Goal: Transaction & Acquisition: Purchase product/service

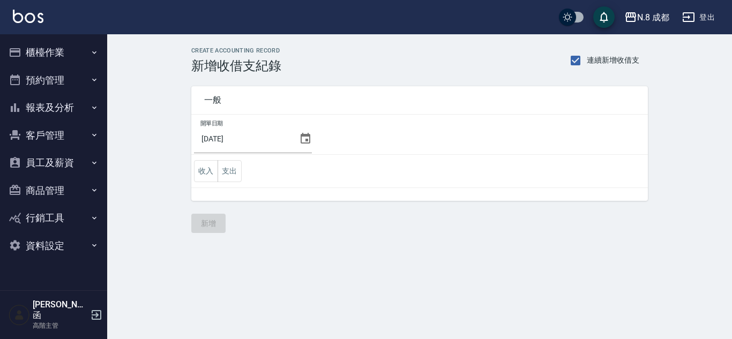
click at [44, 65] on button "櫃檯作業" at bounding box center [53, 53] width 99 height 28
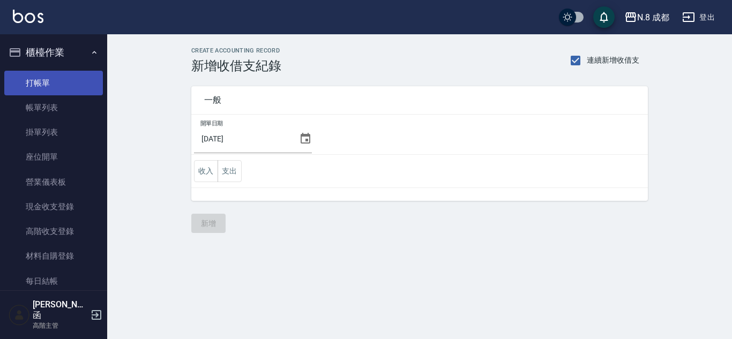
click at [53, 88] on link "打帳單" at bounding box center [53, 83] width 99 height 25
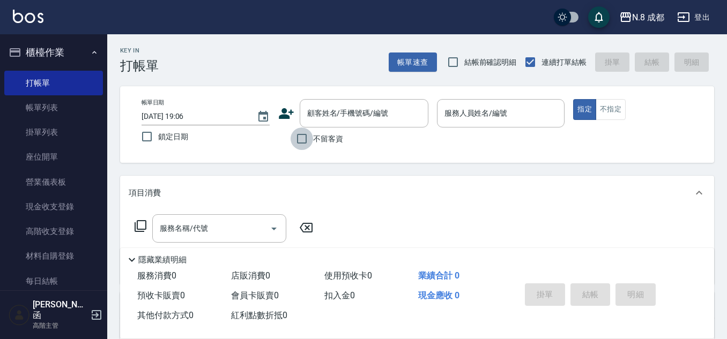
click at [304, 140] on input "不留客資" at bounding box center [302, 139] width 23 height 23
checkbox input "true"
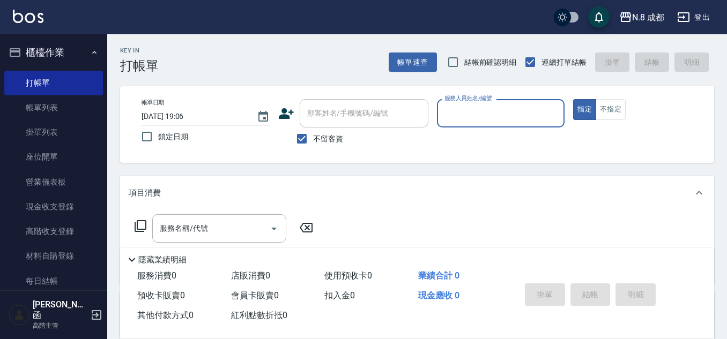
click at [468, 108] on input "服務人員姓名/編號" at bounding box center [501, 113] width 118 height 19
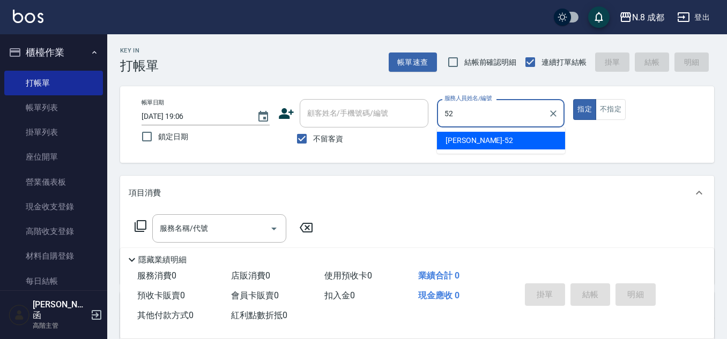
click at [476, 137] on span "[PERSON_NAME]-52" at bounding box center [479, 140] width 68 height 11
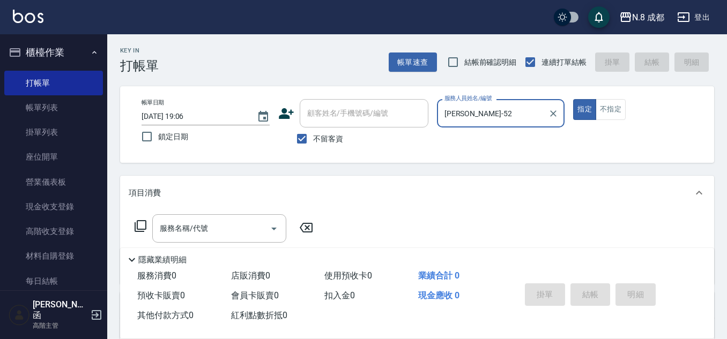
type input "[PERSON_NAME]-52"
click at [177, 224] on div "服務名稱/代號 服務名稱/代號" at bounding box center [219, 228] width 134 height 28
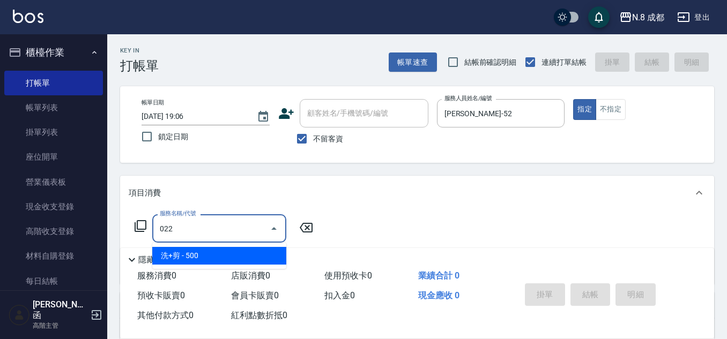
click at [213, 256] on span "洗+剪 - 500" at bounding box center [219, 256] width 134 height 18
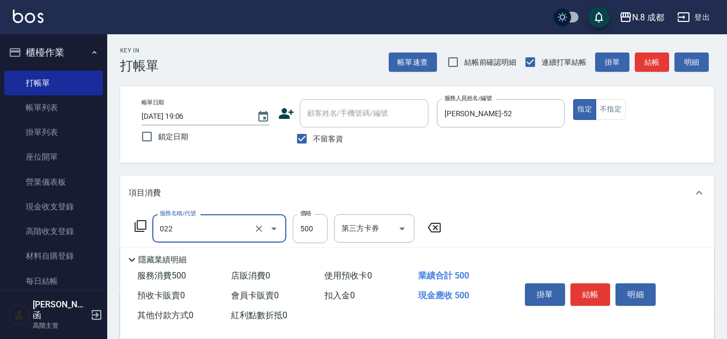
type input "洗+剪(022)"
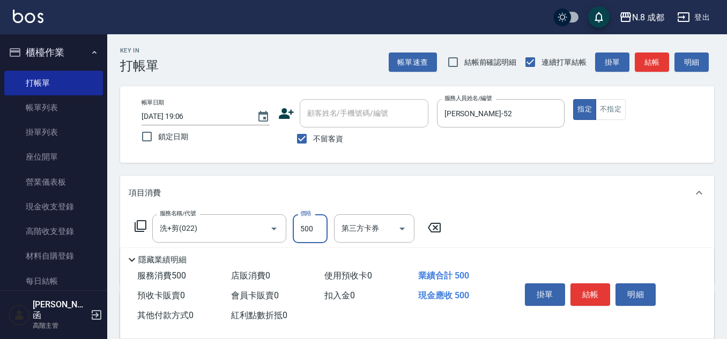
drag, startPoint x: 291, startPoint y: 234, endPoint x: 316, endPoint y: 228, distance: 25.5
click at [316, 228] on input "500" at bounding box center [310, 228] width 35 height 29
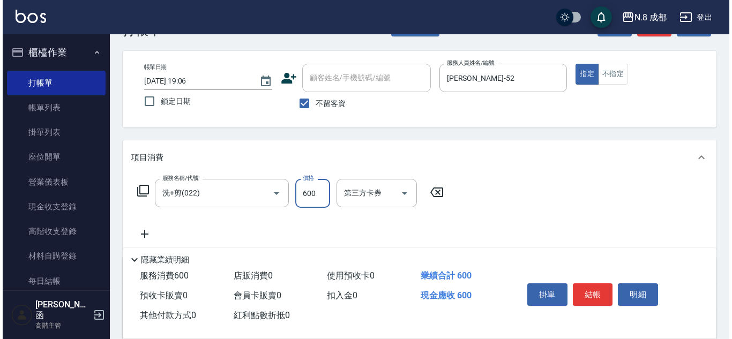
scroll to position [54, 0]
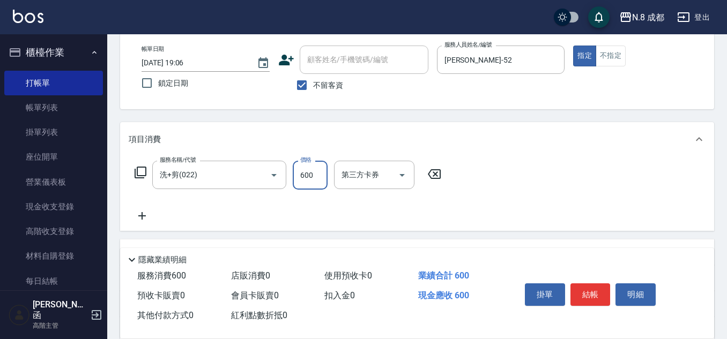
type input "600"
click at [144, 213] on icon at bounding box center [142, 216] width 27 height 13
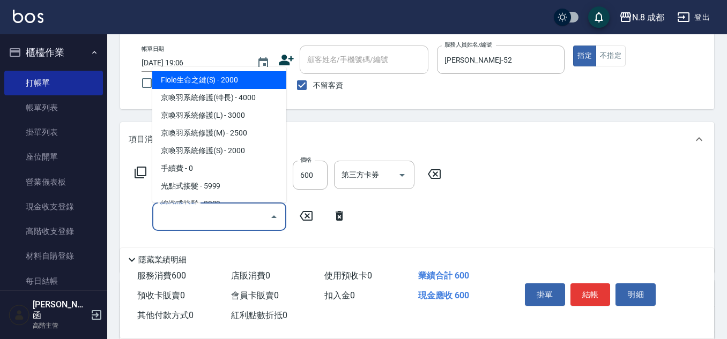
click at [188, 219] on input "服務名稱/代號" at bounding box center [211, 216] width 108 height 19
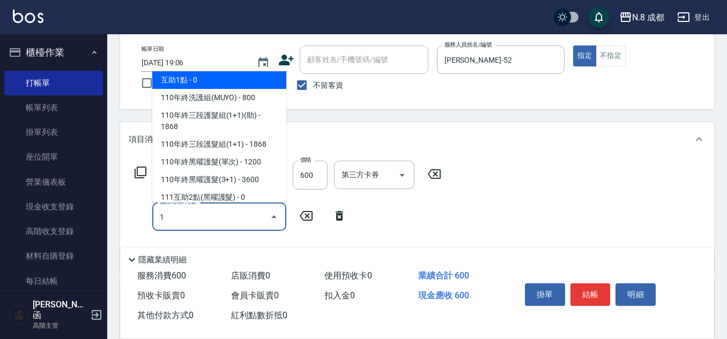
click at [177, 77] on span "互助1點 - 0" at bounding box center [219, 80] width 134 height 18
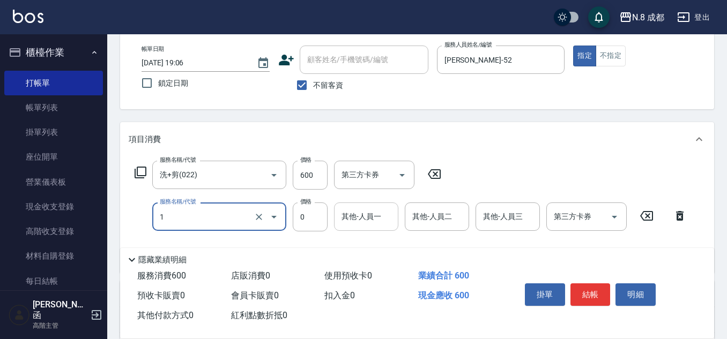
type input "互助1點(1)"
click at [369, 216] on input "其他-人員一" at bounding box center [366, 216] width 55 height 19
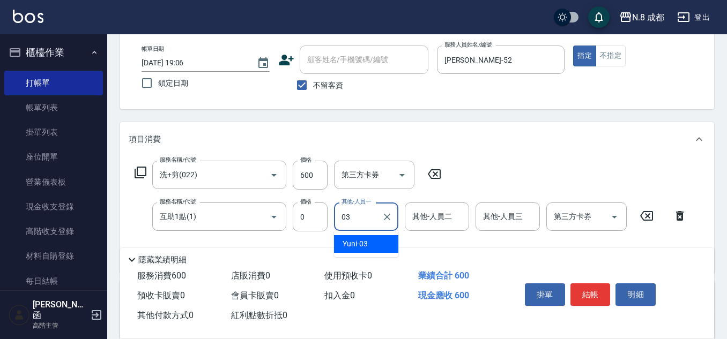
click at [372, 241] on div "Yuni -03" at bounding box center [366, 244] width 64 height 18
type input "Yuni-03"
click at [387, 219] on icon "Clear" at bounding box center [387, 217] width 11 height 11
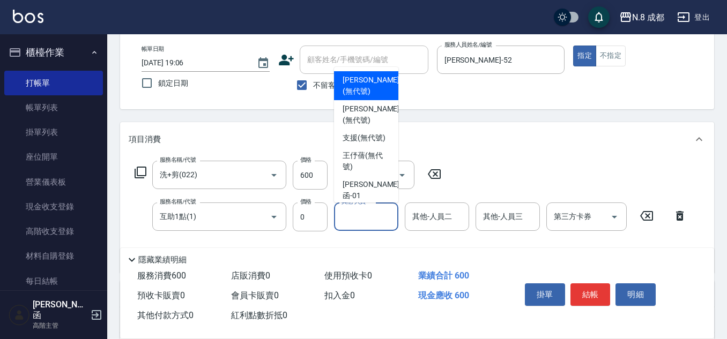
click at [368, 219] on input "其他-人員一" at bounding box center [366, 216] width 55 height 19
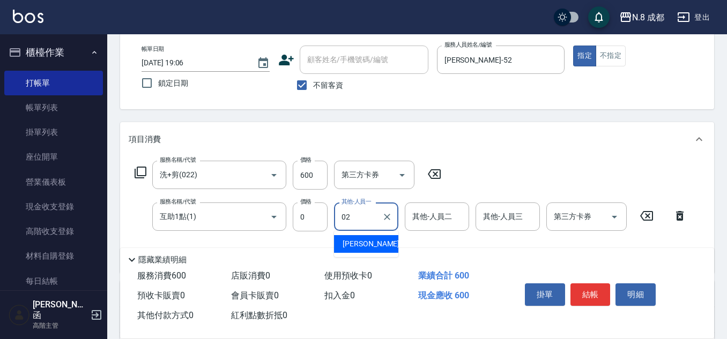
click at [371, 242] on span "朱若瑀 -02" at bounding box center [377, 244] width 68 height 11
type input "朱若瑀-02"
click at [589, 293] on button "結帳" at bounding box center [590, 295] width 40 height 23
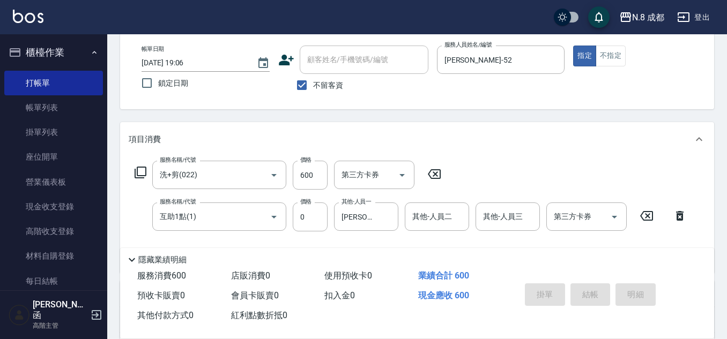
type input "2025/10/09 19:07"
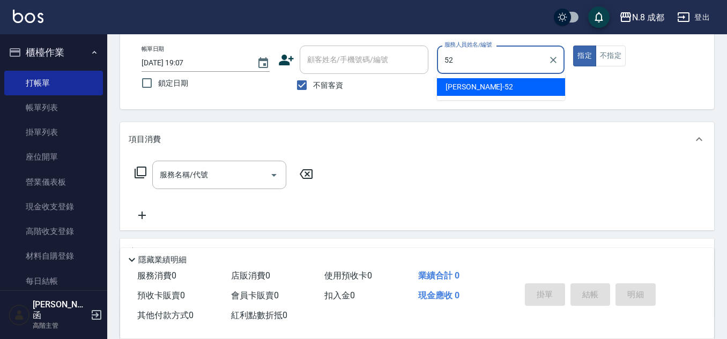
click at [492, 91] on div "[PERSON_NAME]-52" at bounding box center [501, 87] width 128 height 18
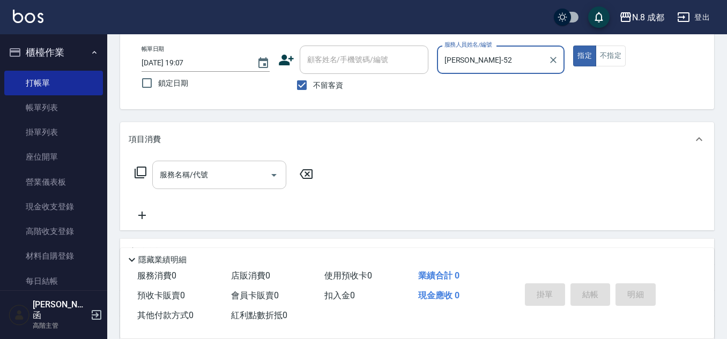
type input "[PERSON_NAME]-52"
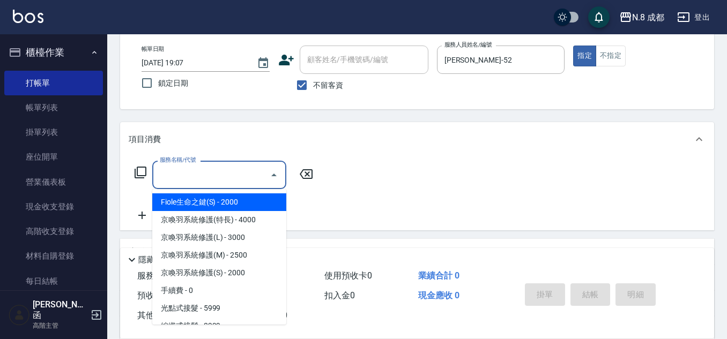
click at [185, 173] on input "服務名稱/代號" at bounding box center [211, 175] width 108 height 19
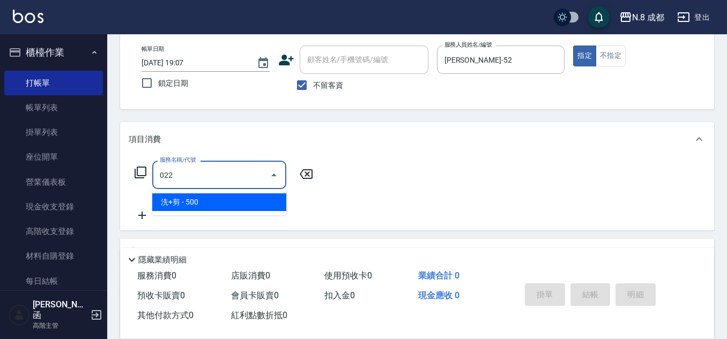
drag, startPoint x: 190, startPoint y: 188, endPoint x: 208, endPoint y: 192, distance: 18.3
click at [195, 198] on span "洗+剪 - 500" at bounding box center [219, 203] width 134 height 18
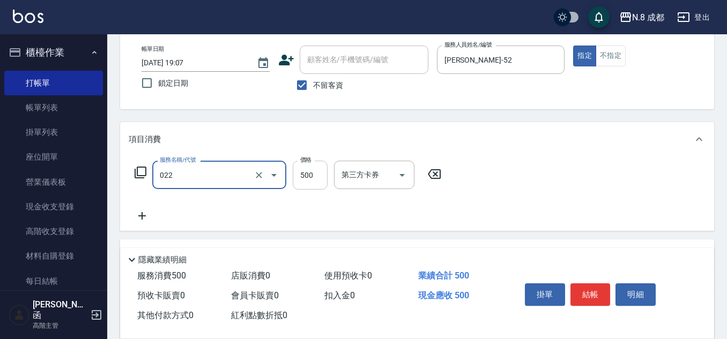
type input "洗+剪(022)"
click at [304, 181] on input "500" at bounding box center [310, 175] width 35 height 29
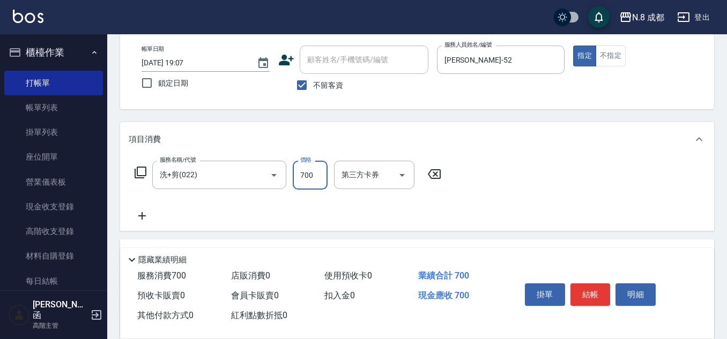
type input "700"
click at [142, 218] on icon at bounding box center [142, 216] width 27 height 13
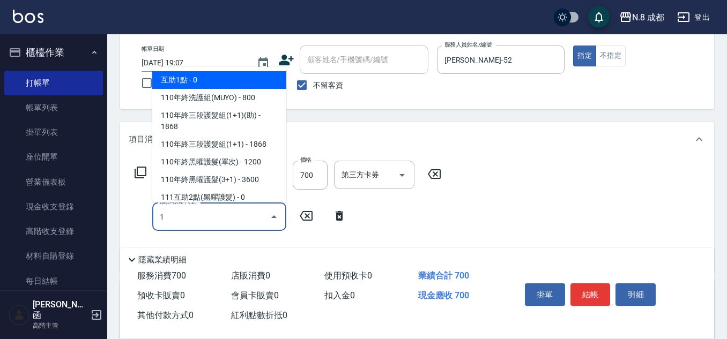
drag, startPoint x: 189, startPoint y: 75, endPoint x: 322, endPoint y: 163, distance: 159.4
click at [189, 75] on span "互助1點 - 0" at bounding box center [219, 80] width 134 height 18
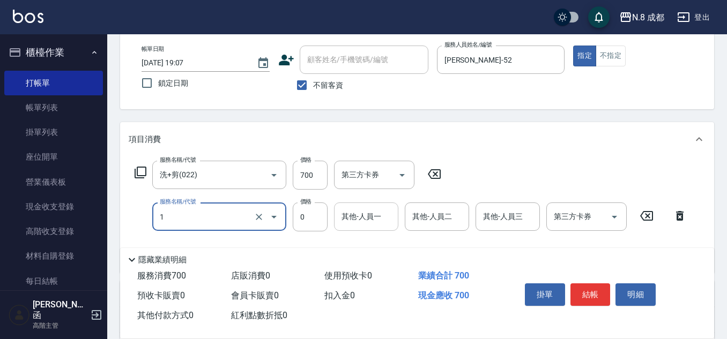
click at [354, 205] on div "其他-人員一" at bounding box center [366, 217] width 64 height 28
type input "互助1點(1)"
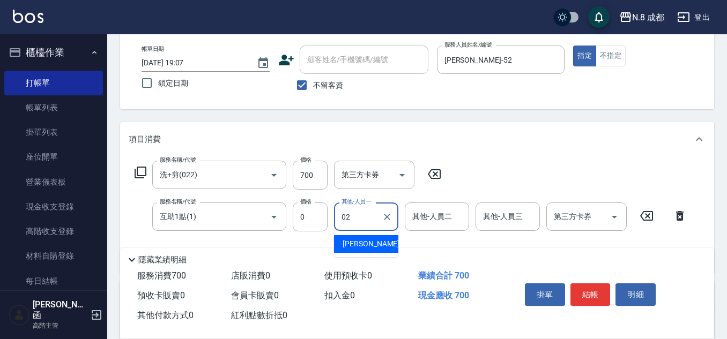
click at [361, 236] on div "朱若瑀 -02" at bounding box center [366, 244] width 64 height 18
type input "朱若瑀-02"
click at [598, 289] on button "結帳" at bounding box center [590, 295] width 40 height 23
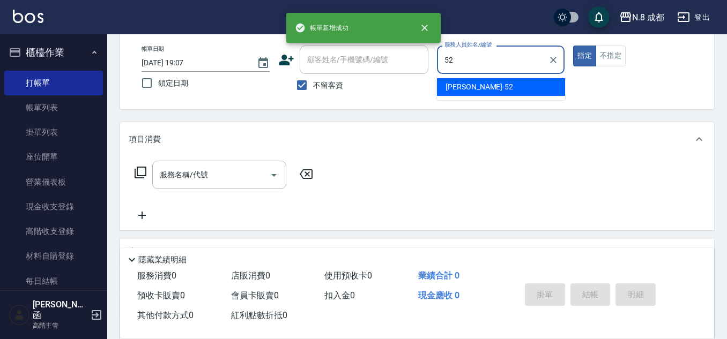
click at [467, 88] on span "[PERSON_NAME]-52" at bounding box center [479, 86] width 68 height 11
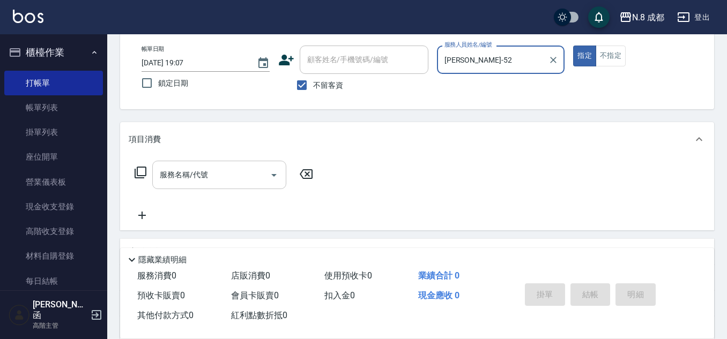
type input "[PERSON_NAME]-52"
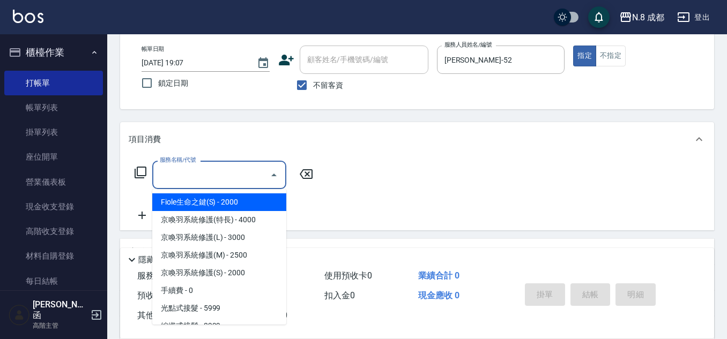
click at [187, 172] on input "服務名稱/代號" at bounding box center [211, 175] width 108 height 19
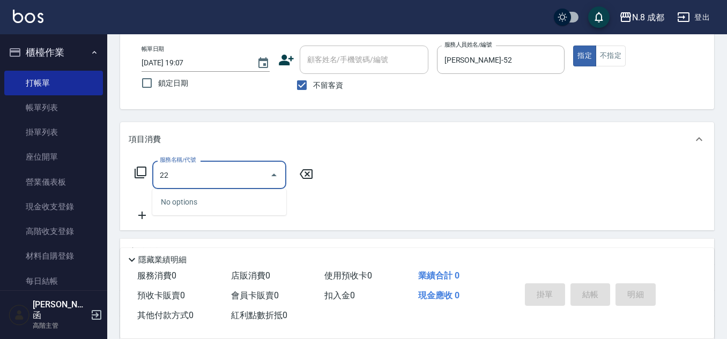
click at [198, 198] on div "No options" at bounding box center [219, 202] width 134 height 26
drag, startPoint x: 195, startPoint y: 182, endPoint x: 108, endPoint y: 163, distance: 88.8
click at [98, 164] on div "N.8 成都 登出 櫃檯作業 打帳單 帳單列表 掛單列表 座位開單 營業儀表板 現金收支登錄 高階收支登錄 材料自購登錄 每日結帳 排班表 現場電腦打卡 掃碼…" at bounding box center [363, 195] width 727 height 499
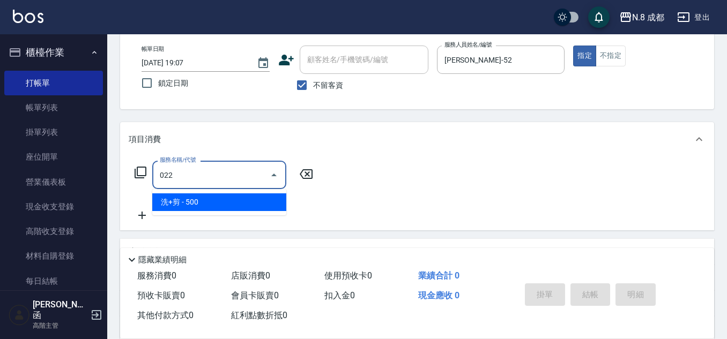
drag, startPoint x: 191, startPoint y: 204, endPoint x: 210, endPoint y: 199, distance: 19.4
click at [192, 203] on span "洗+剪 - 500" at bounding box center [219, 203] width 134 height 18
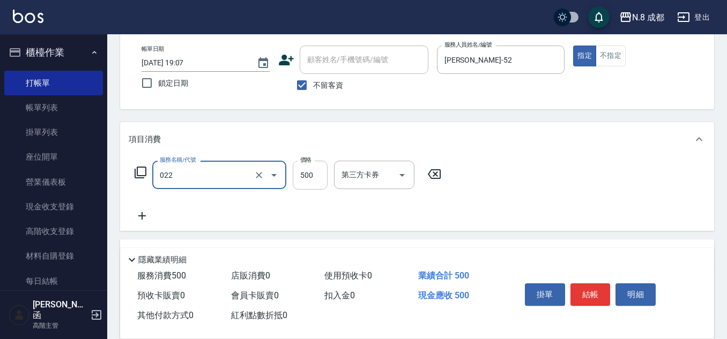
type input "洗+剪(022)"
click at [316, 172] on input "500" at bounding box center [310, 175] width 35 height 29
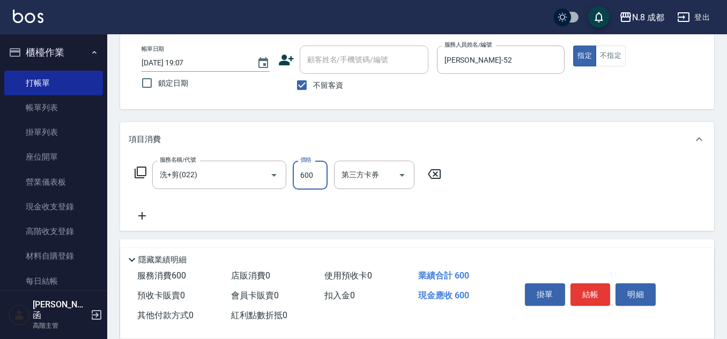
type input "600"
click at [150, 214] on icon at bounding box center [142, 216] width 27 height 13
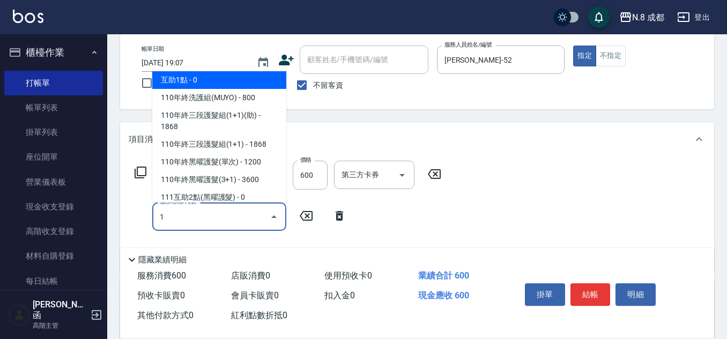
click at [221, 80] on span "互助1點 - 0" at bounding box center [219, 80] width 134 height 18
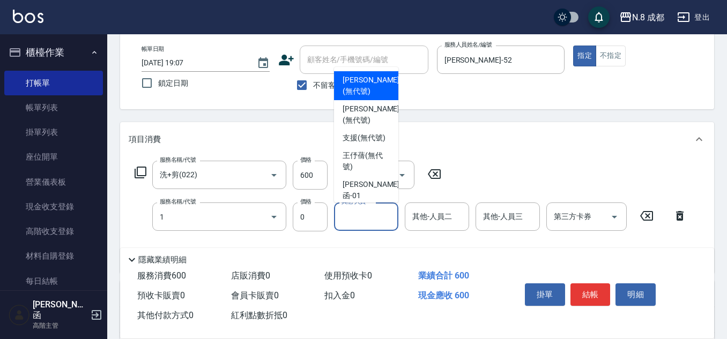
type input "互助1點(1)"
click at [376, 212] on input "其他-人員一" at bounding box center [366, 216] width 55 height 19
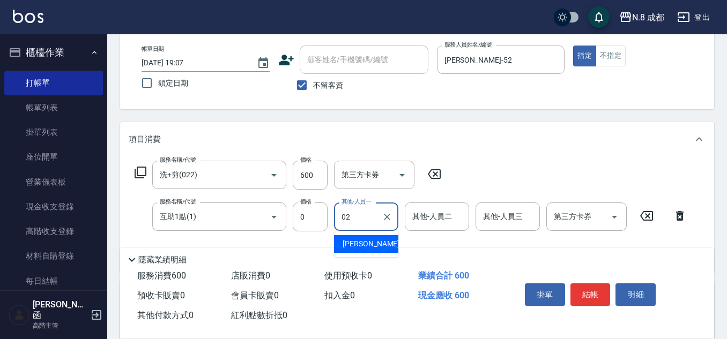
drag, startPoint x: 384, startPoint y: 241, endPoint x: 358, endPoint y: 226, distance: 30.3
click at [383, 239] on div "朱若瑀 -02" at bounding box center [366, 244] width 64 height 18
type input "朱若瑀-02"
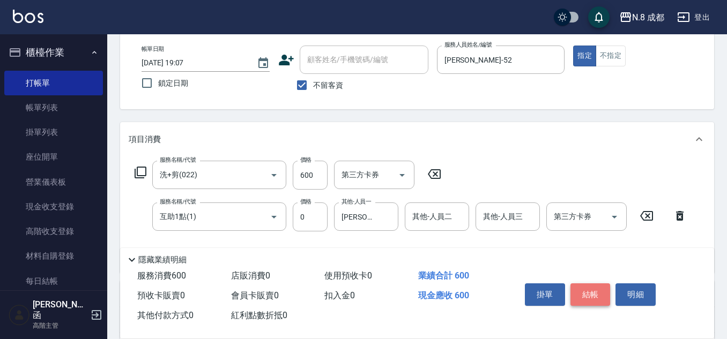
click at [593, 288] on button "結帳" at bounding box center [590, 295] width 40 height 23
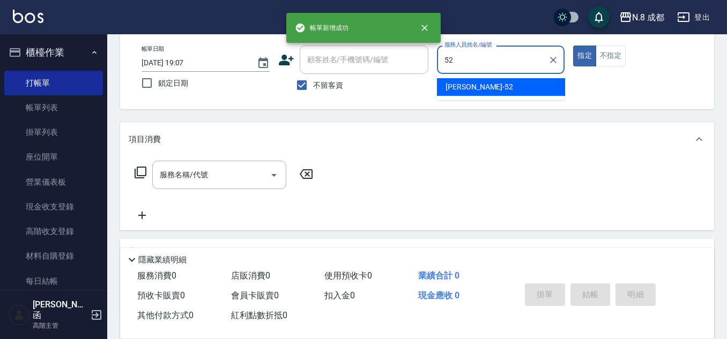
click at [472, 85] on span "[PERSON_NAME]-52" at bounding box center [479, 86] width 68 height 11
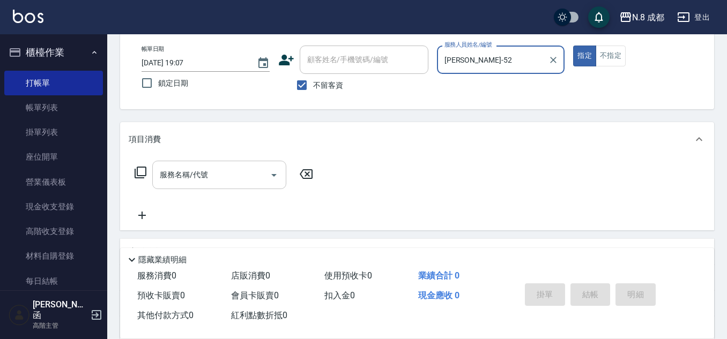
type input "[PERSON_NAME]-52"
click at [221, 170] on input "服務名稱/代號" at bounding box center [211, 175] width 108 height 19
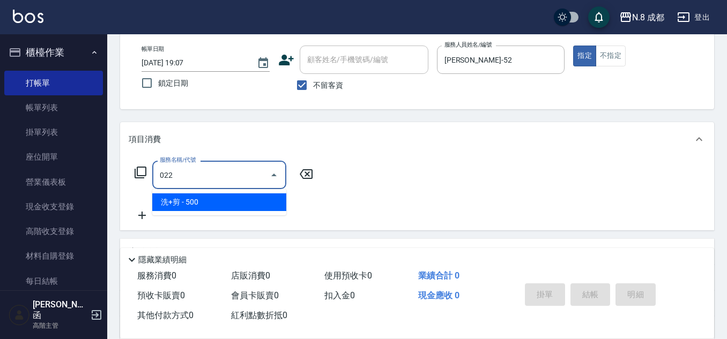
drag, startPoint x: 200, startPoint y: 202, endPoint x: 259, endPoint y: 199, distance: 59.1
click at [200, 203] on span "洗+剪 - 500" at bounding box center [219, 203] width 134 height 18
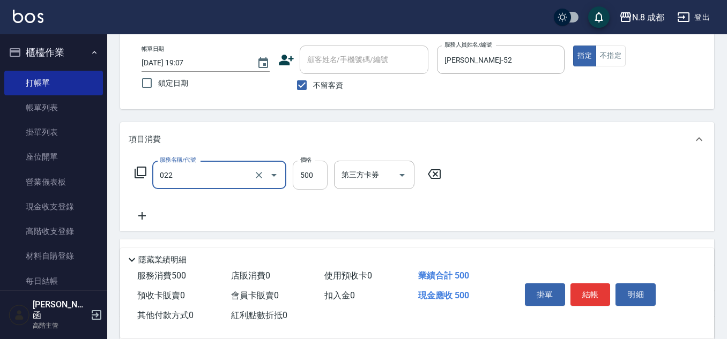
type input "洗+剪(022)"
drag, startPoint x: 296, startPoint y: 178, endPoint x: 285, endPoint y: 180, distance: 11.5
click at [298, 177] on input "500" at bounding box center [310, 175] width 35 height 29
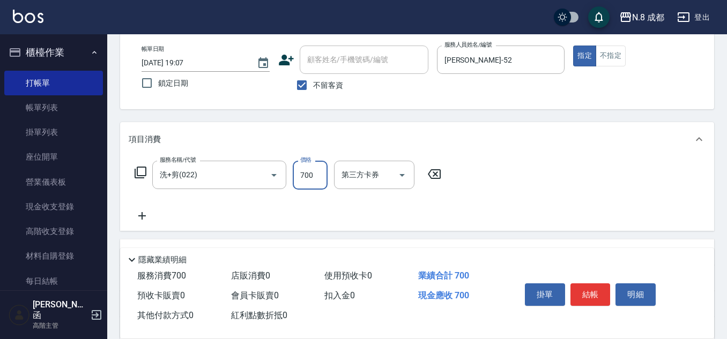
type input "700"
click at [150, 216] on icon at bounding box center [142, 216] width 27 height 13
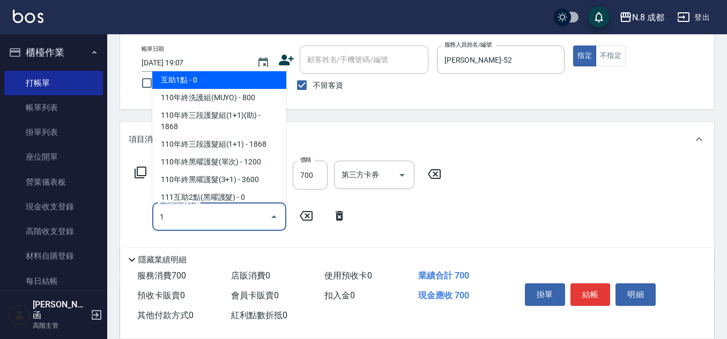
click at [227, 81] on span "互助1點 - 0" at bounding box center [219, 80] width 134 height 18
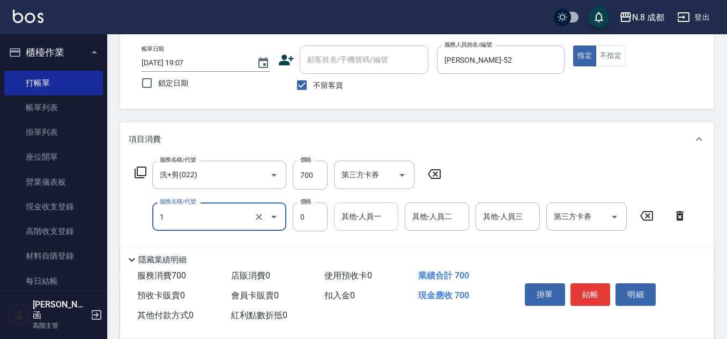
type input "互助1點(1)"
click at [380, 219] on input "其他-人員一" at bounding box center [366, 216] width 55 height 19
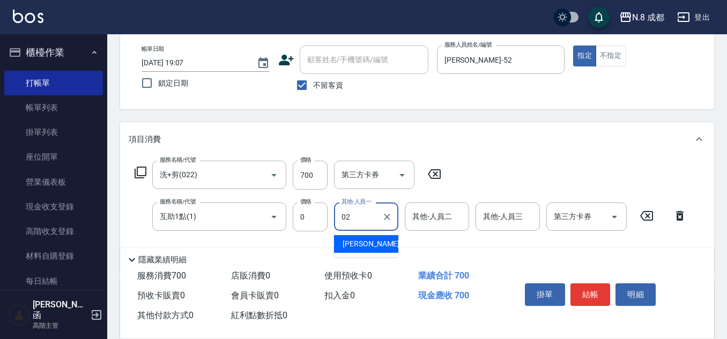
click at [377, 244] on div "朱若瑀 -02" at bounding box center [366, 244] width 64 height 18
type input "朱若瑀-02"
click at [595, 286] on button "結帳" at bounding box center [590, 295] width 40 height 23
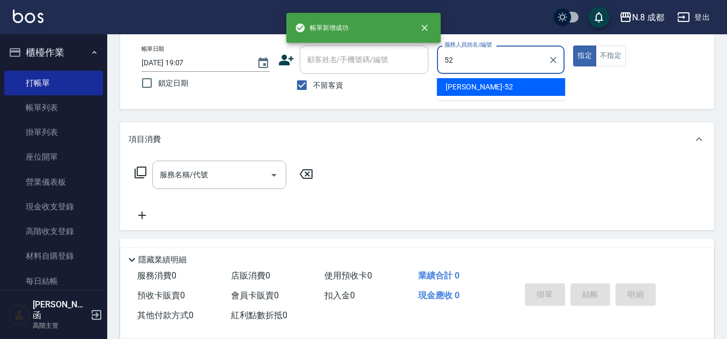
click at [470, 92] on span "[PERSON_NAME]-52" at bounding box center [479, 86] width 68 height 11
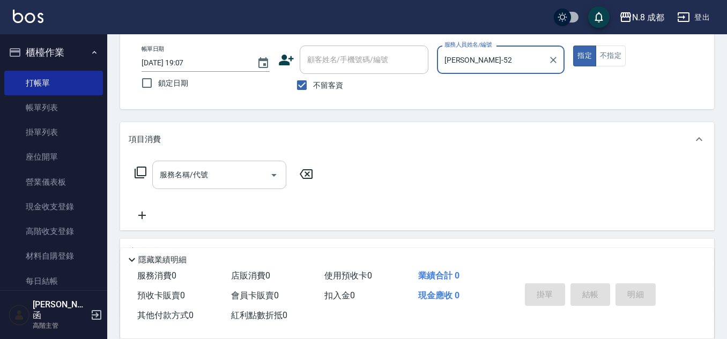
type input "[PERSON_NAME]-52"
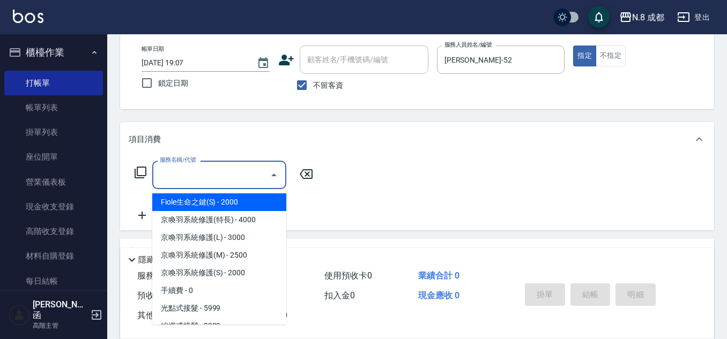
click at [191, 181] on input "服務名稱/代號" at bounding box center [211, 175] width 108 height 19
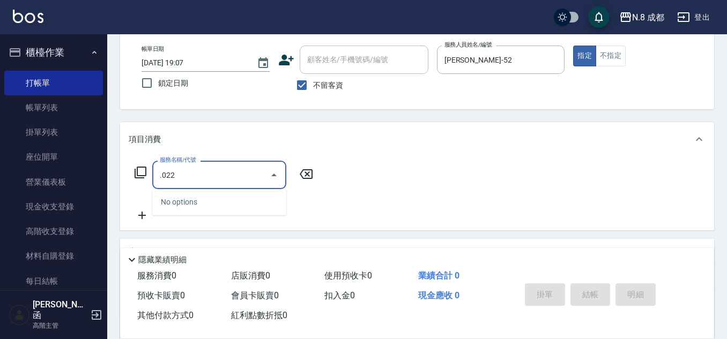
drag, startPoint x: 179, startPoint y: 175, endPoint x: 109, endPoint y: 164, distance: 71.1
click at [112, 165] on div "Key In 打帳單 上一筆訂單:#4 帳單速查 結帳前確認明細 連續打單結帳 掛單 結帳 明細 帳單日期 2025/10/09 19:07 鎖定日期 顧客姓…" at bounding box center [417, 213] width 620 height 464
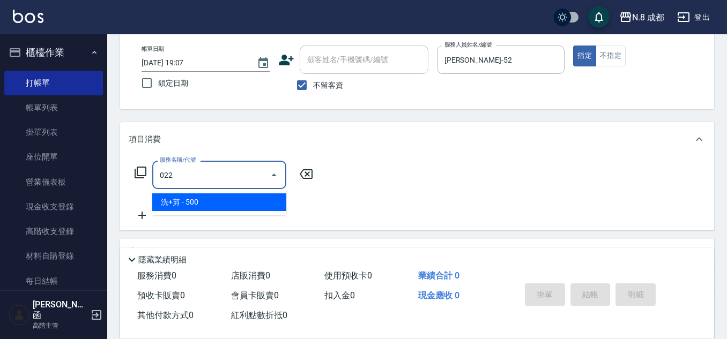
click at [221, 205] on span "洗+剪 - 500" at bounding box center [219, 203] width 134 height 18
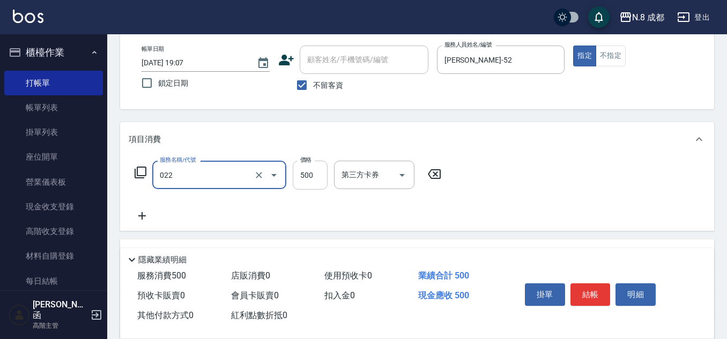
type input "洗+剪(022)"
click at [316, 179] on input "500" at bounding box center [310, 175] width 35 height 29
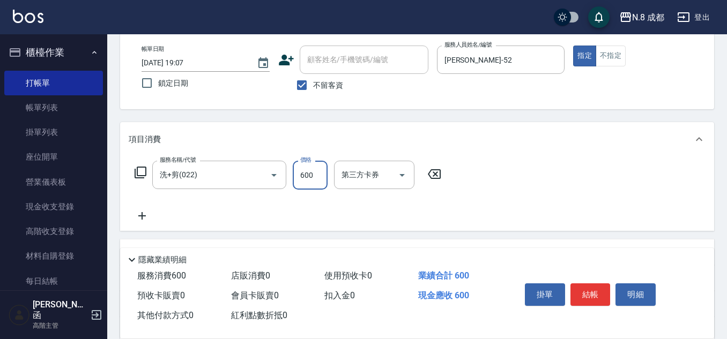
type input "600"
click at [143, 213] on icon at bounding box center [142, 216] width 8 height 8
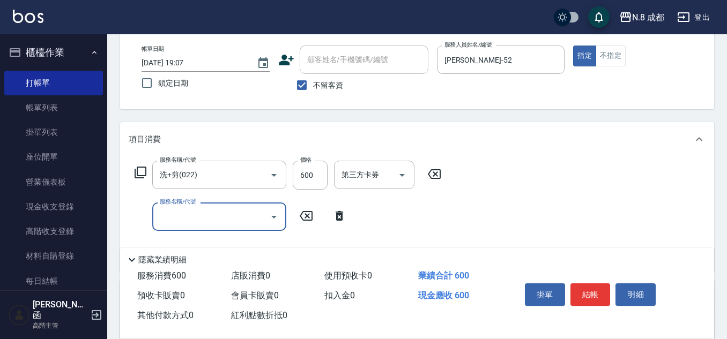
click at [161, 217] on input "服務名稱/代號" at bounding box center [211, 216] width 108 height 19
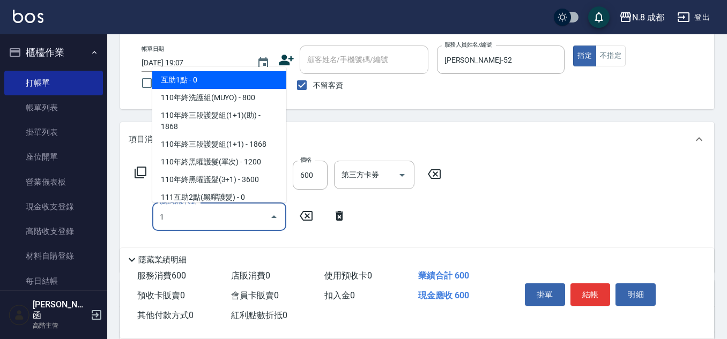
click at [243, 79] on span "互助1點 - 0" at bounding box center [219, 80] width 134 height 18
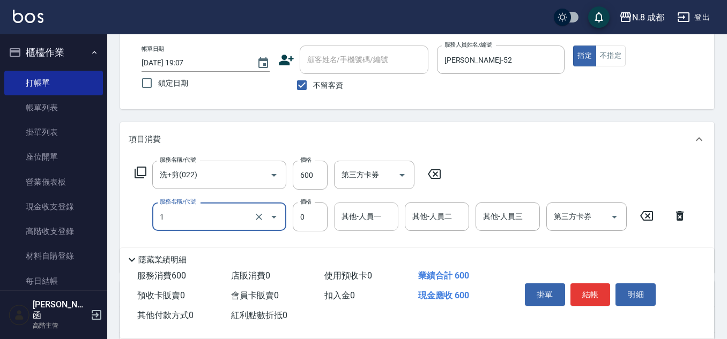
type input "互助1點(1)"
click at [359, 211] on div "其他-人員一 其他-人員一" at bounding box center [366, 217] width 64 height 28
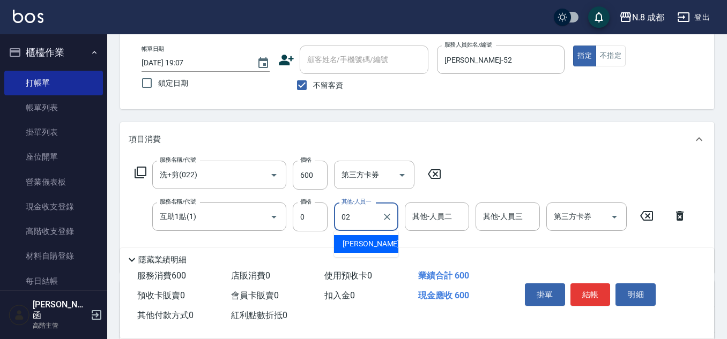
click at [363, 240] on span "朱若瑀 -02" at bounding box center [377, 244] width 68 height 11
type input "朱若瑀-02"
click at [586, 294] on button "結帳" at bounding box center [590, 295] width 40 height 23
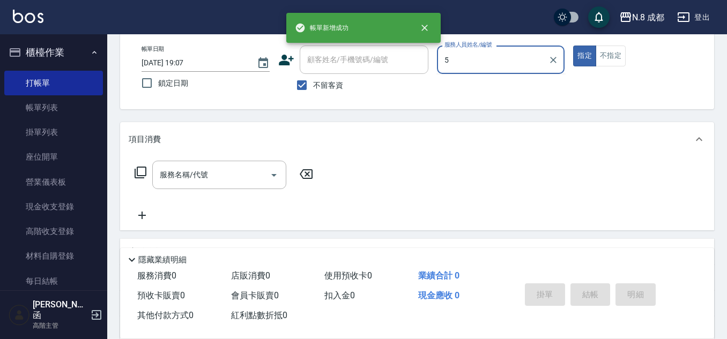
drag, startPoint x: 445, startPoint y: 60, endPoint x: 437, endPoint y: 57, distance: 8.8
click at [437, 57] on div "5 服務人員姓名/編號" at bounding box center [501, 60] width 128 height 28
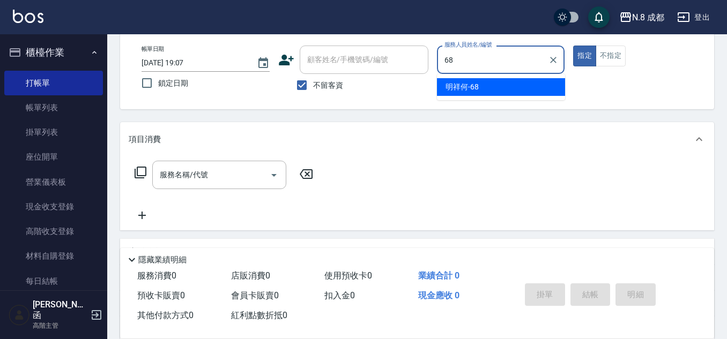
drag, startPoint x: 490, startPoint y: 88, endPoint x: 148, endPoint y: 207, distance: 361.8
click at [487, 88] on div "明祥何 -68" at bounding box center [501, 87] width 128 height 18
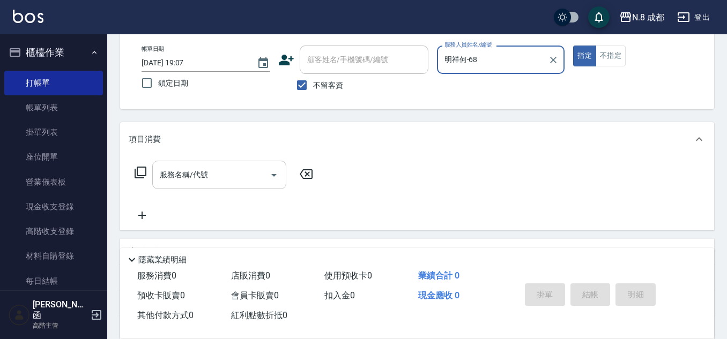
type input "明祥何-68"
click at [205, 173] on input "服務名稱/代號" at bounding box center [211, 175] width 108 height 19
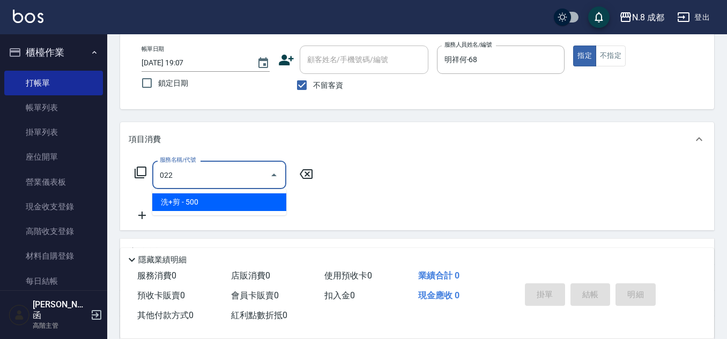
drag, startPoint x: 213, startPoint y: 202, endPoint x: 260, endPoint y: 187, distance: 49.5
click at [213, 202] on span "洗+剪 - 500" at bounding box center [219, 203] width 134 height 18
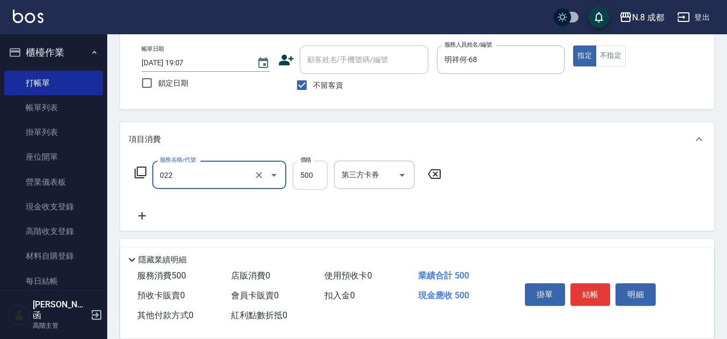
type input "洗+剪(022)"
click at [302, 174] on input "500" at bounding box center [310, 175] width 35 height 29
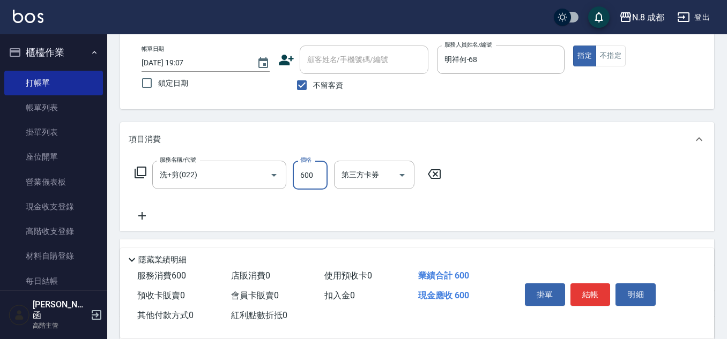
type input "600"
click at [147, 217] on icon at bounding box center [142, 216] width 27 height 13
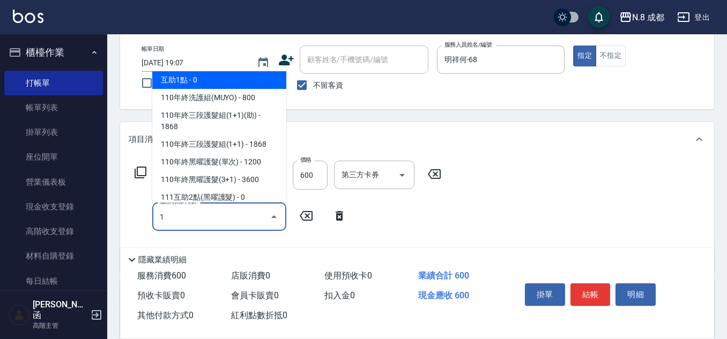
click at [208, 81] on span "互助1點 - 0" at bounding box center [219, 80] width 134 height 18
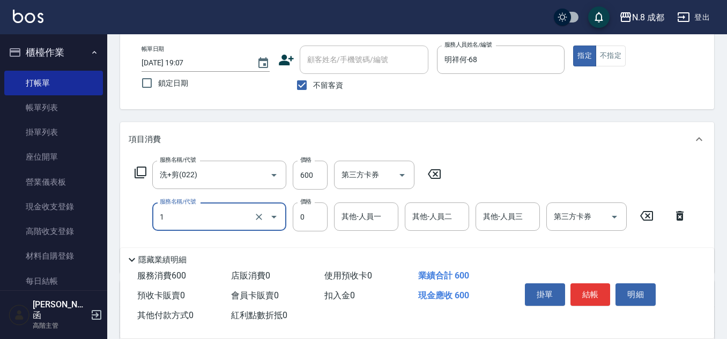
type input "互助1點(1)"
click at [376, 232] on div "其他-人員一 其他-人員一" at bounding box center [369, 217] width 71 height 29
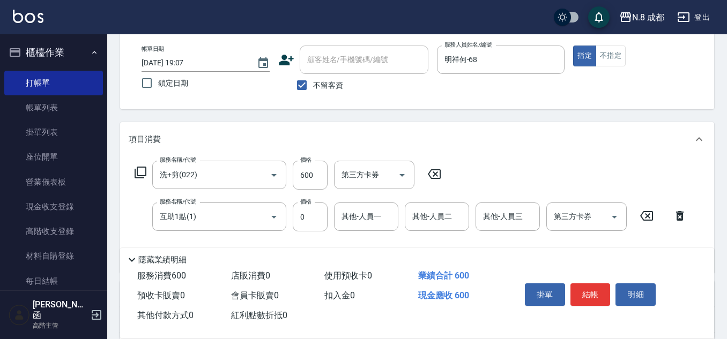
click at [376, 232] on div "其他-人員一 其他-人員一" at bounding box center [369, 217] width 71 height 29
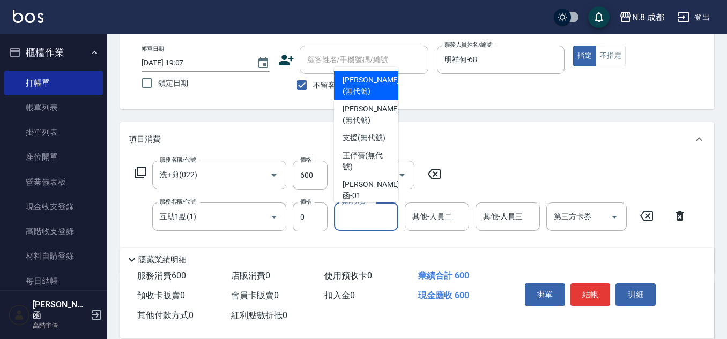
click at [372, 221] on input "其他-人員一" at bounding box center [366, 216] width 55 height 19
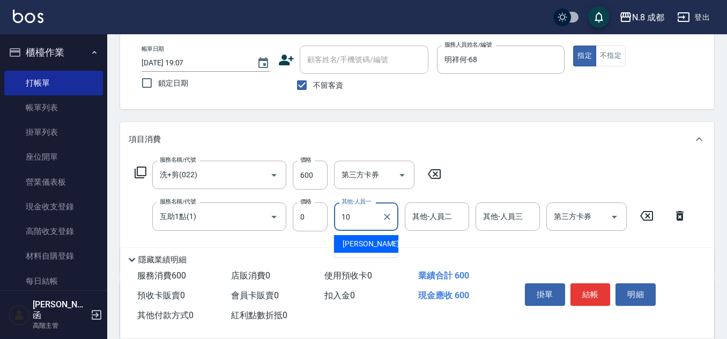
click at [378, 244] on div "謝宜親 -10" at bounding box center [366, 244] width 64 height 18
type input "謝宜親-10"
click at [589, 293] on button "結帳" at bounding box center [590, 295] width 40 height 23
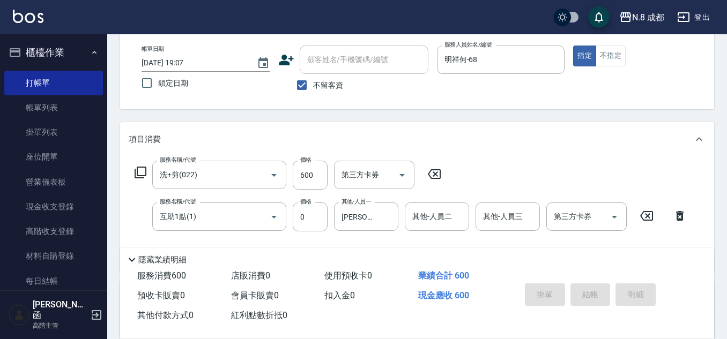
type input "2025/10/09 19:08"
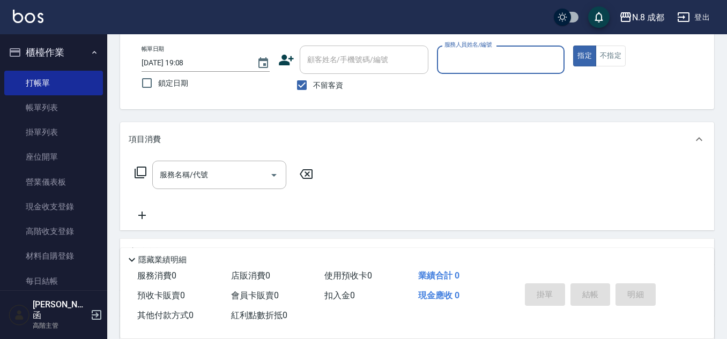
click at [318, 78] on label "不留客資" at bounding box center [317, 85] width 53 height 23
click at [313, 78] on input "不留客資" at bounding box center [302, 85] width 23 height 23
checkbox input "false"
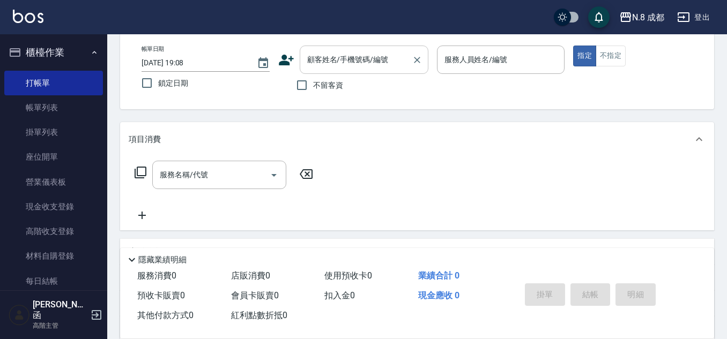
click at [329, 61] on input "顧客姓名/手機號碼/編號" at bounding box center [355, 59] width 103 height 19
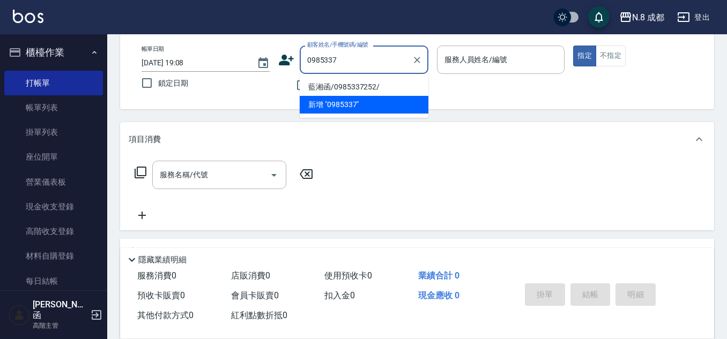
click at [363, 87] on li "藍湘函/0985337252/" at bounding box center [364, 87] width 129 height 18
type input "藍湘函/0985337252/"
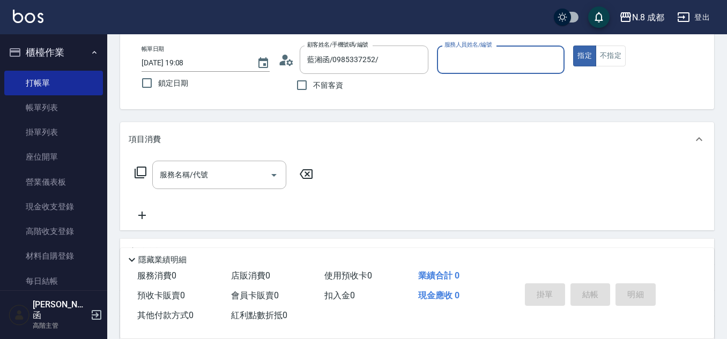
type input "明祥何-68"
click at [209, 179] on input "服務名稱/代號" at bounding box center [211, 175] width 108 height 19
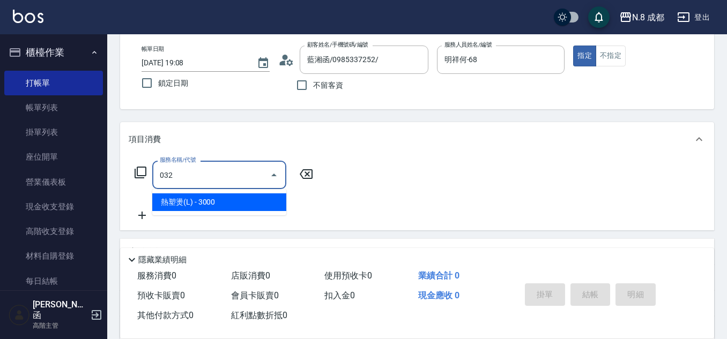
click at [233, 194] on span "熱塑燙(L) - 3000" at bounding box center [219, 203] width 134 height 18
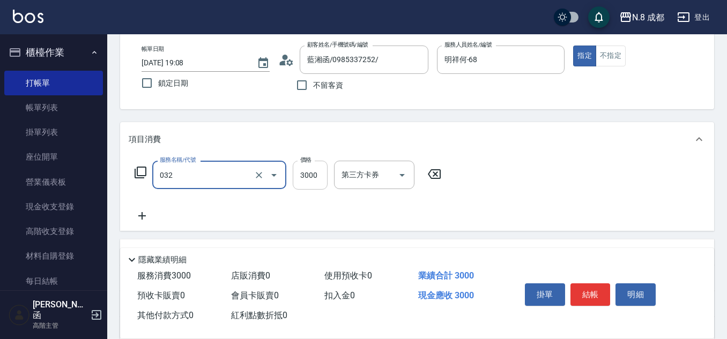
type input "熱塑燙(L)(032)"
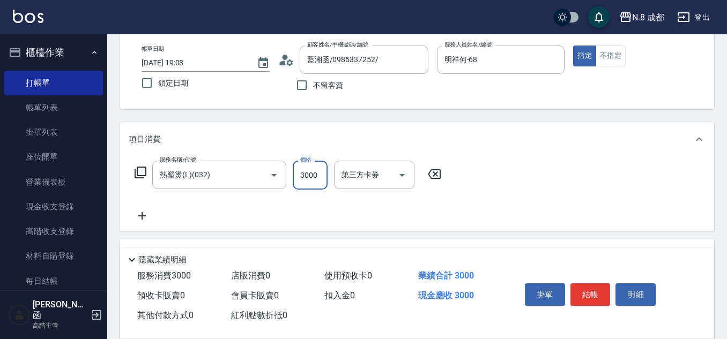
click at [314, 174] on input "3000" at bounding box center [310, 175] width 35 height 29
type input "3780"
click at [145, 216] on icon at bounding box center [142, 216] width 27 height 13
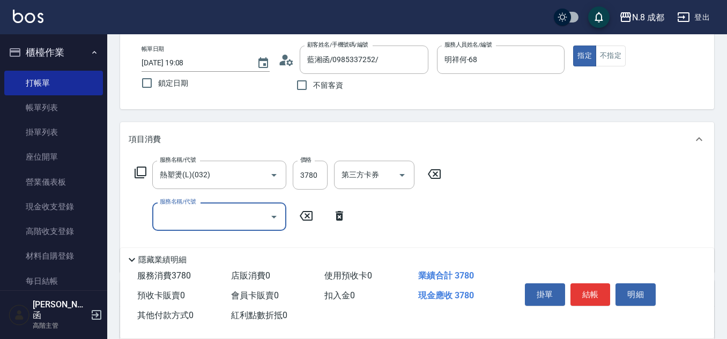
click at [182, 218] on input "服務名稱/代號" at bounding box center [211, 216] width 108 height 19
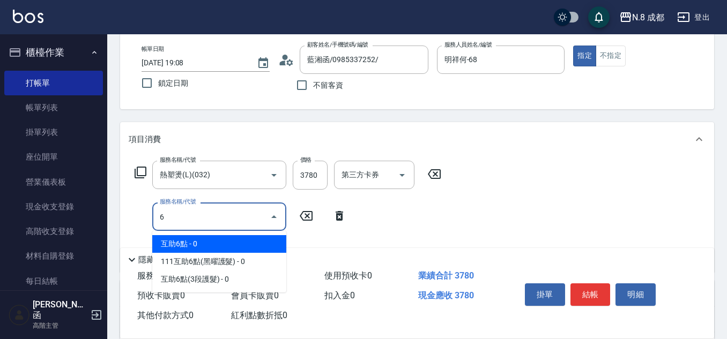
click at [216, 237] on span "互助6點 - 0" at bounding box center [219, 244] width 134 height 18
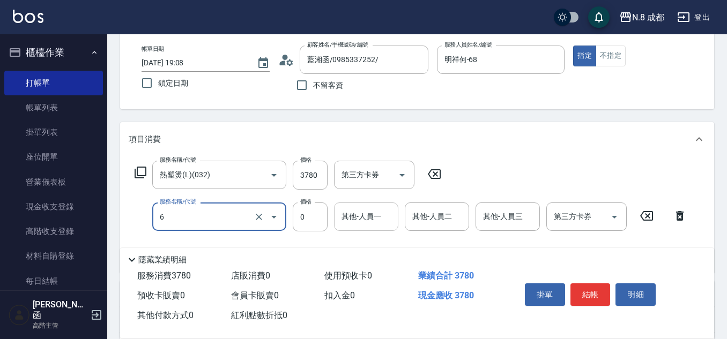
type input "互助6點(6)"
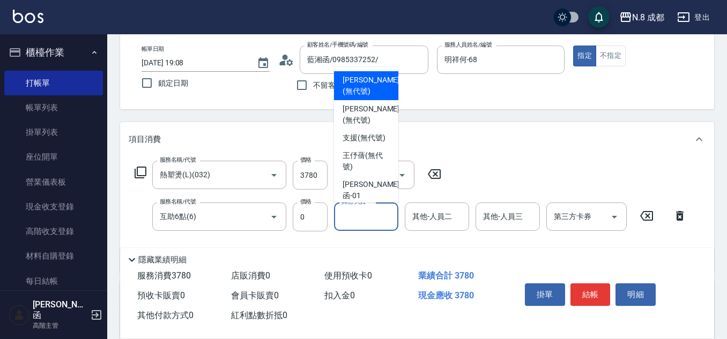
click at [353, 221] on input "其他-人員一" at bounding box center [366, 216] width 55 height 19
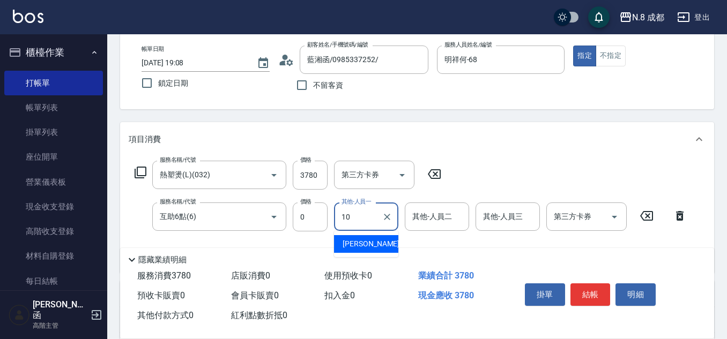
click at [354, 243] on span "謝宜親 -10" at bounding box center [377, 244] width 68 height 11
type input "謝宜親-10"
click at [593, 289] on button "結帳" at bounding box center [590, 295] width 40 height 23
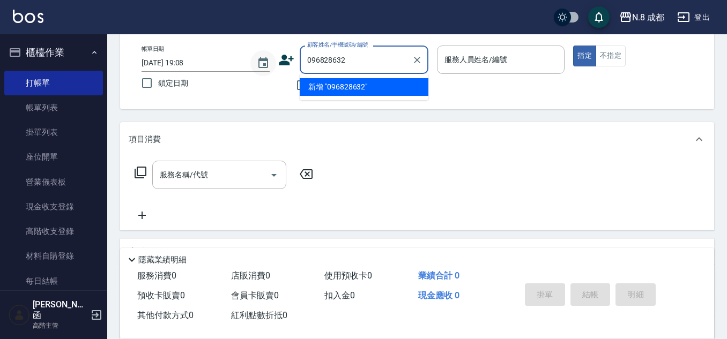
drag, startPoint x: 351, startPoint y: 60, endPoint x: 274, endPoint y: 59, distance: 76.7
click at [273, 58] on div "帳單日期 2025/10/09 19:08 鎖定日期 顧客姓名/手機號碼/編號 096828632 顧客姓名/手機號碼/編號 不留客資 服務人員姓名/編號 服…" at bounding box center [417, 71] width 568 height 51
type input "0968286205"
drag, startPoint x: 365, startPoint y: 60, endPoint x: 259, endPoint y: 66, distance: 105.3
click at [259, 64] on div "帳單日期 2025/10/09 19:08 鎖定日期 顧客姓名/手機號碼/編號 0968286205 顧客姓名/手機號碼/編號 不留客資 服務人員姓名/編號 …" at bounding box center [417, 71] width 568 height 51
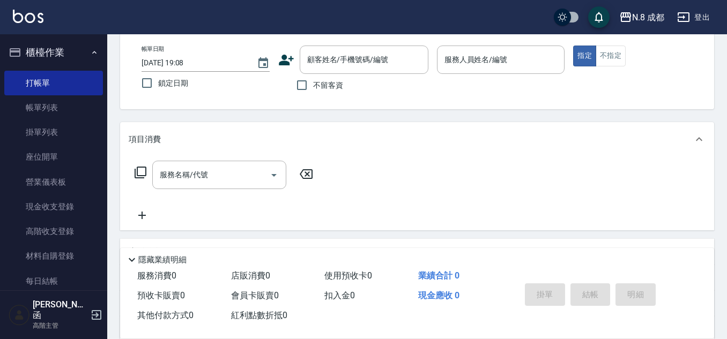
click at [292, 60] on icon at bounding box center [286, 60] width 16 height 16
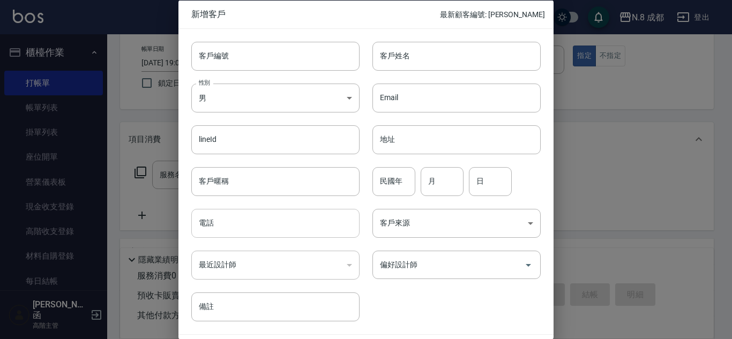
click at [266, 218] on input "電話" at bounding box center [275, 223] width 168 height 29
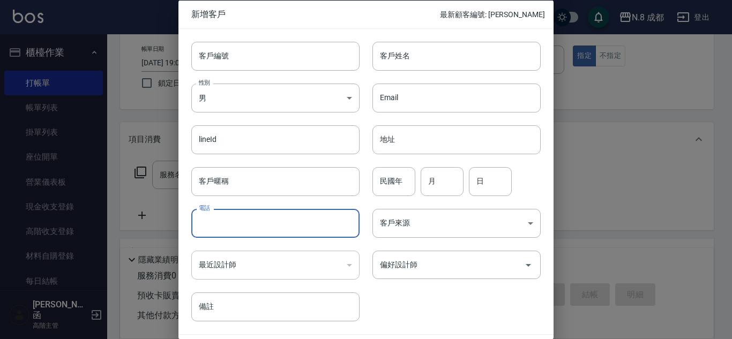
paste input "0968286205"
type input "0968286205"
click at [412, 60] on input "客戶姓名" at bounding box center [457, 55] width 168 height 29
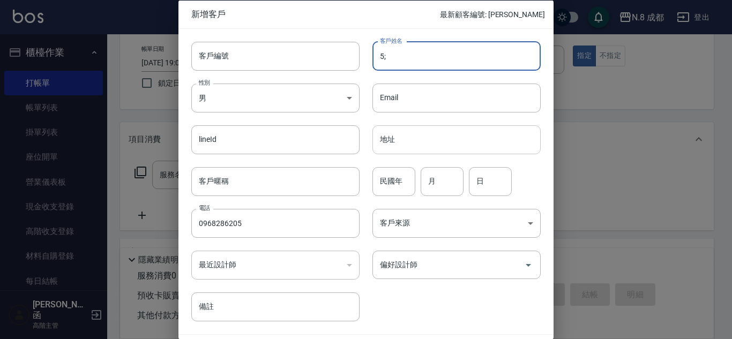
type input "5"
type input "[PERSON_NAME]"
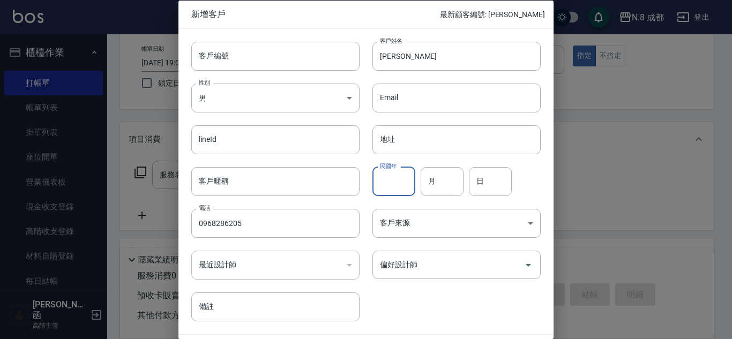
click at [397, 183] on input "民國年" at bounding box center [394, 181] width 43 height 29
type input "96"
click at [443, 187] on input "月" at bounding box center [442, 181] width 43 height 29
type input "09"
click at [484, 177] on input "日" at bounding box center [490, 181] width 43 height 29
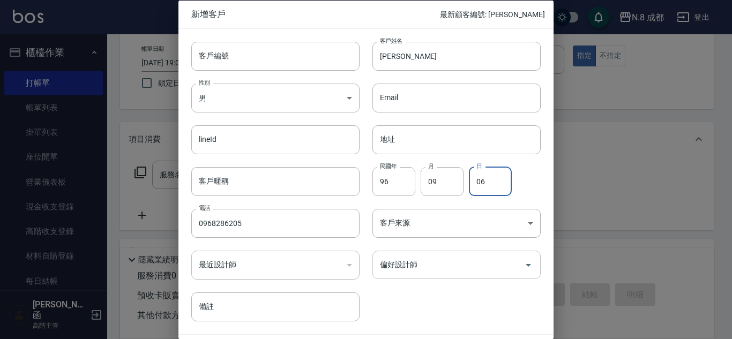
type input "06"
click at [432, 267] on input "偏好設計師" at bounding box center [448, 265] width 143 height 19
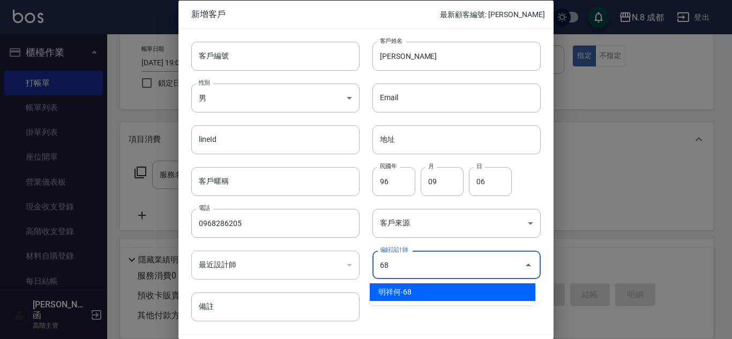
click at [418, 289] on li "明祥何-68" at bounding box center [453, 293] width 166 height 18
type input "明祥何"
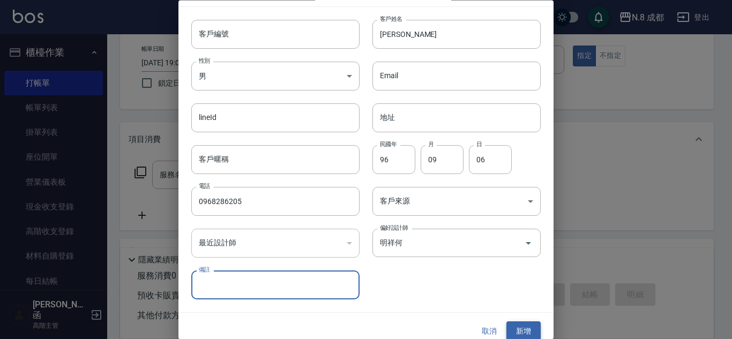
scroll to position [32, 0]
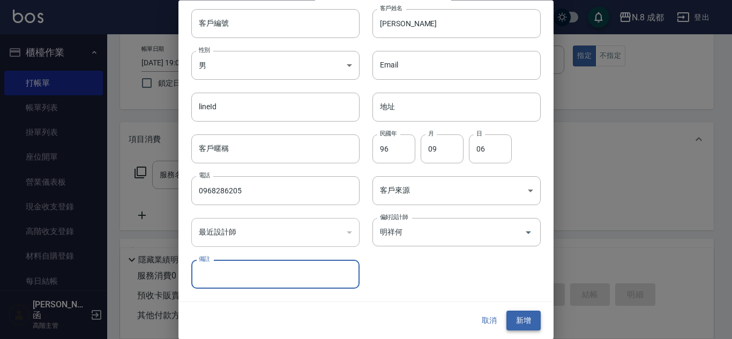
click at [530, 316] on button "新增" at bounding box center [524, 321] width 34 height 20
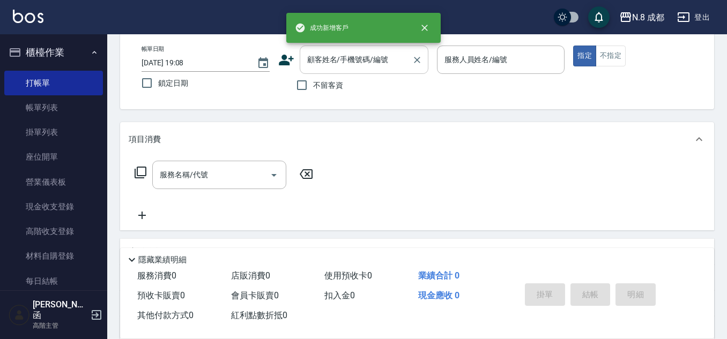
click at [354, 53] on div "顧客姓名/手機號碼/編號 顧客姓名/手機號碼/編號" at bounding box center [364, 60] width 129 height 28
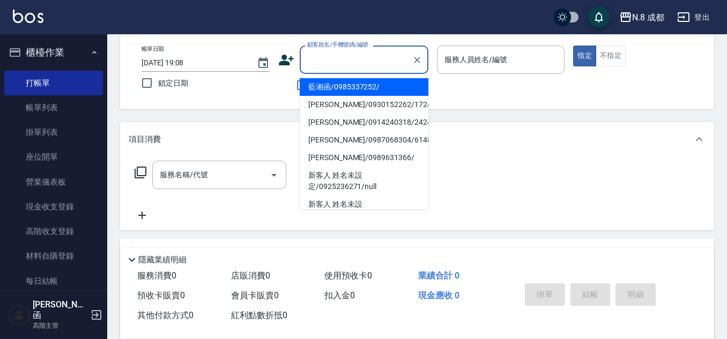
paste input "0968286205"
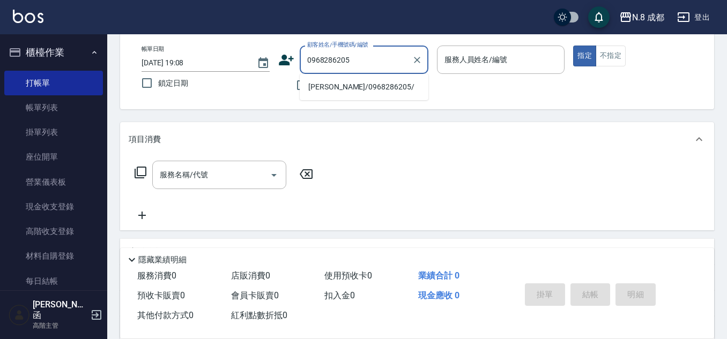
click at [361, 86] on li "張家嘉/0968286205/" at bounding box center [364, 87] width 129 height 18
type input "張家嘉/0968286205/"
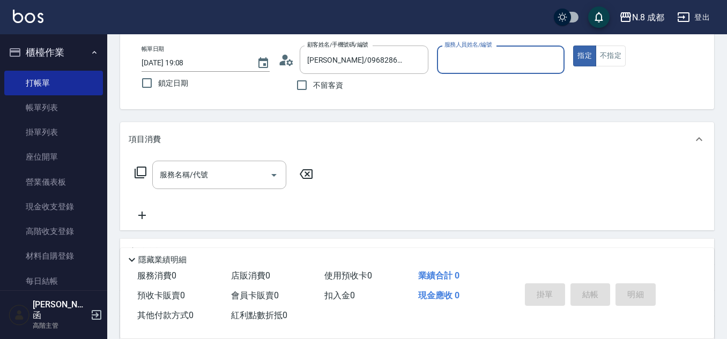
type input "明祥何-68"
click at [219, 177] on input "服務名稱/代號" at bounding box center [211, 175] width 108 height 19
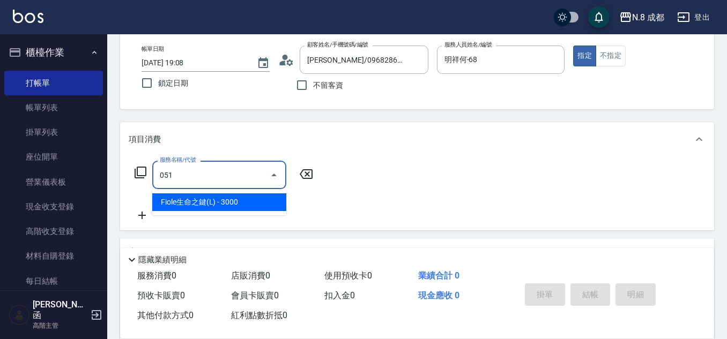
click at [221, 201] on span "Fiole生命之鍵(L) - 3000" at bounding box center [219, 203] width 134 height 18
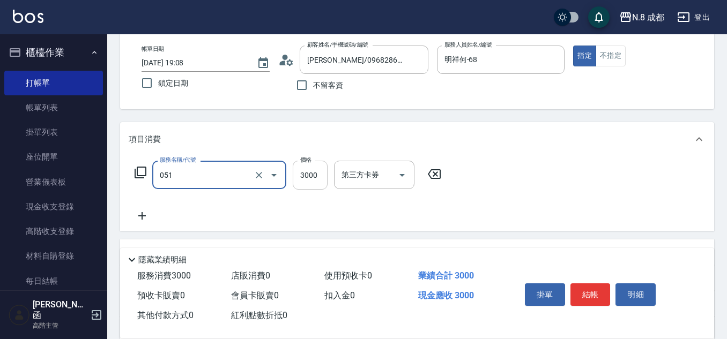
type input "Fiole生命之鍵(L)(051)"
click at [320, 176] on input "3000" at bounding box center [310, 175] width 35 height 29
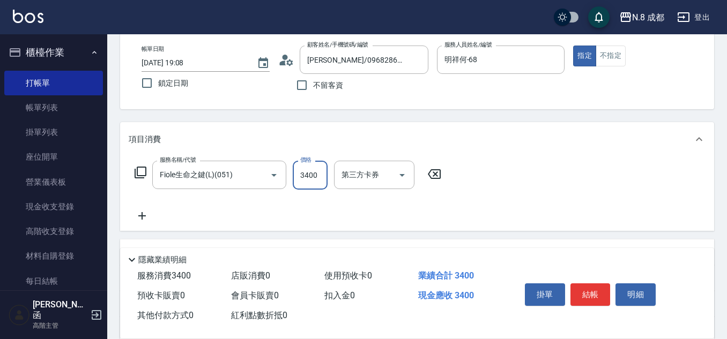
type input "3400"
click at [150, 217] on icon at bounding box center [142, 216] width 27 height 13
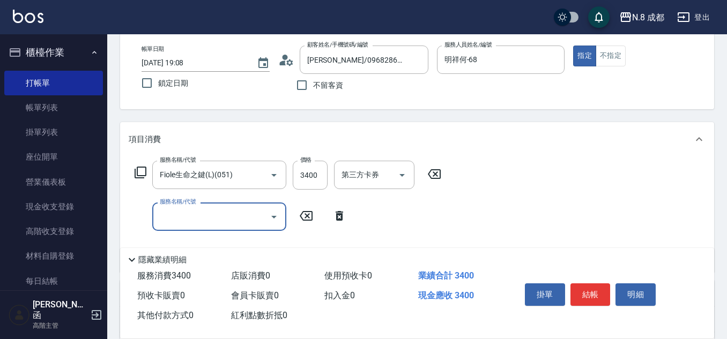
click at [180, 219] on input "服務名稱/代號" at bounding box center [211, 216] width 108 height 19
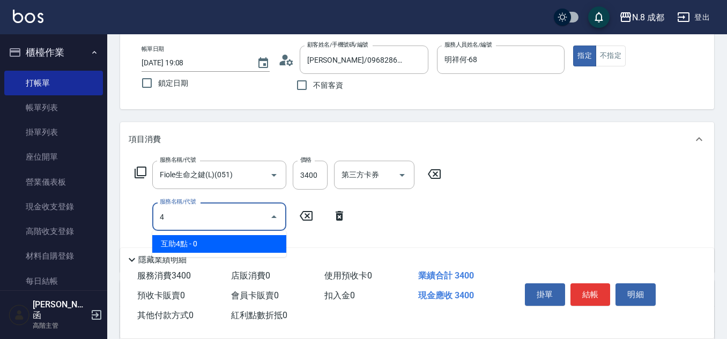
click at [203, 239] on span "互助4點 - 0" at bounding box center [219, 244] width 134 height 18
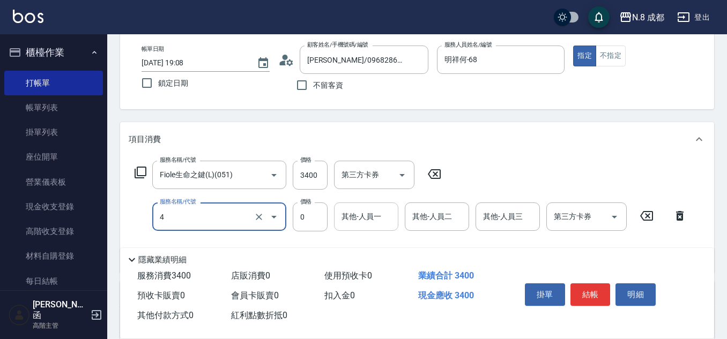
type input "互助4點(4)"
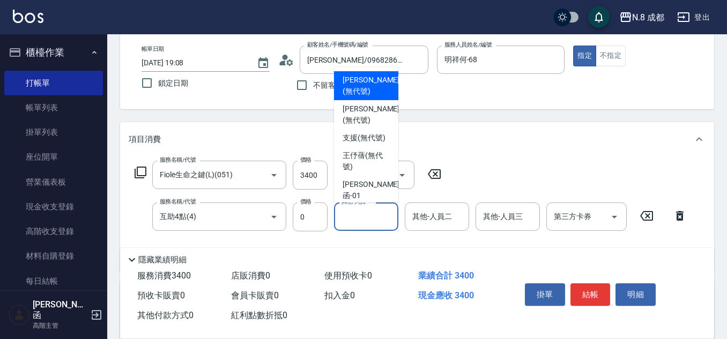
click at [367, 216] on input "其他-人員一" at bounding box center [366, 216] width 55 height 19
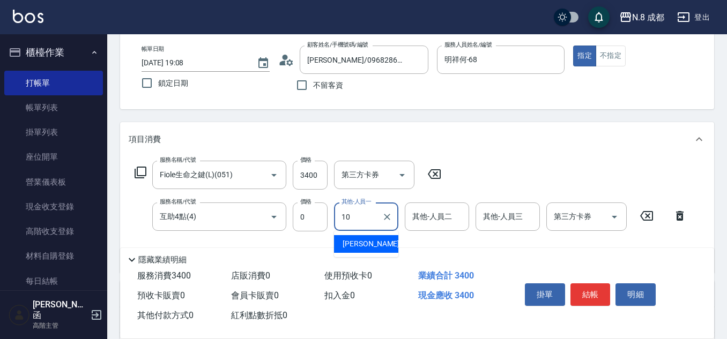
click at [366, 240] on span "謝宜親 -10" at bounding box center [377, 244] width 68 height 11
type input "謝宜親-10"
click at [600, 289] on button "結帳" at bounding box center [590, 295] width 40 height 23
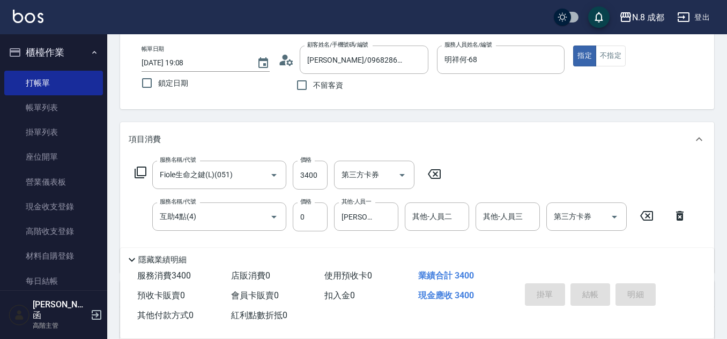
type input "2025/10/09 19:09"
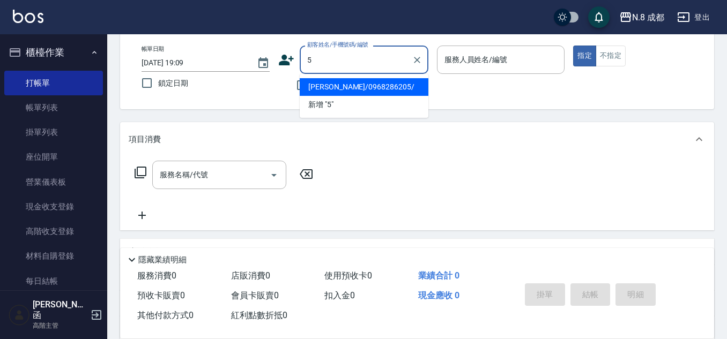
type input "5"
click at [279, 90] on div "不留客資" at bounding box center [353, 85] width 150 height 23
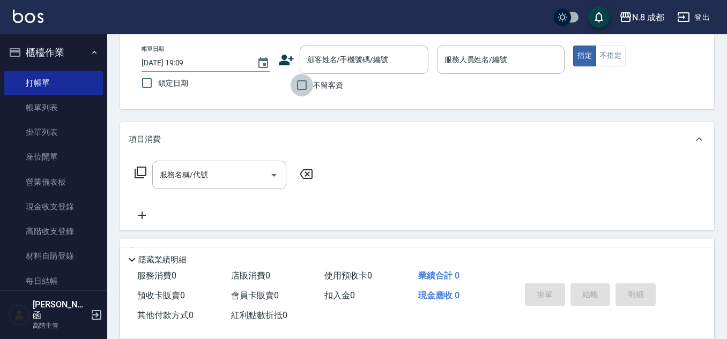
drag, startPoint x: 294, startPoint y: 91, endPoint x: 396, endPoint y: 81, distance: 102.8
click at [294, 91] on input "不留客資" at bounding box center [302, 85] width 23 height 23
checkbox input "true"
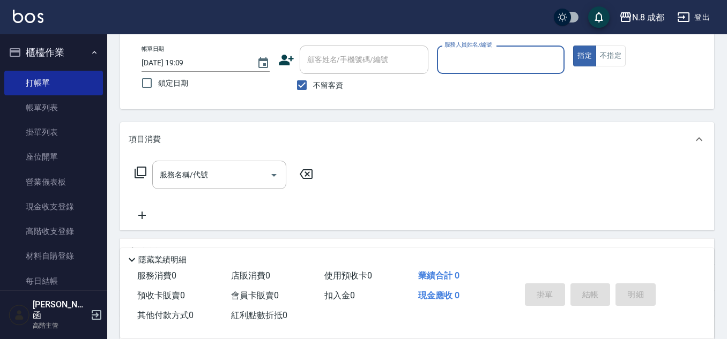
click at [466, 66] on input "服務人員姓名/編號" at bounding box center [501, 59] width 118 height 19
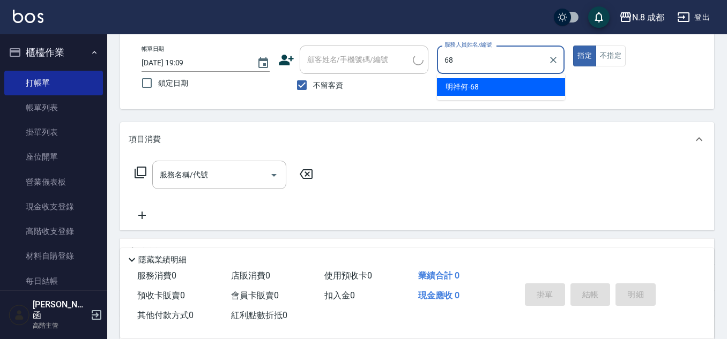
click at [465, 88] on span "明祥何 -68" at bounding box center [461, 86] width 33 height 11
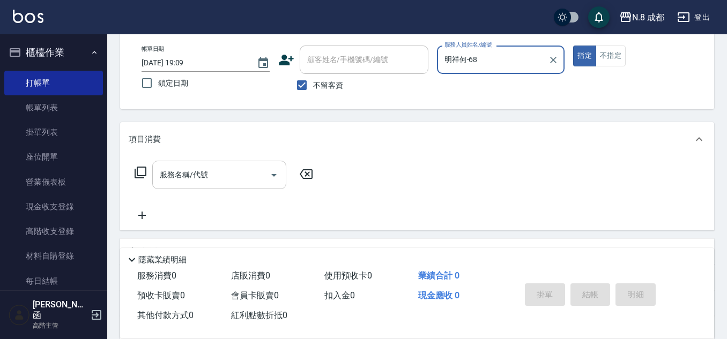
type input "明祥何-68"
click at [199, 175] on input "服務名稱/代號" at bounding box center [211, 175] width 108 height 19
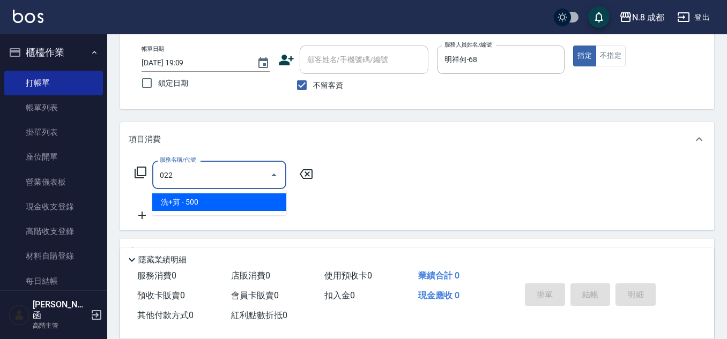
click at [207, 198] on span "洗+剪 - 500" at bounding box center [219, 203] width 134 height 18
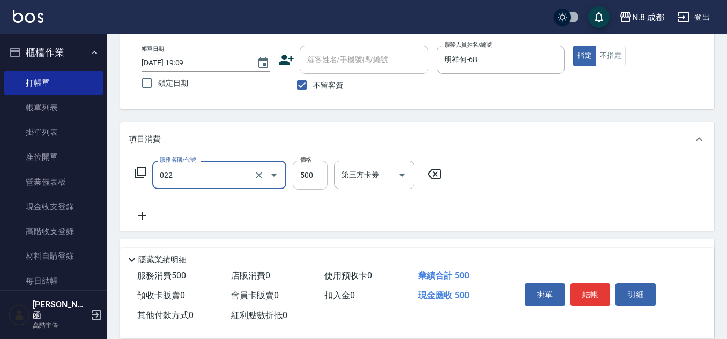
type input "洗+剪(022)"
drag, startPoint x: 320, startPoint y: 178, endPoint x: 309, endPoint y: 184, distance: 12.2
click at [320, 178] on input "500" at bounding box center [310, 175] width 35 height 29
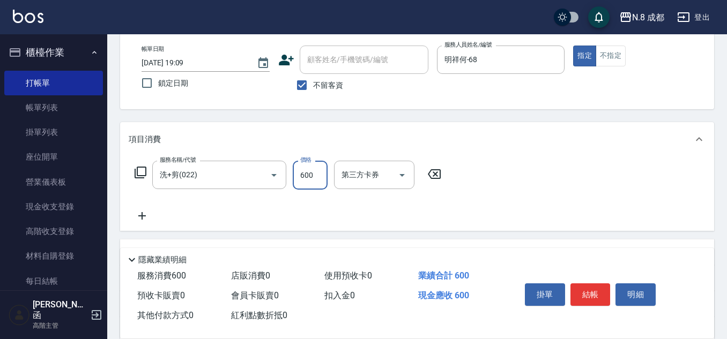
type input "600"
click at [140, 216] on icon at bounding box center [142, 216] width 8 height 8
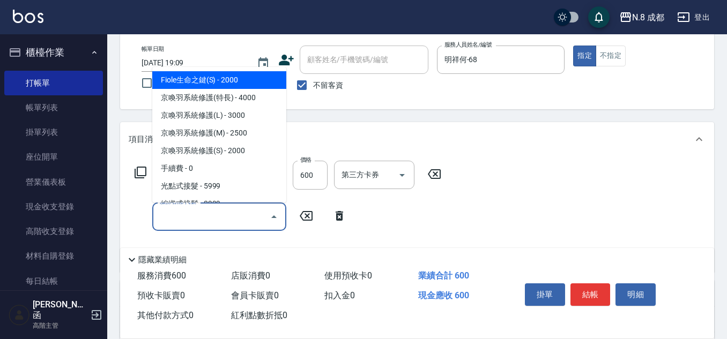
click at [188, 218] on input "服務名稱/代號" at bounding box center [211, 216] width 108 height 19
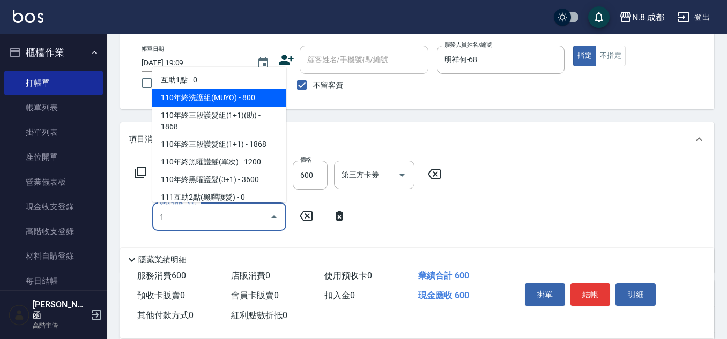
click at [183, 88] on span "互助1點 - 0" at bounding box center [219, 80] width 134 height 18
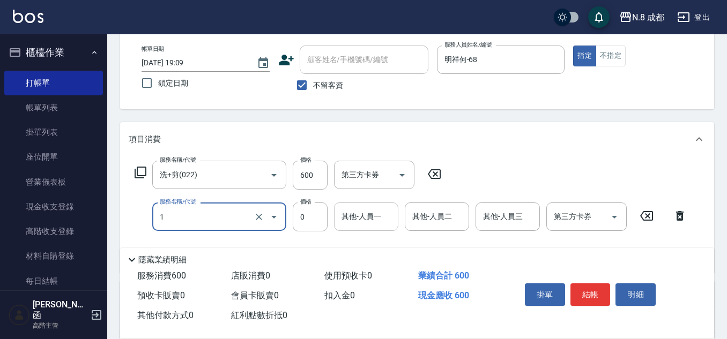
type input "互助1點(1)"
click at [375, 219] on input "其他-人員一" at bounding box center [366, 216] width 55 height 19
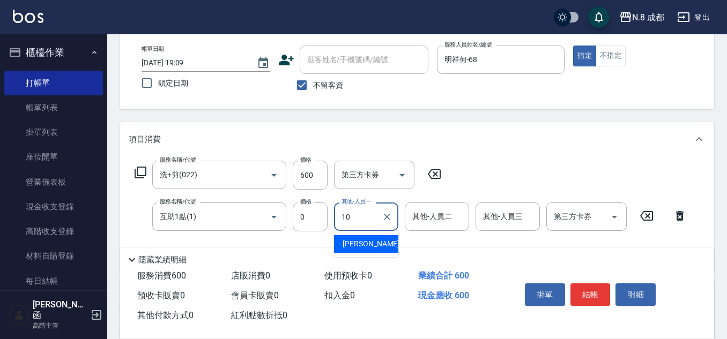
click at [369, 244] on span "謝宜親 -10" at bounding box center [377, 244] width 68 height 11
type input "謝宜親-10"
click at [598, 292] on button "結帳" at bounding box center [590, 295] width 40 height 23
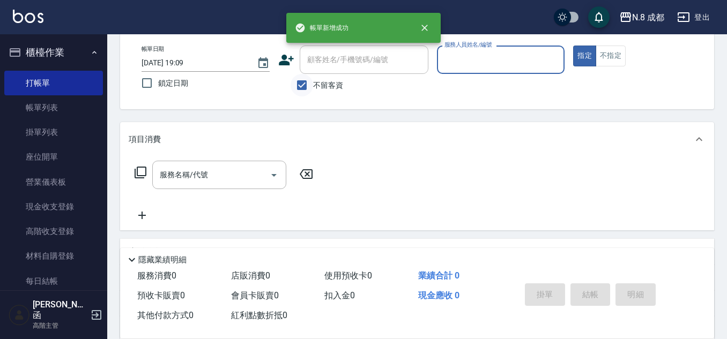
click at [303, 85] on input "不留客資" at bounding box center [302, 85] width 23 height 23
checkbox input "false"
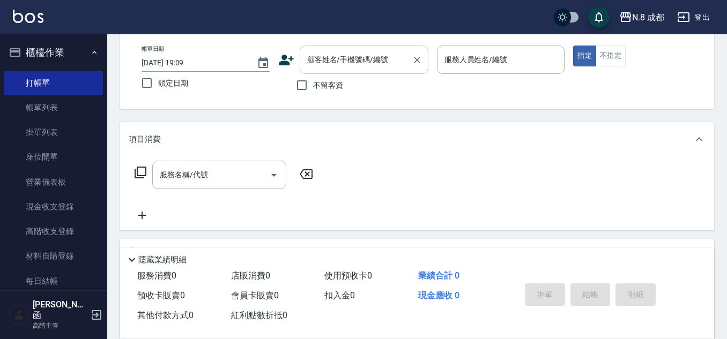
click at [323, 62] on input "顧客姓名/手機號碼/編號" at bounding box center [355, 59] width 103 height 19
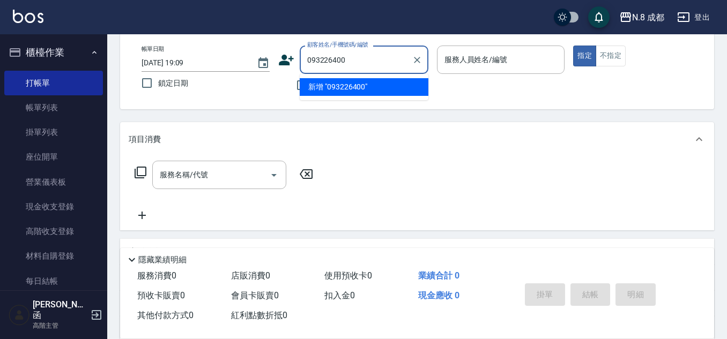
type input "0932264005"
drag, startPoint x: 367, startPoint y: 64, endPoint x: 132, endPoint y: 87, distance: 235.4
click at [132, 87] on div "帳單日期 2025/10/09 19:09 鎖定日期 顧客姓名/手機號碼/編號 0932264005 顧客姓名/手機號碼/編號 不留客資 服務人員姓名/編號 …" at bounding box center [417, 71] width 594 height 77
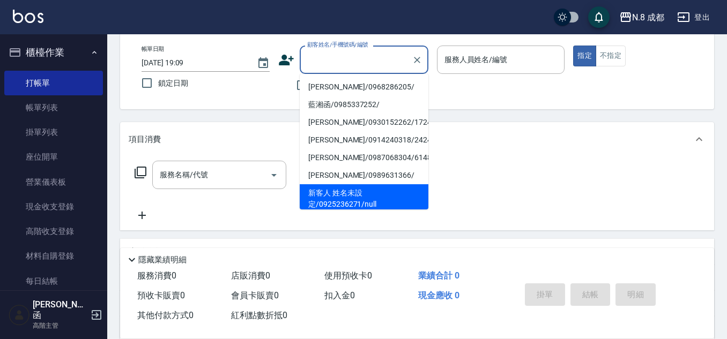
paste input "0932264005"
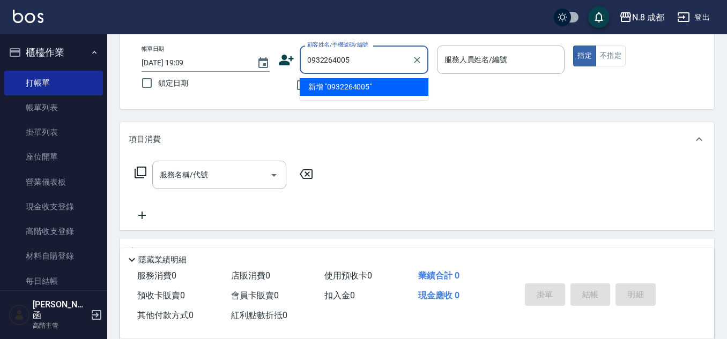
type input "0932264005"
click at [278, 58] on icon at bounding box center [286, 60] width 16 height 16
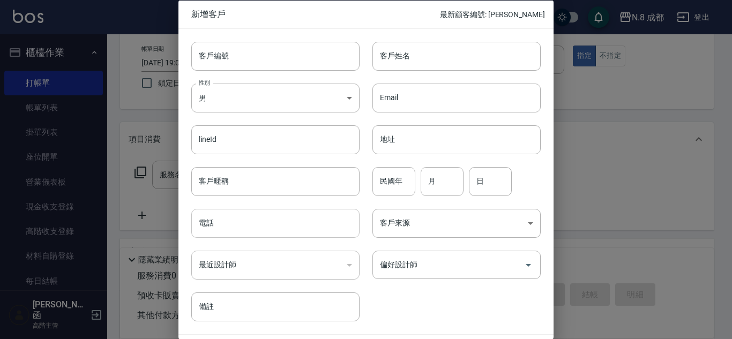
click at [264, 221] on input "電話" at bounding box center [275, 223] width 168 height 29
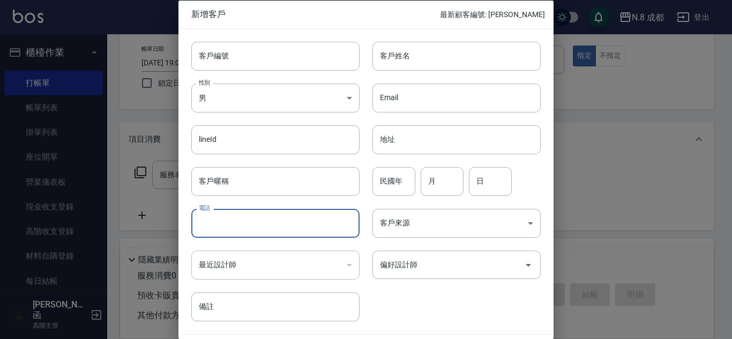
paste input "0932264005"
type input "0932264005"
click at [460, 58] on input "客戶姓名" at bounding box center [457, 55] width 168 height 29
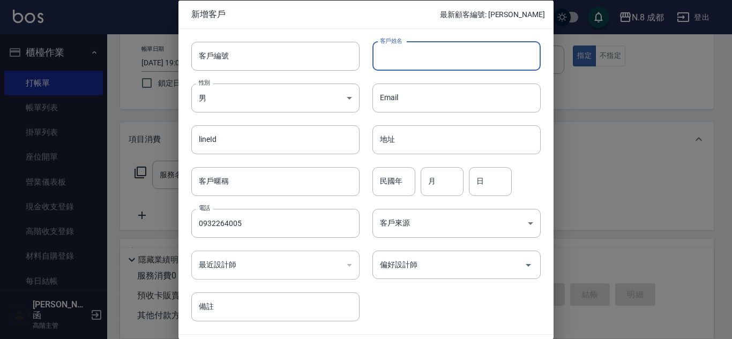
type input "ㄌ"
type input "[PERSON_NAME]"
click at [402, 175] on input "民國年" at bounding box center [394, 181] width 43 height 29
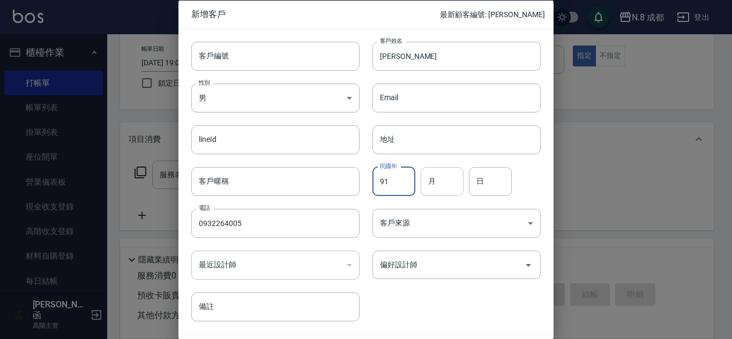
type input "91"
click at [441, 181] on input "月" at bounding box center [442, 181] width 43 height 29
type input "12"
click at [481, 184] on input "日" at bounding box center [490, 181] width 43 height 29
type input "28"
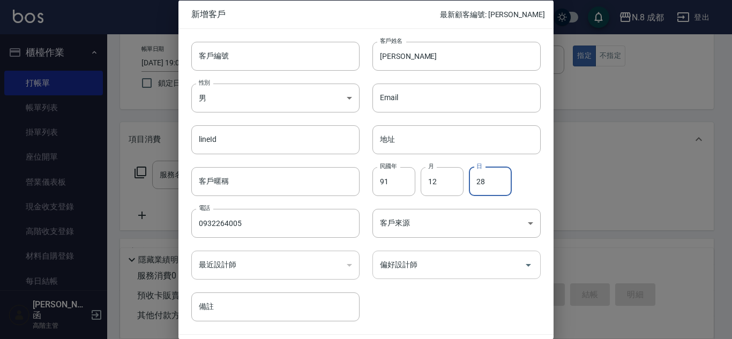
click at [431, 263] on input "偏好設計師" at bounding box center [448, 265] width 143 height 19
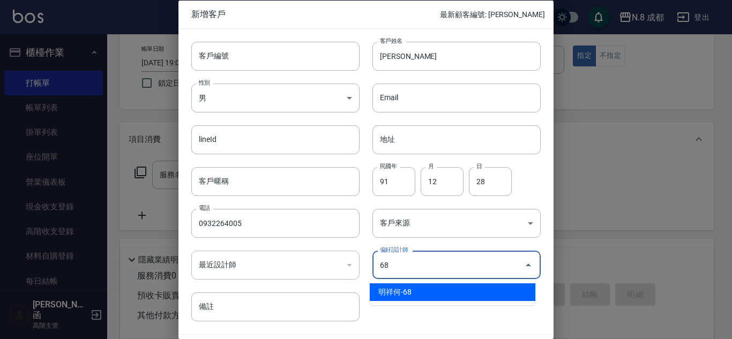
click at [440, 296] on li "明祥何-68" at bounding box center [453, 293] width 166 height 18
type input "明祥何"
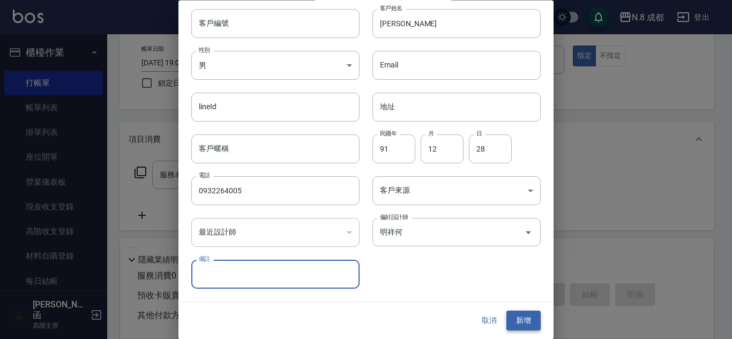
click at [529, 322] on button "新增" at bounding box center [524, 321] width 34 height 20
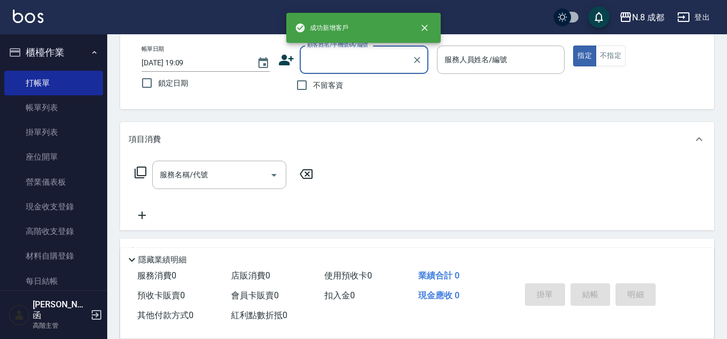
click at [368, 61] on input "顧客姓名/手機號碼/編號" at bounding box center [355, 59] width 103 height 19
paste input "0932264005"
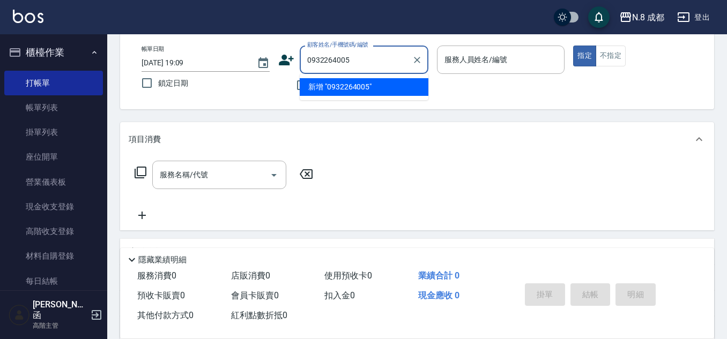
drag, startPoint x: 382, startPoint y: 60, endPoint x: 242, endPoint y: 63, distance: 139.9
click at [242, 63] on div "帳單日期 2025/10/09 19:09 鎖定日期 顧客姓名/手機號碼/編號 0932264005 顧客姓名/手機號碼/編號 不留客資 服務人員姓名/編號 …" at bounding box center [417, 71] width 568 height 51
paste input "text"
click at [327, 88] on li "新增 "0932264005"" at bounding box center [364, 87] width 129 height 18
type input "0932264005"
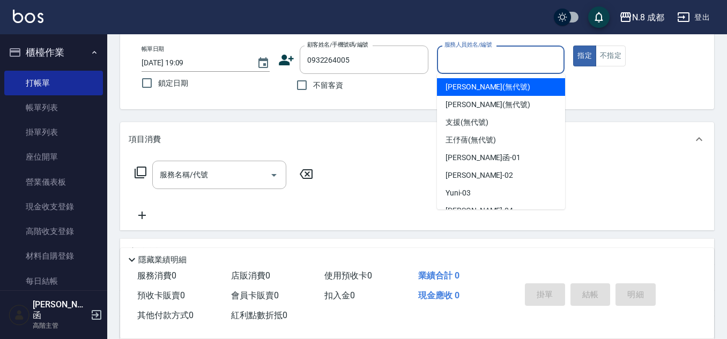
click at [497, 66] on input "服務人員姓名/編號" at bounding box center [501, 59] width 118 height 19
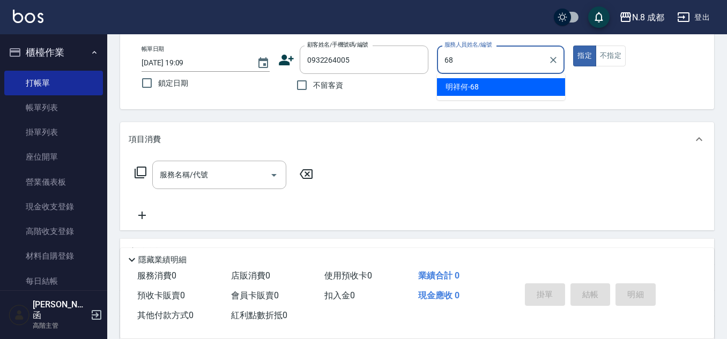
click at [491, 93] on div "明祥何 -68" at bounding box center [501, 87] width 128 height 18
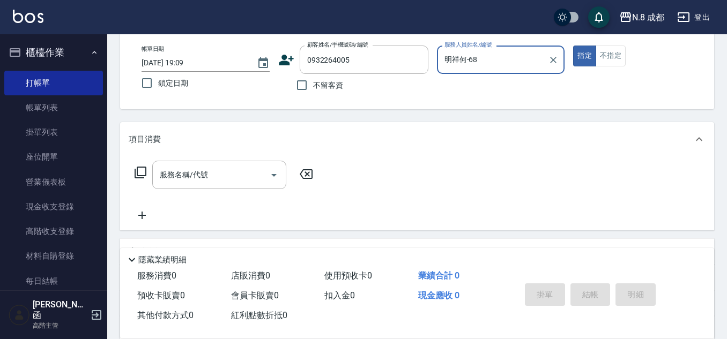
type input "明祥何-68"
click at [289, 63] on icon at bounding box center [286, 60] width 15 height 11
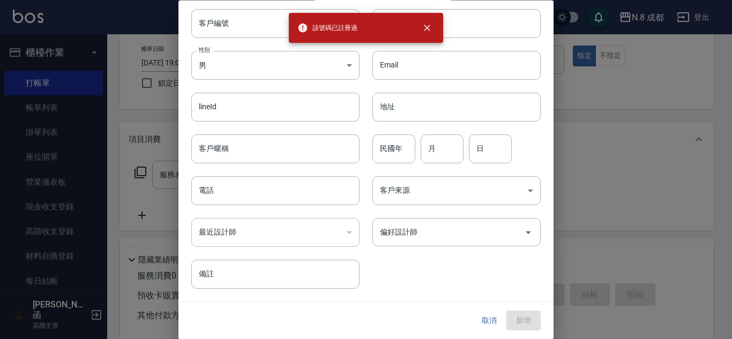
click at [481, 325] on button "取消" at bounding box center [489, 321] width 34 height 20
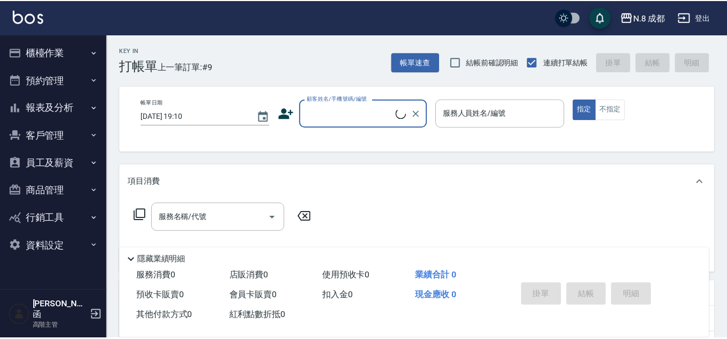
scroll to position [54, 0]
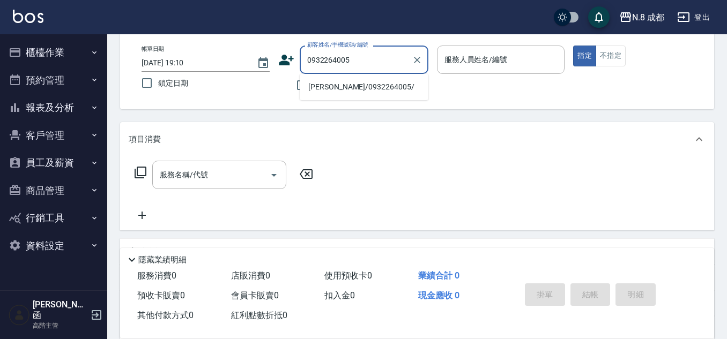
click at [365, 86] on li "[PERSON_NAME]/0932264005/" at bounding box center [364, 87] width 129 height 18
type input "[PERSON_NAME]/0932264005/"
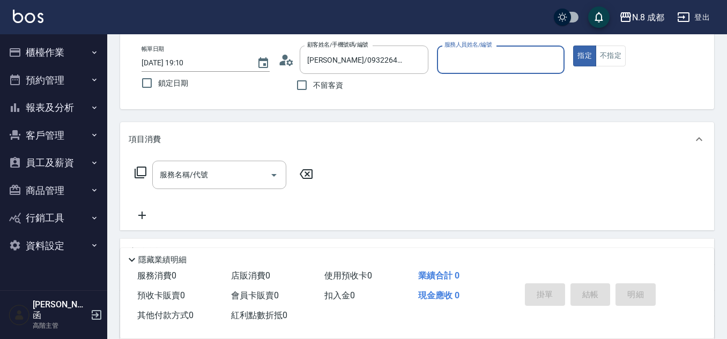
type input "明祥何-68"
drag, startPoint x: 238, startPoint y: 170, endPoint x: 258, endPoint y: 152, distance: 27.3
click at [239, 168] on input "服務名稱/代號" at bounding box center [211, 175] width 108 height 19
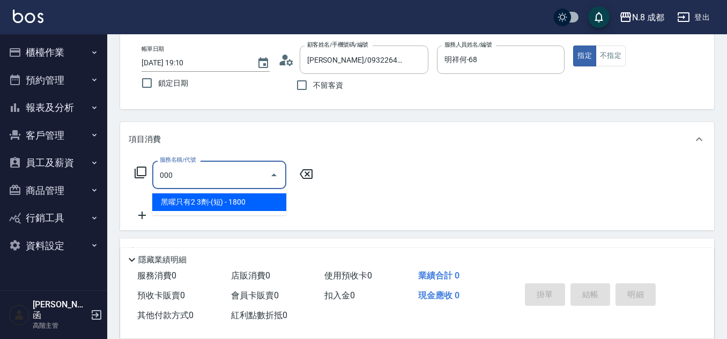
click at [221, 204] on span "黑曜只有2 3劑-(短) - 1800" at bounding box center [219, 203] width 134 height 18
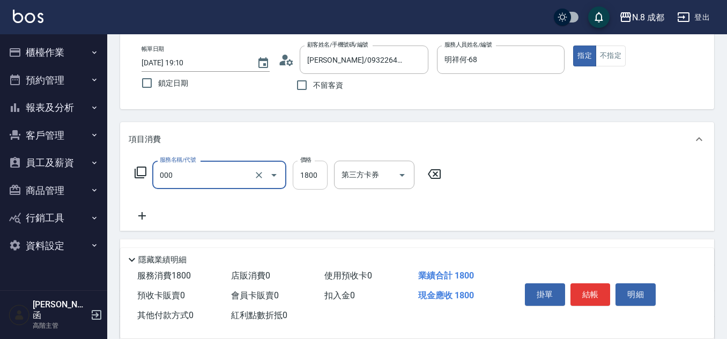
type input "黑曜只有2 3劑-(短)(000)"
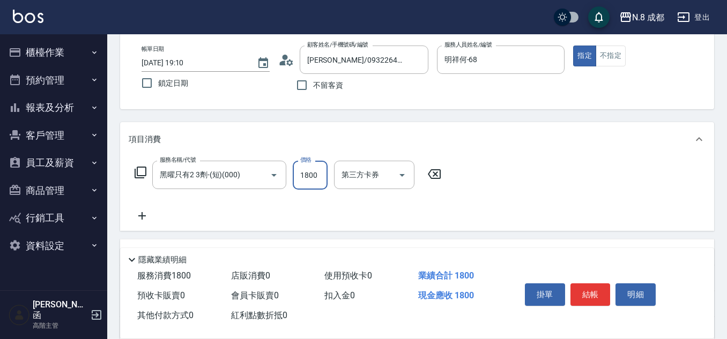
click at [311, 179] on input "1800" at bounding box center [310, 175] width 35 height 29
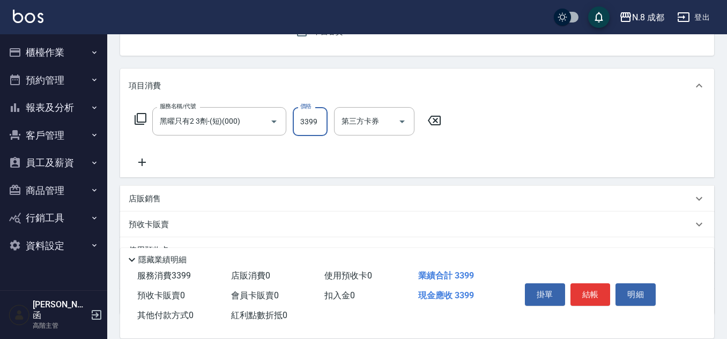
type input "3399"
click at [149, 158] on icon at bounding box center [142, 162] width 27 height 13
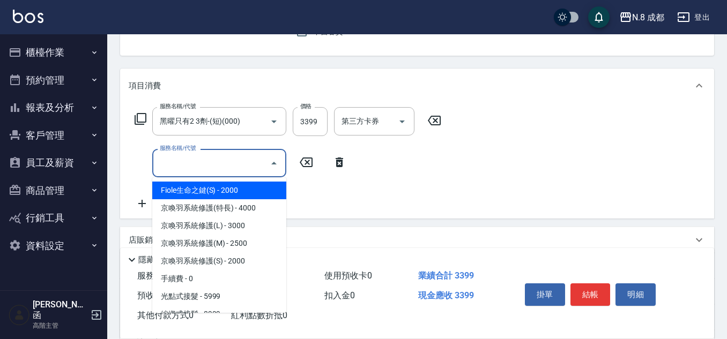
click at [197, 165] on input "服務名稱/代號" at bounding box center [211, 163] width 108 height 19
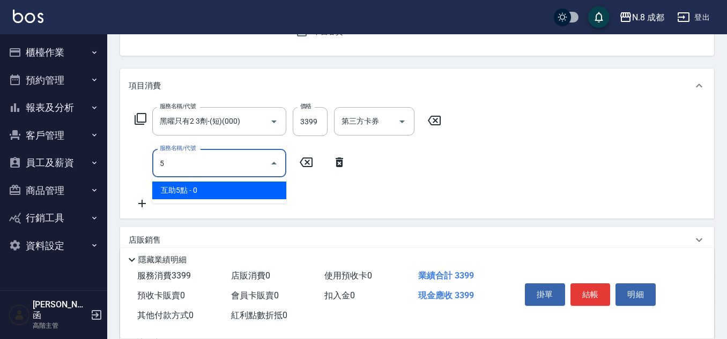
click at [205, 189] on span "互助5點 - 0" at bounding box center [219, 191] width 134 height 18
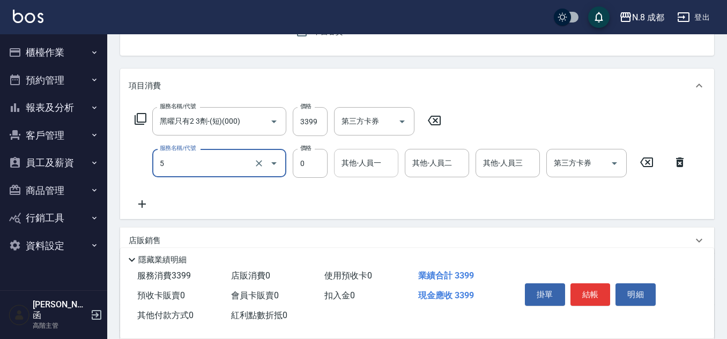
type input "互助5點(5)"
click at [365, 169] on input "其他-人員一" at bounding box center [366, 163] width 55 height 19
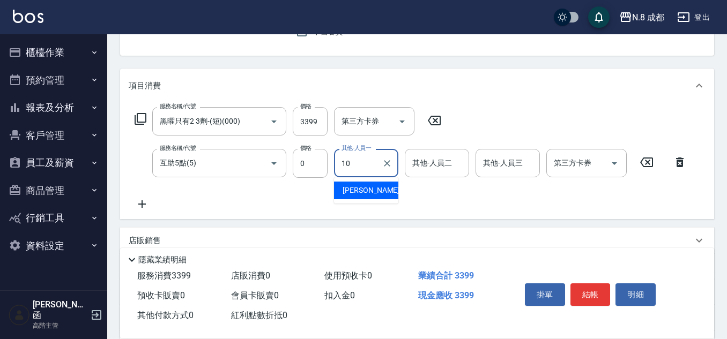
click at [367, 194] on span "謝宜親 -10" at bounding box center [377, 190] width 68 height 11
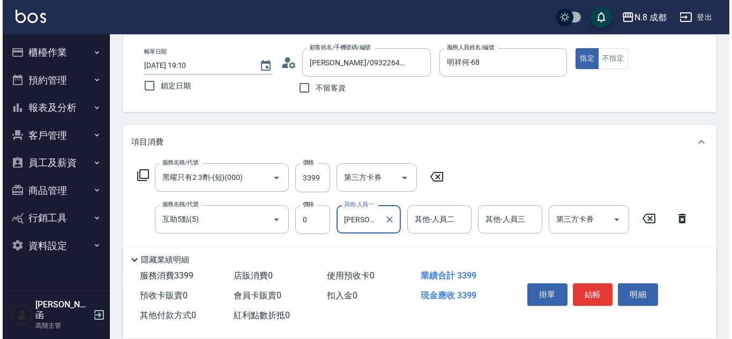
scroll to position [0, 0]
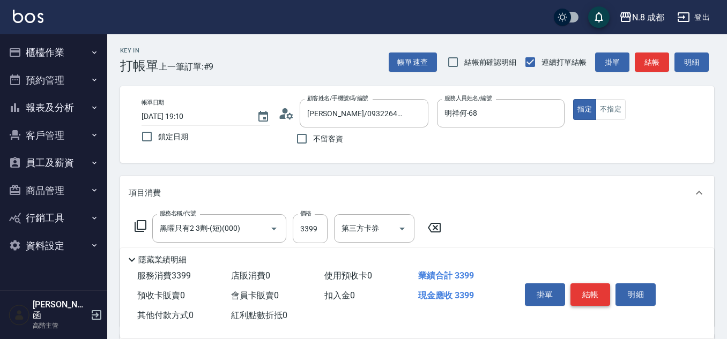
type input "謝宜親-10"
click at [582, 284] on button "結帳" at bounding box center [590, 295] width 40 height 23
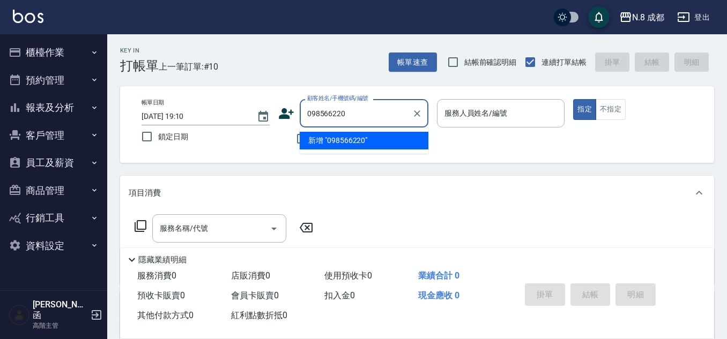
type input "0985662209"
drag, startPoint x: 369, startPoint y: 113, endPoint x: 110, endPoint y: 121, distance: 259.1
click at [110, 122] on div "Key In 打帳單 上一筆訂單:#10 帳單速查 結帳前確認明細 連續打單結帳 掛單 結帳 明細 帳單日期 2025/10/09 19:10 鎖定日期 顧客…" at bounding box center [417, 279] width 620 height 490
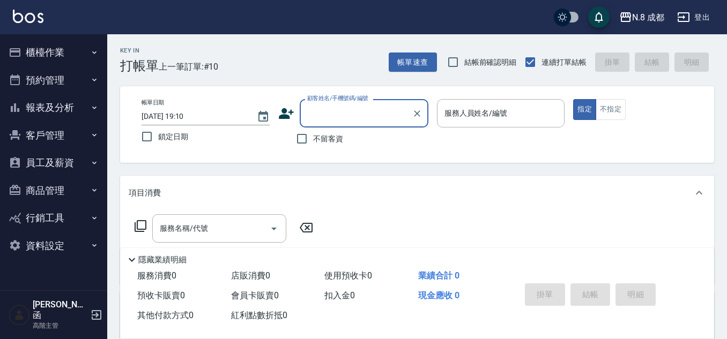
click at [278, 109] on icon at bounding box center [286, 114] width 16 height 16
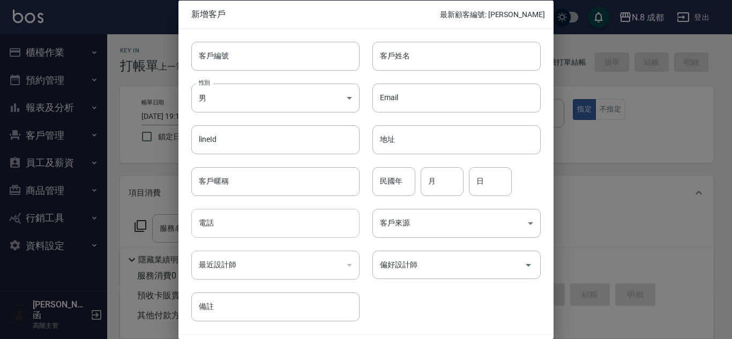
click at [275, 219] on input "電話" at bounding box center [275, 223] width 168 height 29
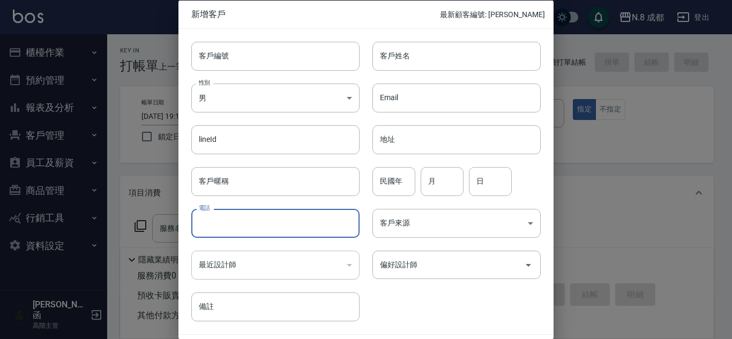
paste input "0985662209"
type input "0985662209"
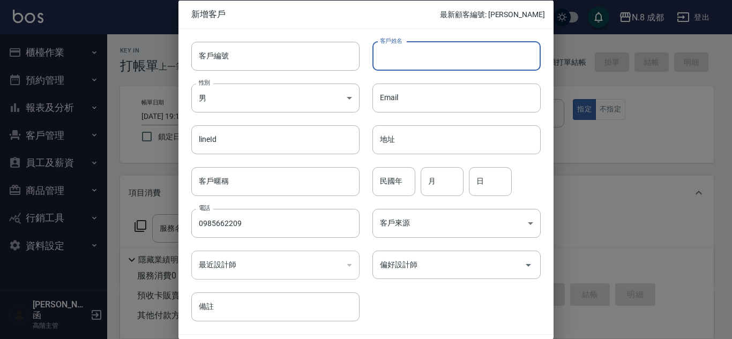
click at [429, 60] on input "客戶姓名" at bounding box center [457, 55] width 168 height 29
type input "[PERSON_NAME]"
drag, startPoint x: 403, startPoint y: 185, endPoint x: 403, endPoint y: 195, distance: 9.6
click at [403, 185] on input "民國年" at bounding box center [394, 181] width 43 height 29
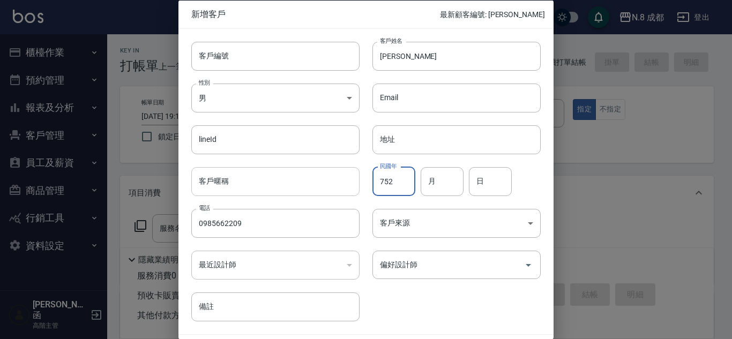
drag, startPoint x: 399, startPoint y: 182, endPoint x: 340, endPoint y: 184, distance: 59.5
click at [340, 184] on div "客戶編號 客戶編號 客戶姓名 蔡莉瑩 客戶姓名 性別 男 MALE 性別 Email Email lineId lineId 地址 地址 客戶暱稱 客戶暱稱 …" at bounding box center [360, 174] width 362 height 293
type input "83"
click at [445, 182] on input "月" at bounding box center [442, 181] width 43 height 29
type input "07"
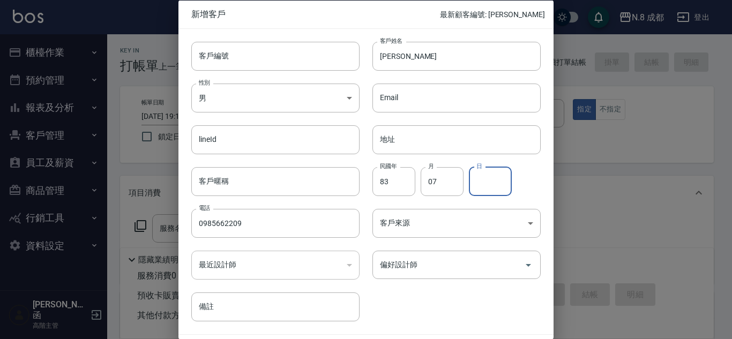
click at [489, 181] on input "日" at bounding box center [490, 181] width 43 height 29
type input "15"
click at [439, 264] on input "偏好設計師" at bounding box center [448, 265] width 143 height 19
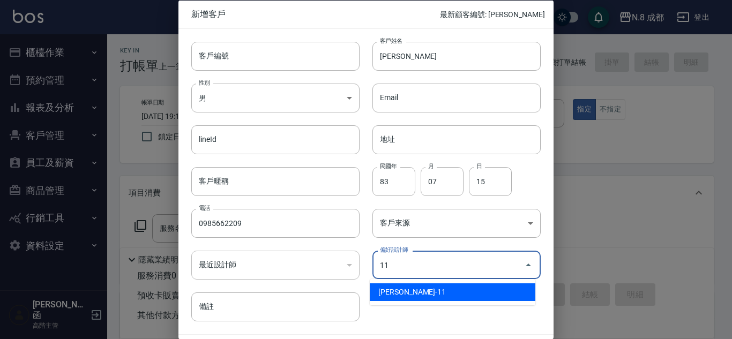
click at [422, 289] on li "葉真甄-11" at bounding box center [453, 293] width 166 height 18
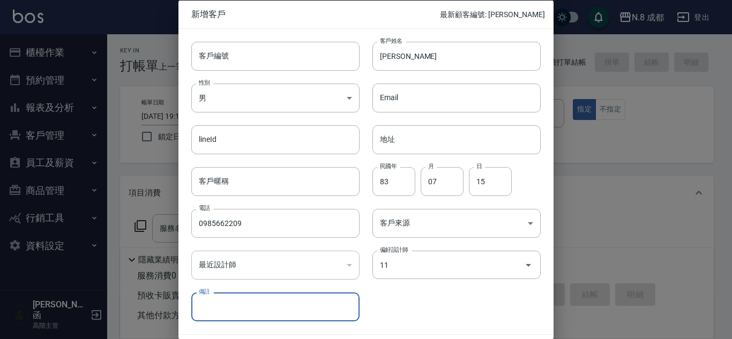
type input "[PERSON_NAME]"
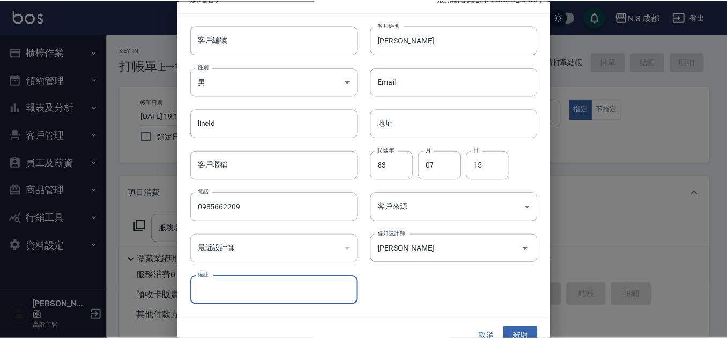
scroll to position [32, 0]
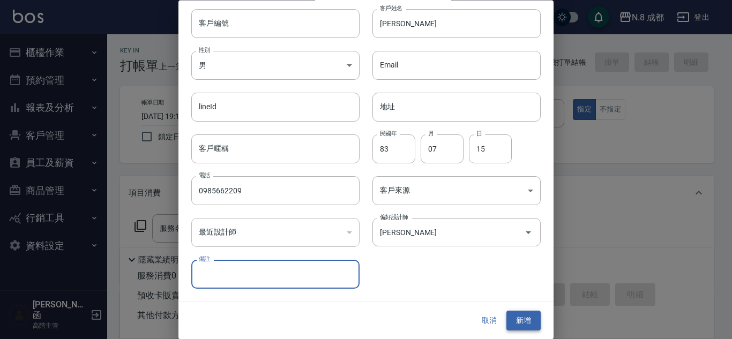
click at [521, 316] on button "新增" at bounding box center [524, 321] width 34 height 20
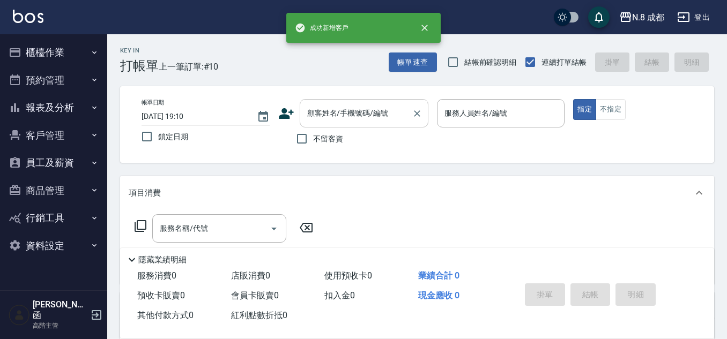
click at [373, 119] on input "顧客姓名/手機號碼/編號" at bounding box center [355, 113] width 103 height 19
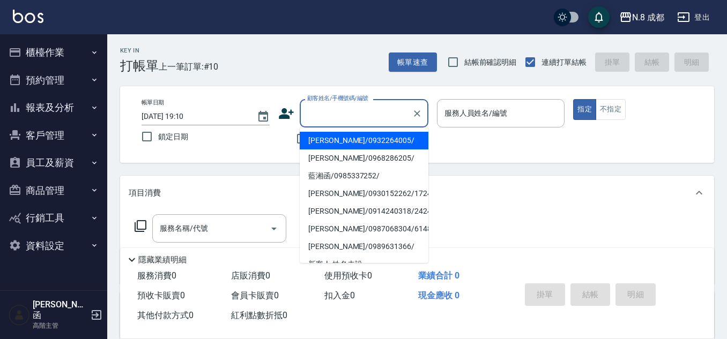
paste input "0985662209"
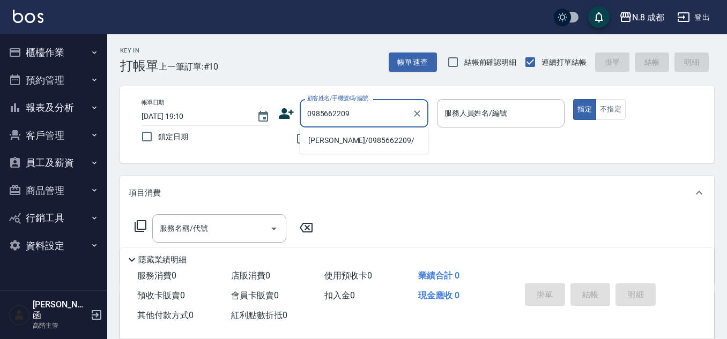
click at [343, 144] on li "蔡莉瑩/0985662209/" at bounding box center [364, 141] width 129 height 18
type input "蔡莉瑩/0985662209/"
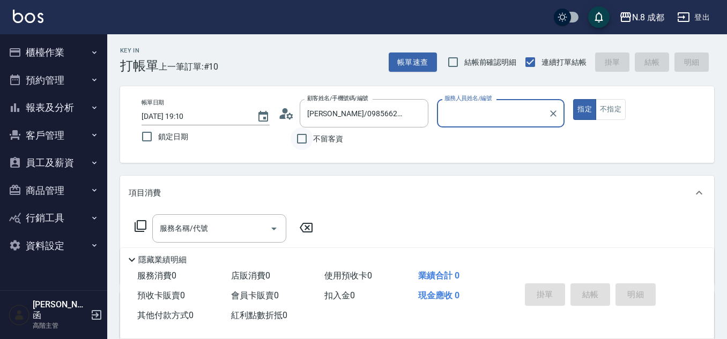
type input "葉真甄-11"
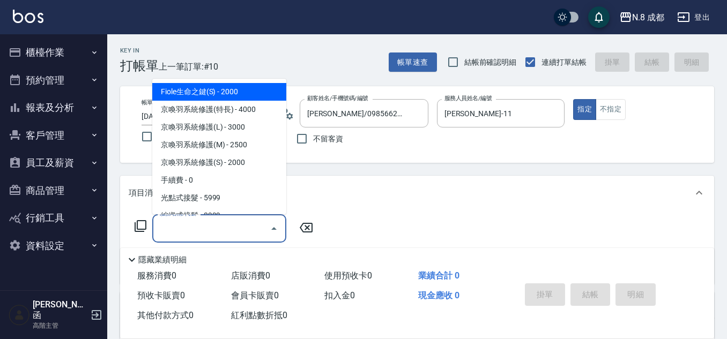
click at [219, 234] on input "服務名稱/代號" at bounding box center [211, 228] width 108 height 19
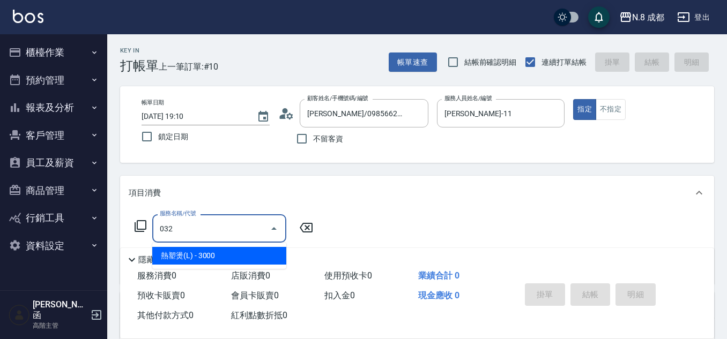
click at [242, 257] on span "熱塑燙(L) - 3000" at bounding box center [219, 256] width 134 height 18
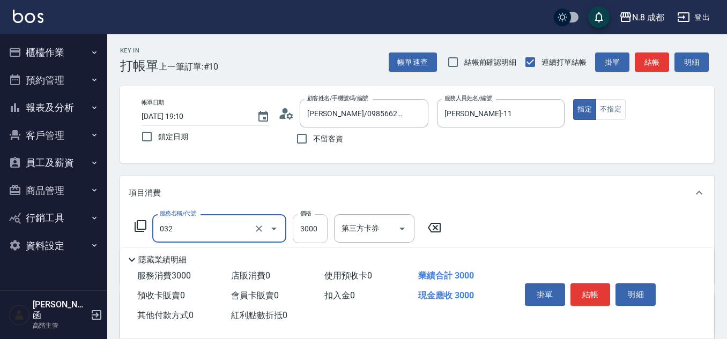
type input "熱塑燙(L)(032)"
click at [315, 229] on input "3000" at bounding box center [310, 228] width 35 height 29
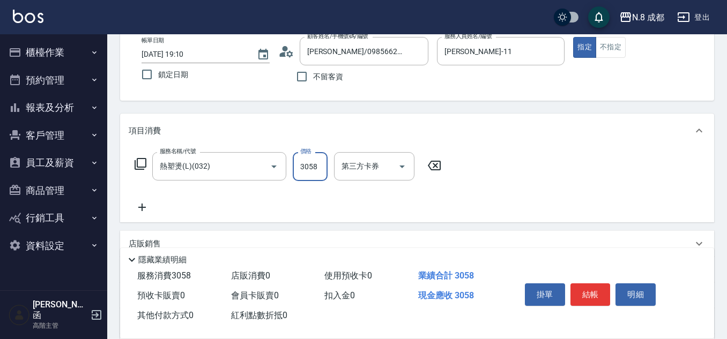
scroll to position [161, 0]
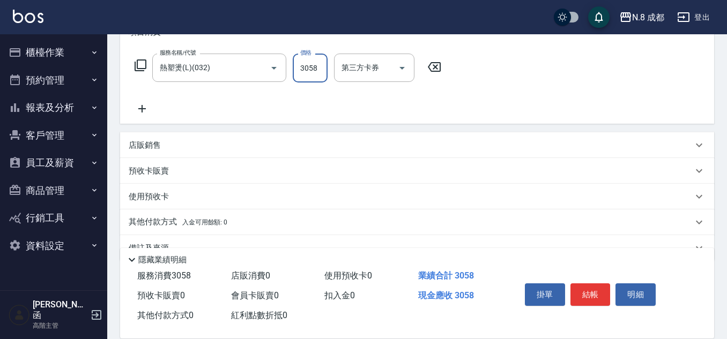
type input "3058"
click at [148, 110] on icon at bounding box center [142, 108] width 27 height 13
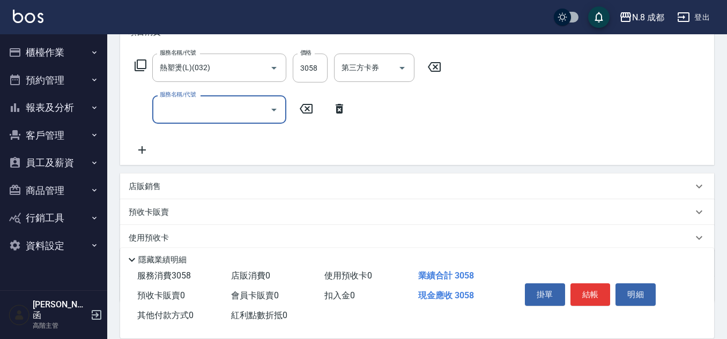
click at [225, 121] on div "服務名稱/代號" at bounding box center [219, 109] width 134 height 28
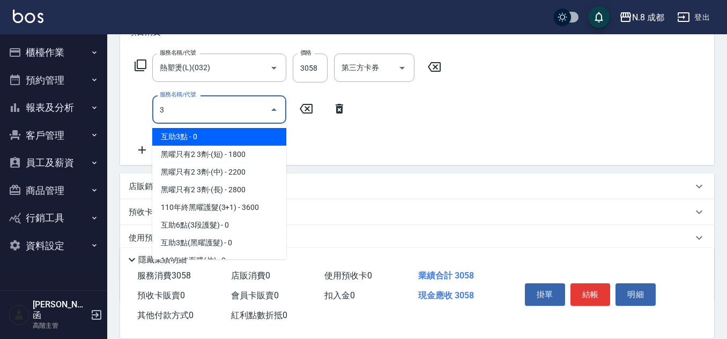
click at [213, 136] on span "互助3點 - 0" at bounding box center [219, 137] width 134 height 18
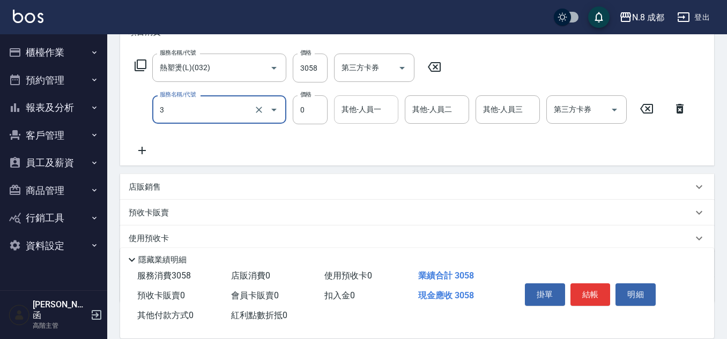
type input "互助3點(3)"
click at [377, 100] on input "其他-人員一" at bounding box center [366, 109] width 55 height 19
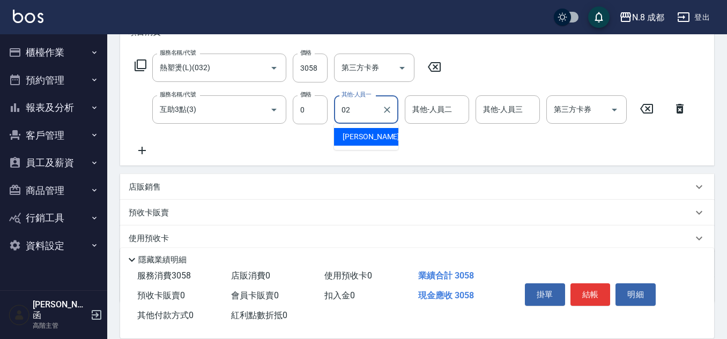
click at [376, 133] on div "朱若瑀 -02" at bounding box center [366, 137] width 64 height 18
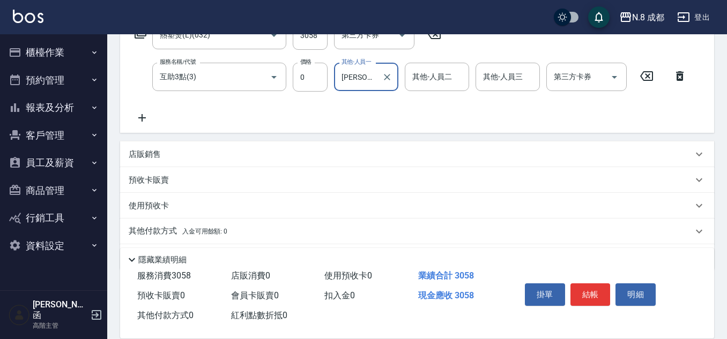
scroll to position [227, 0]
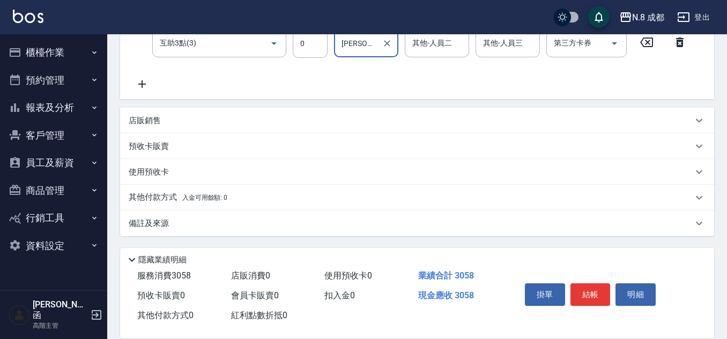
type input "朱若瑀-02"
click at [173, 200] on p "其他付款方式 入金可用餘額: 0" at bounding box center [178, 198] width 99 height 12
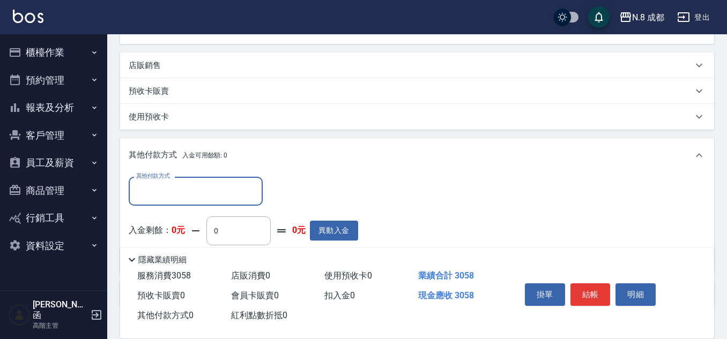
scroll to position [0, 0]
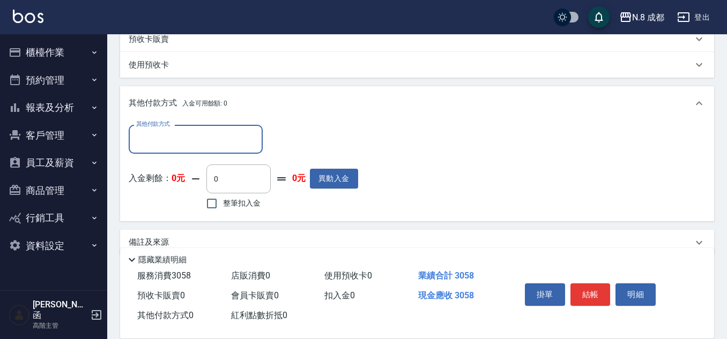
click at [167, 139] on input "其他付款方式" at bounding box center [195, 139] width 124 height 19
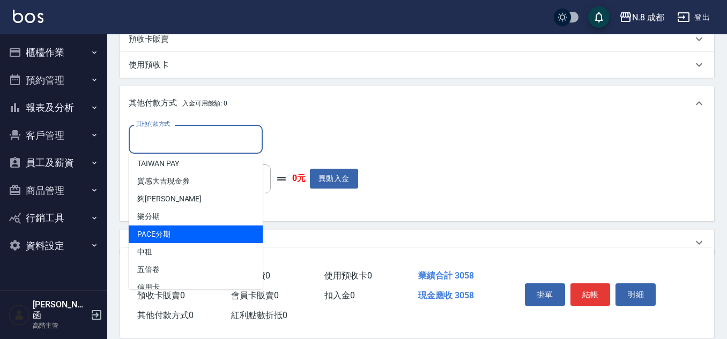
scroll to position [32, 0]
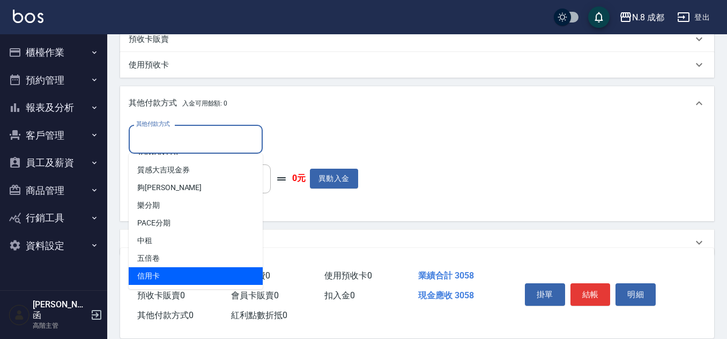
click at [187, 271] on span "信用卡" at bounding box center [196, 277] width 134 height 18
type input "信用卡"
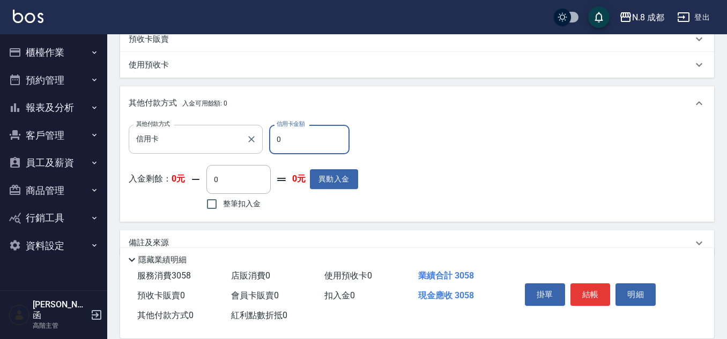
drag, startPoint x: 291, startPoint y: 133, endPoint x: 198, endPoint y: 125, distance: 93.6
click at [198, 125] on div "其他付款方式 信用卡 其他付款方式 信用卡金額 0 信用卡金額" at bounding box center [243, 139] width 229 height 29
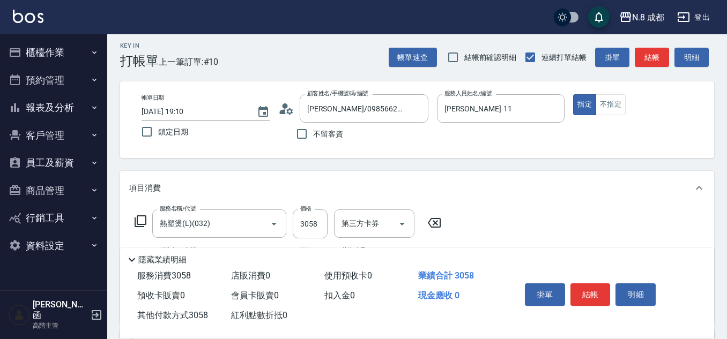
scroll to position [0, 0]
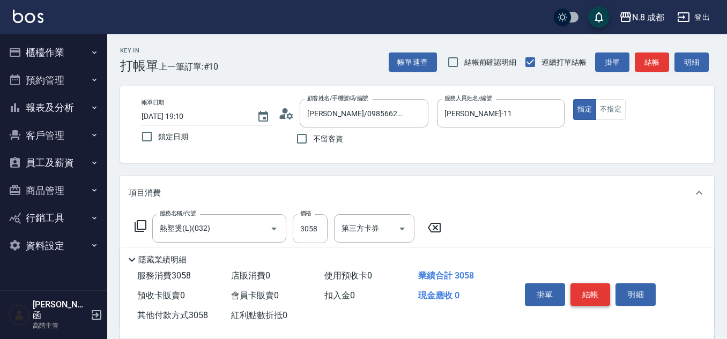
type input "3058"
click at [594, 286] on button "結帳" at bounding box center [590, 295] width 40 height 23
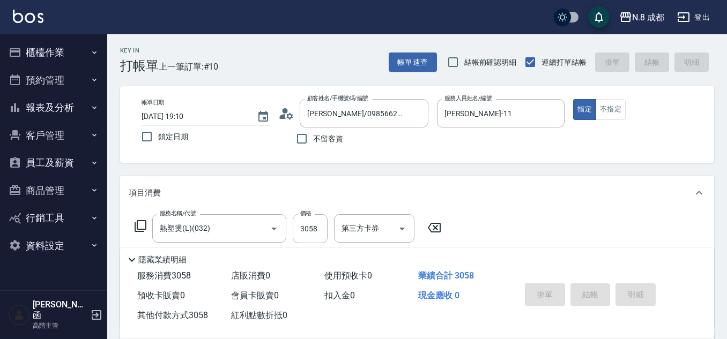
type input "2025/10/09 19:11"
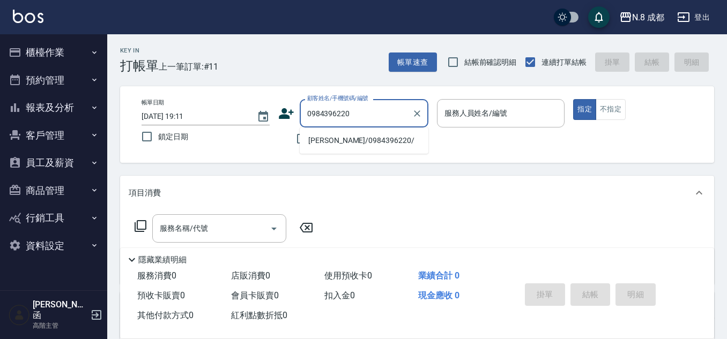
click at [336, 140] on li "王小玲/0984396220/" at bounding box center [364, 141] width 129 height 18
type input "王小玲/0984396220/"
type input "吳苡溶-53"
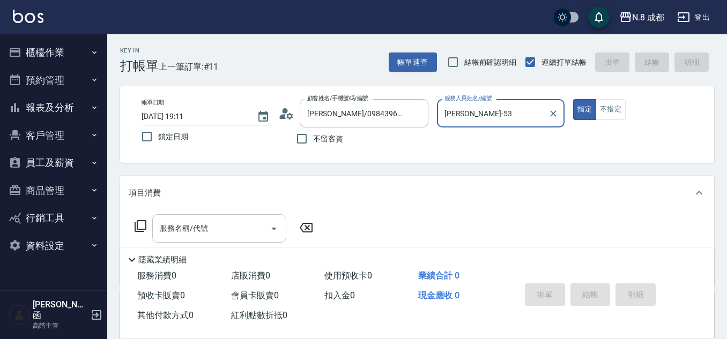
click at [231, 227] on input "服務名稱/代號" at bounding box center [211, 228] width 108 height 19
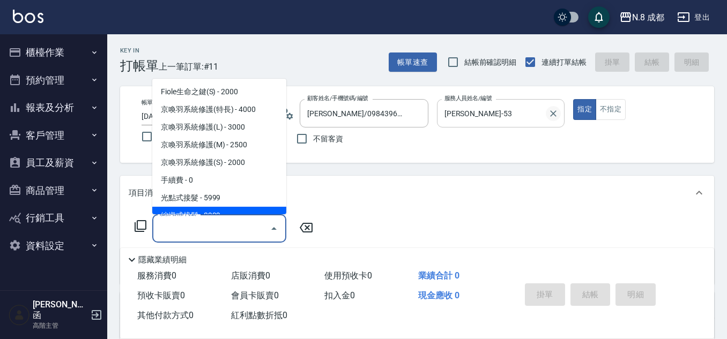
click at [549, 120] on button "Clear" at bounding box center [553, 113] width 15 height 15
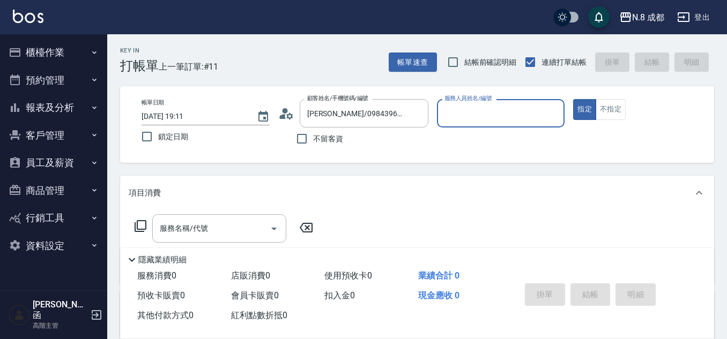
click at [505, 114] on input "服務人員姓名/編號" at bounding box center [501, 113] width 118 height 19
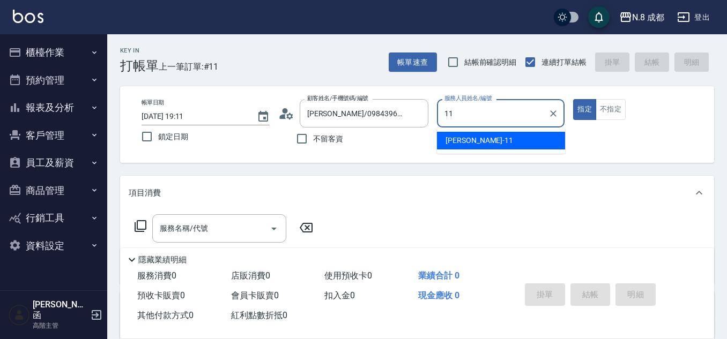
click at [474, 144] on span "葉真甄 -11" at bounding box center [479, 140] width 68 height 11
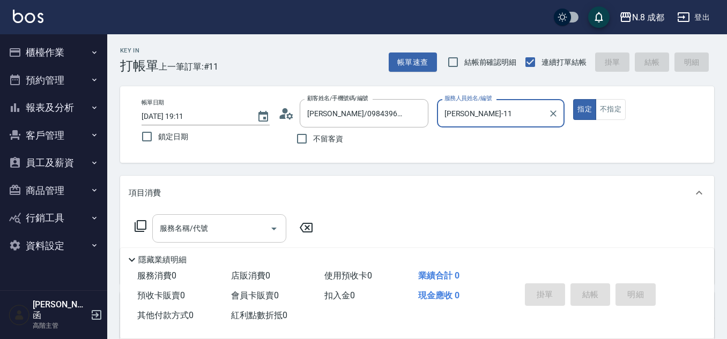
type input "葉真甄-11"
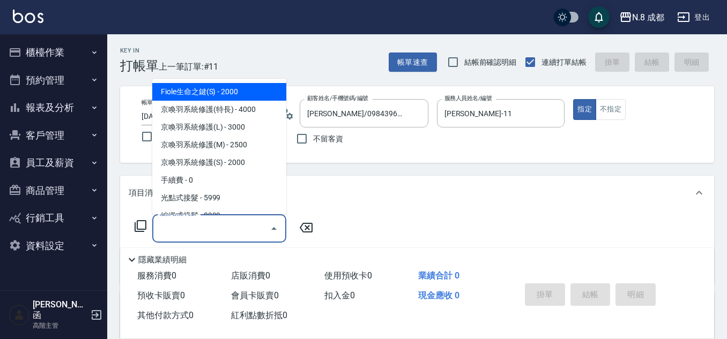
drag, startPoint x: 199, startPoint y: 228, endPoint x: 211, endPoint y: 213, distance: 19.0
click at [200, 227] on input "服務名稱/代號" at bounding box center [211, 228] width 108 height 19
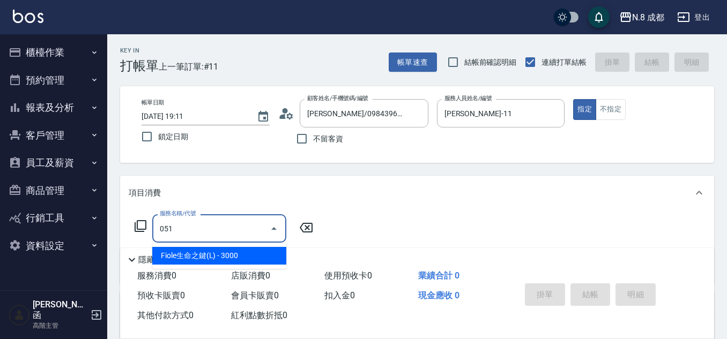
click at [220, 258] on span "Fiole生命之鍵(L) - 3000" at bounding box center [219, 256] width 134 height 18
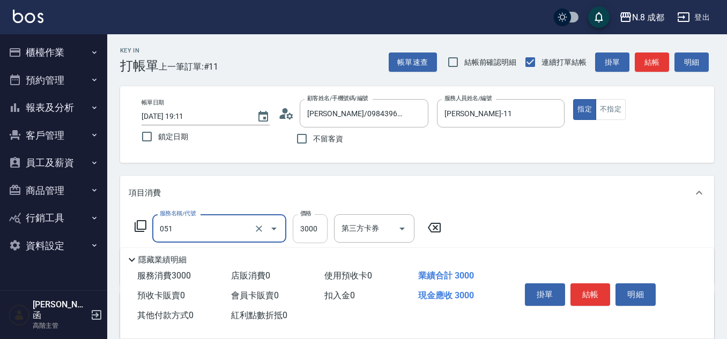
type input "Fiole生命之鍵(L)(051)"
click at [318, 234] on input "3000" at bounding box center [310, 228] width 35 height 29
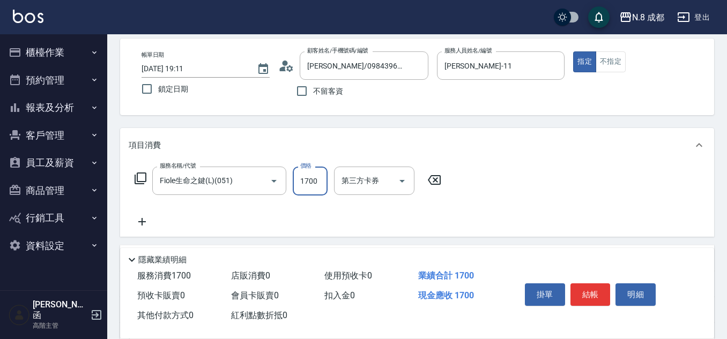
scroll to position [107, 0]
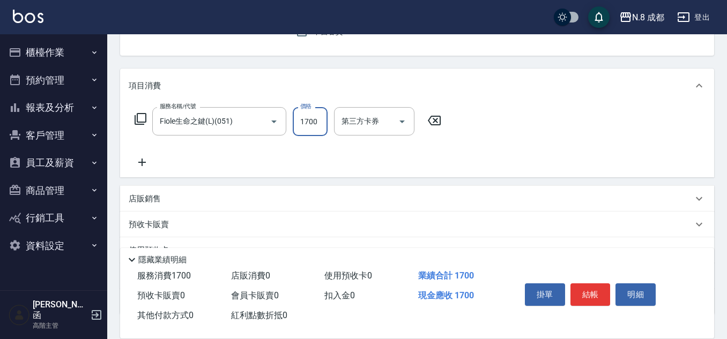
type input "1700"
click at [149, 162] on icon at bounding box center [142, 162] width 27 height 13
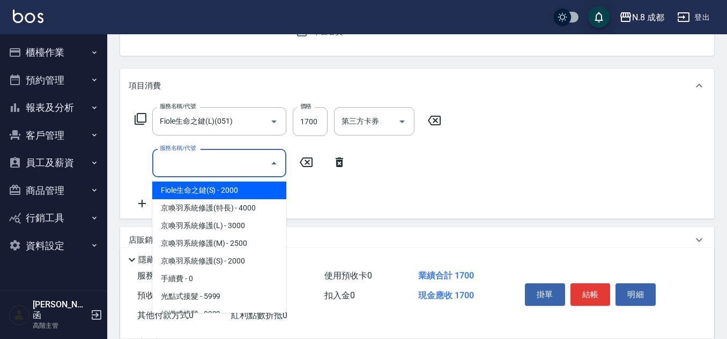
click at [177, 168] on input "服務名稱/代號" at bounding box center [211, 163] width 108 height 19
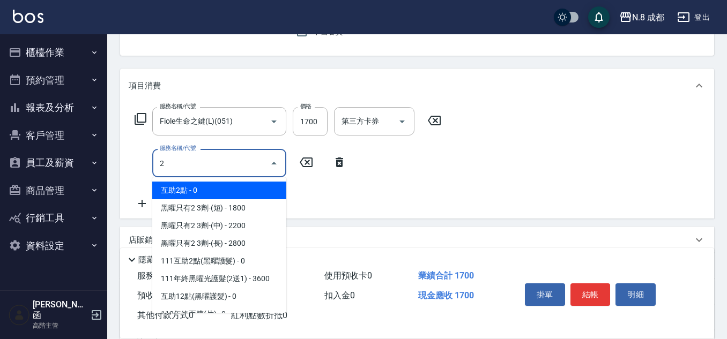
click at [190, 194] on span "互助2點 - 0" at bounding box center [219, 191] width 134 height 18
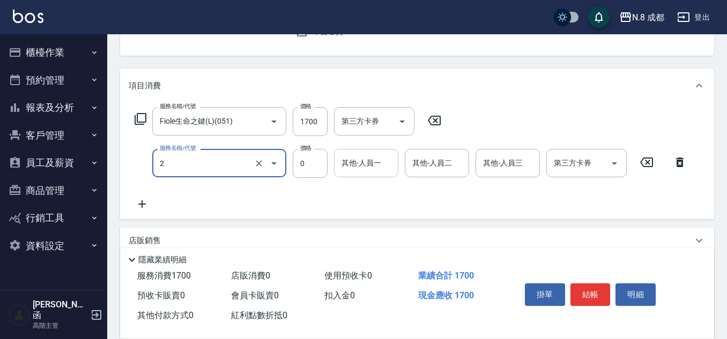
type input "互助2點(2)"
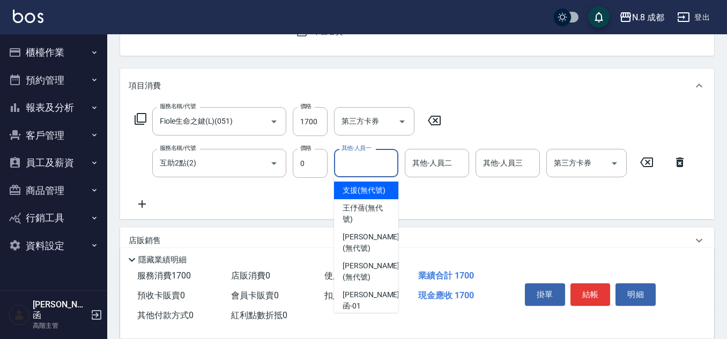
click at [378, 160] on input "其他-人員一" at bounding box center [366, 163] width 55 height 19
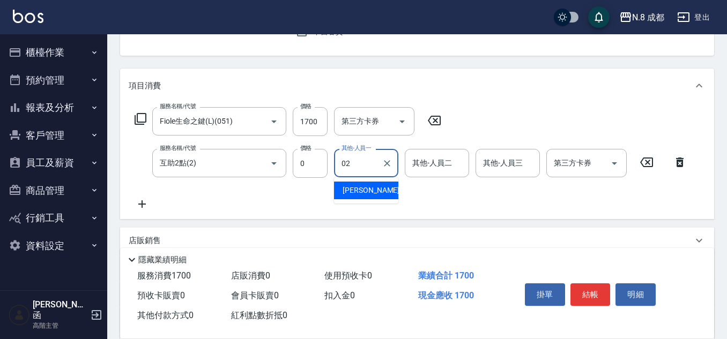
click at [378, 182] on div "朱若瑀 -02" at bounding box center [366, 191] width 64 height 18
type input "朱若瑀-02"
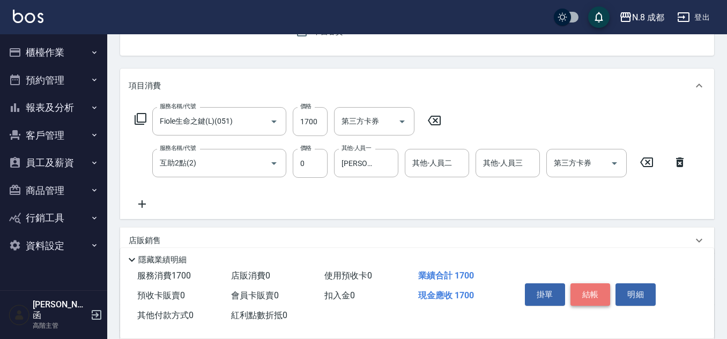
click at [587, 289] on button "結帳" at bounding box center [590, 295] width 40 height 23
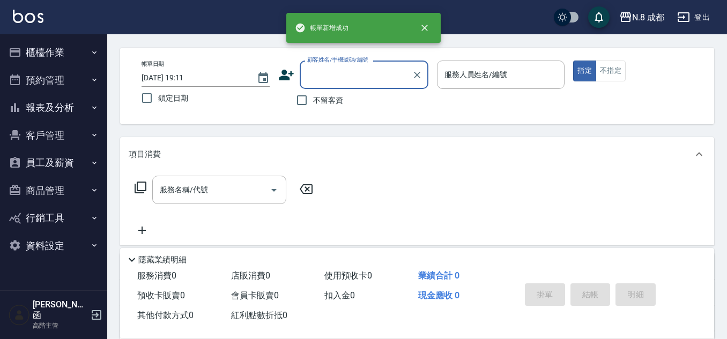
scroll to position [0, 0]
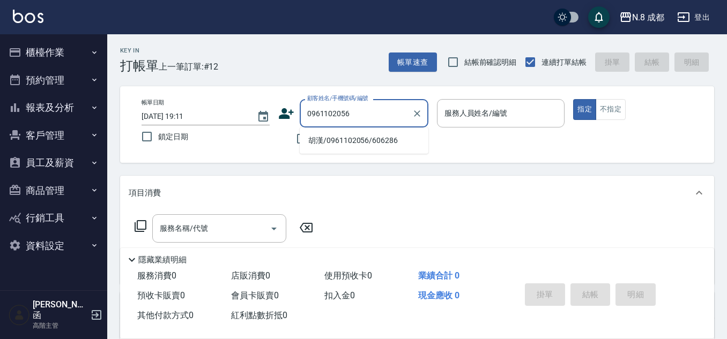
click at [376, 136] on li "胡漢/0961102056/606286" at bounding box center [364, 141] width 129 height 18
type input "胡漢/0961102056/606286"
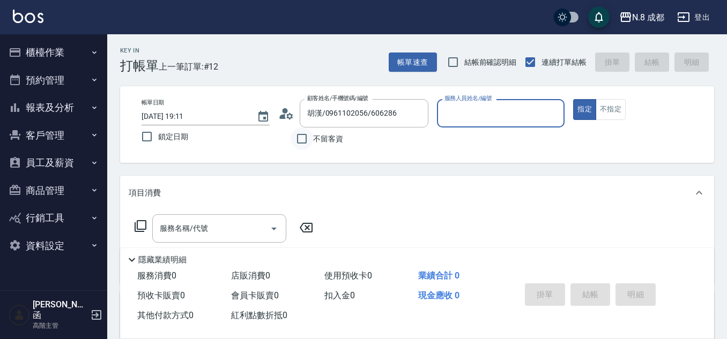
type input "高楷程-13"
click at [228, 228] on input "服務名稱/代號" at bounding box center [211, 228] width 108 height 19
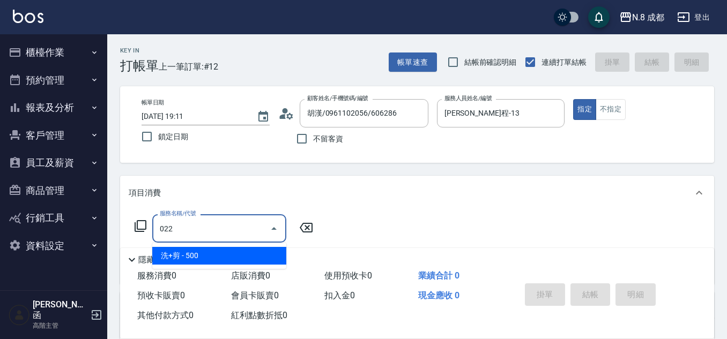
click at [212, 255] on span "洗+剪 - 500" at bounding box center [219, 256] width 134 height 18
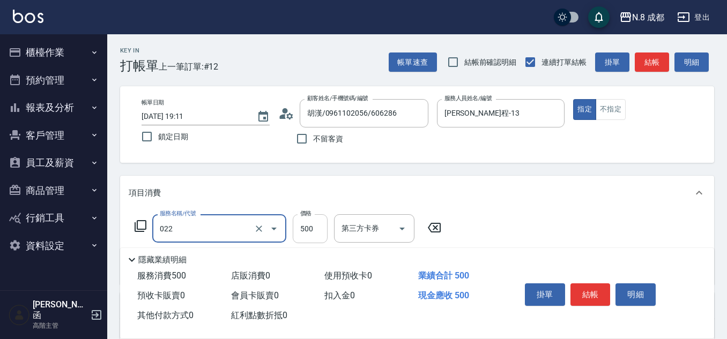
type input "洗+剪(022)"
drag, startPoint x: 311, startPoint y: 228, endPoint x: 257, endPoint y: 203, distance: 59.9
click at [311, 227] on input "500" at bounding box center [310, 228] width 35 height 29
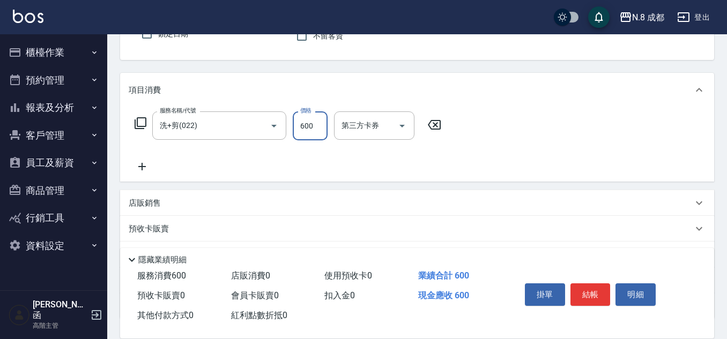
scroll to position [107, 0]
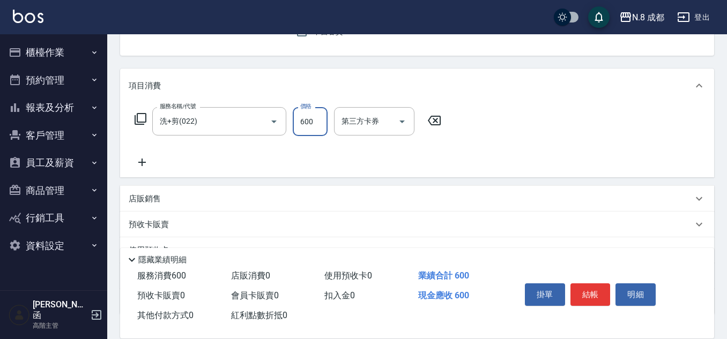
type input "600"
click at [146, 170] on div "服務名稱/代號 洗+剪(022) 服務名稱/代號 價格 600 價格 第三方卡券 第三方卡券" at bounding box center [417, 140] width 594 height 75
click at [180, 165] on div "服務名稱/代號 洗+剪(022) 服務名稱/代號 價格 600 價格 第三方卡券 第三方卡券" at bounding box center [288, 138] width 319 height 62
click at [135, 161] on icon at bounding box center [142, 162] width 27 height 13
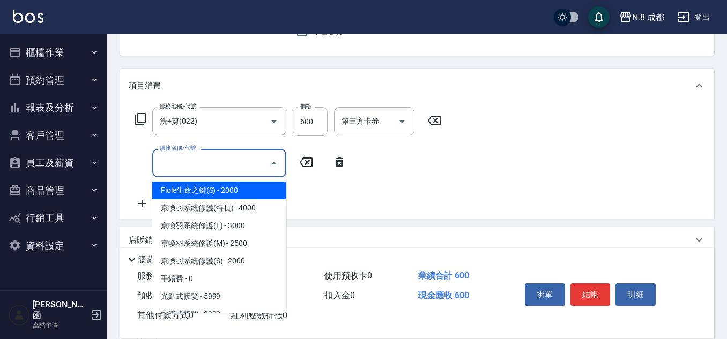
click at [165, 167] on input "服務名稱/代號" at bounding box center [211, 163] width 108 height 19
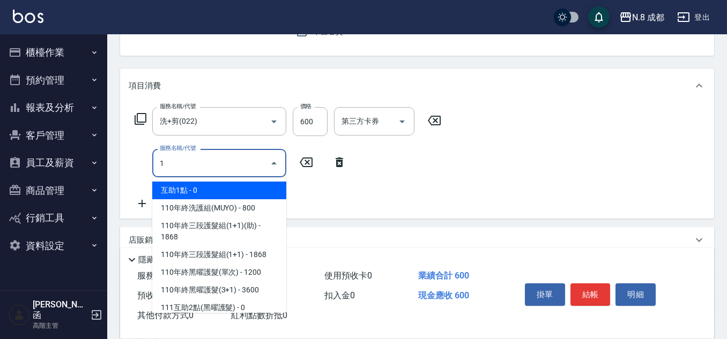
click at [189, 184] on span "互助1點 - 0" at bounding box center [219, 191] width 134 height 18
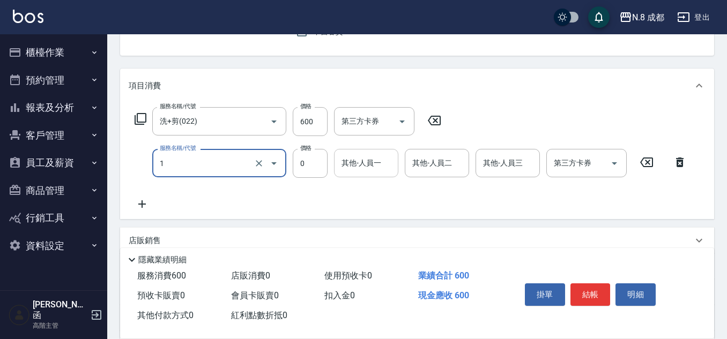
type input "互助1點(1)"
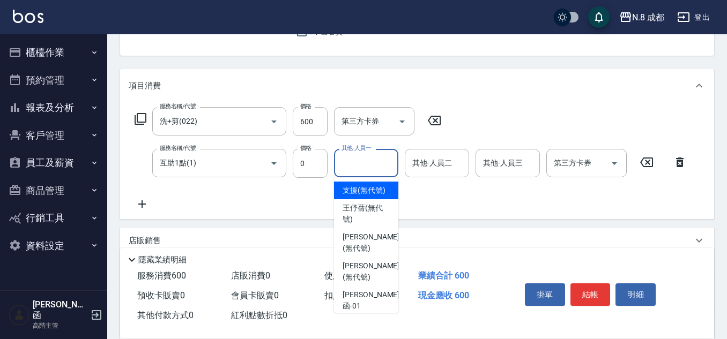
click at [378, 165] on input "其他-人員一" at bounding box center [366, 163] width 55 height 19
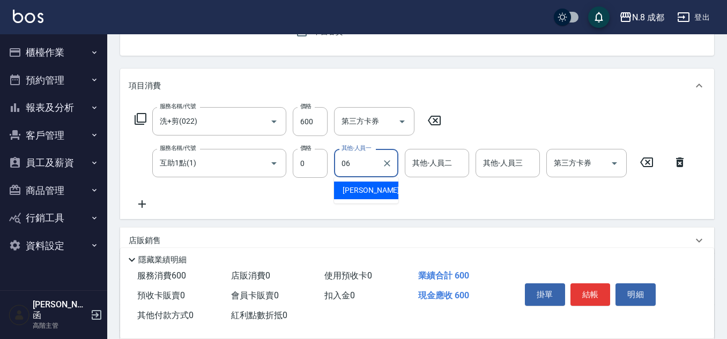
click at [375, 192] on span "王瀧彬 -06" at bounding box center [377, 190] width 68 height 11
type input "王瀧彬-06"
click at [590, 285] on button "結帳" at bounding box center [590, 295] width 40 height 23
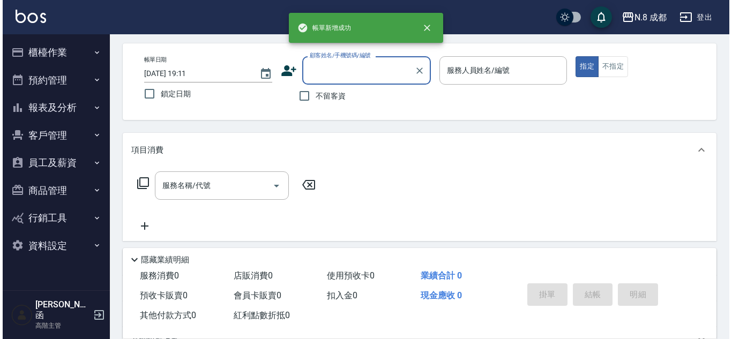
scroll to position [0, 0]
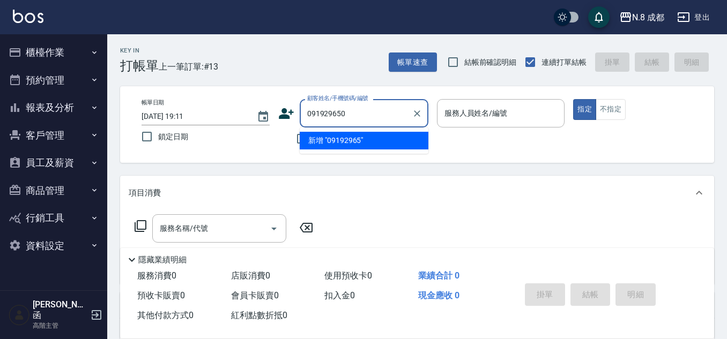
type input "0919296500"
drag, startPoint x: 387, startPoint y: 118, endPoint x: 138, endPoint y: 117, distance: 248.2
click at [138, 117] on div "帳單日期 2025/10/09 19:11 鎖定日期 顧客姓名/手機號碼/編號 0919296500 顧客姓名/手機號碼/編號 不留客資 服務人員姓名/編號 …" at bounding box center [417, 124] width 568 height 51
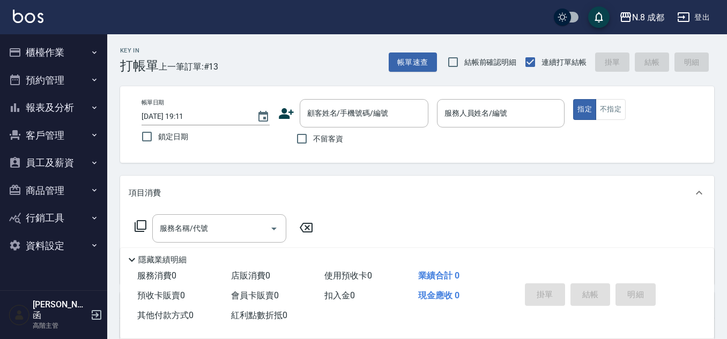
click at [279, 110] on icon at bounding box center [286, 114] width 16 height 16
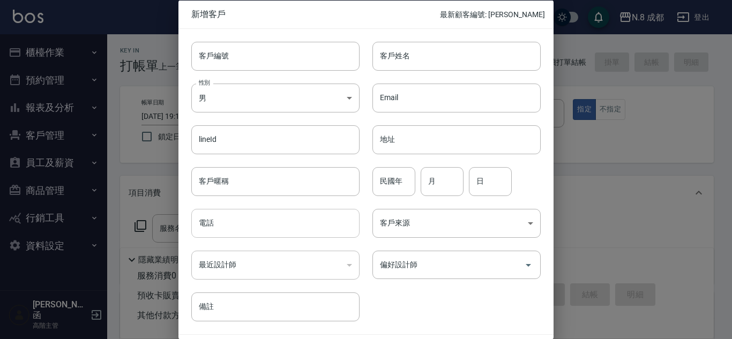
click at [242, 213] on input "電話" at bounding box center [275, 223] width 168 height 29
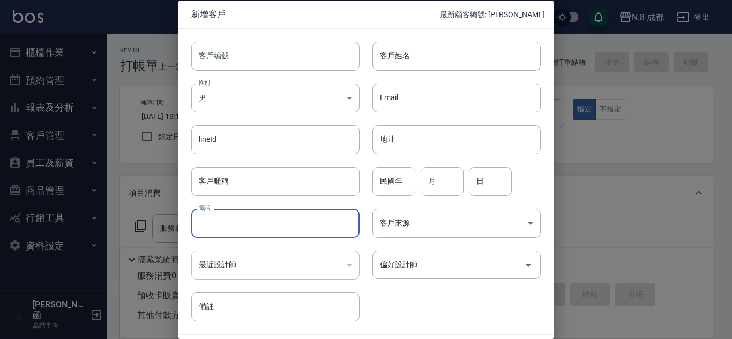
paste input "0919296500"
type input "0919296500"
click at [447, 60] on input "客戶姓名" at bounding box center [457, 55] width 168 height 29
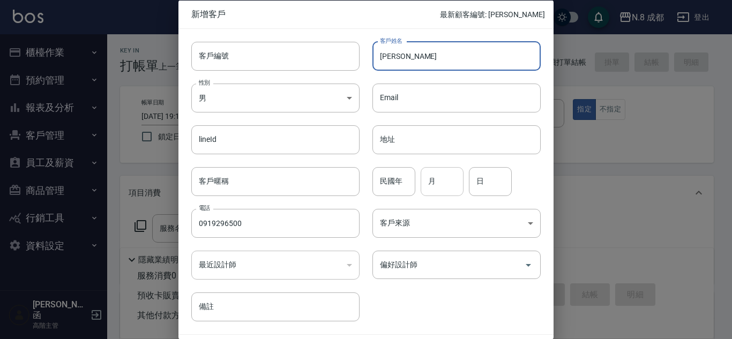
type input "[PERSON_NAME]"
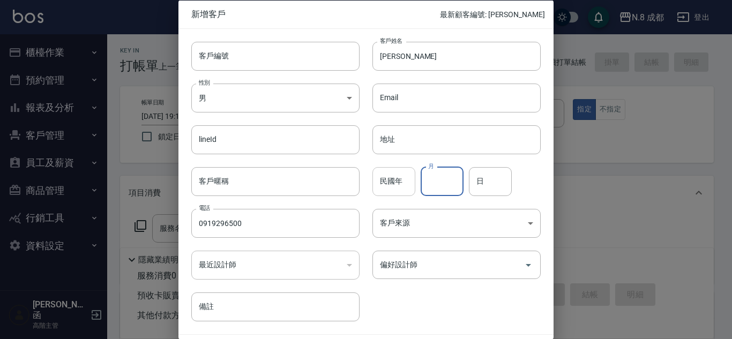
drag, startPoint x: 421, startPoint y: 180, endPoint x: 405, endPoint y: 181, distance: 16.2
click at [421, 180] on input "月" at bounding box center [442, 181] width 43 height 29
click at [396, 185] on input "民國年" at bounding box center [394, 181] width 43 height 29
type input "81"
click at [443, 185] on input "月" at bounding box center [442, 181] width 43 height 29
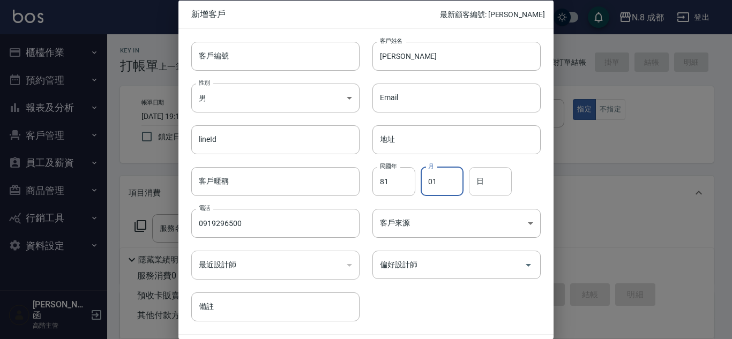
type input "01"
click at [469, 183] on input "日" at bounding box center [490, 181] width 43 height 29
type input "26"
drag, startPoint x: 438, startPoint y: 264, endPoint x: 430, endPoint y: 258, distance: 9.7
click at [436, 263] on input "偏好設計師" at bounding box center [448, 265] width 143 height 19
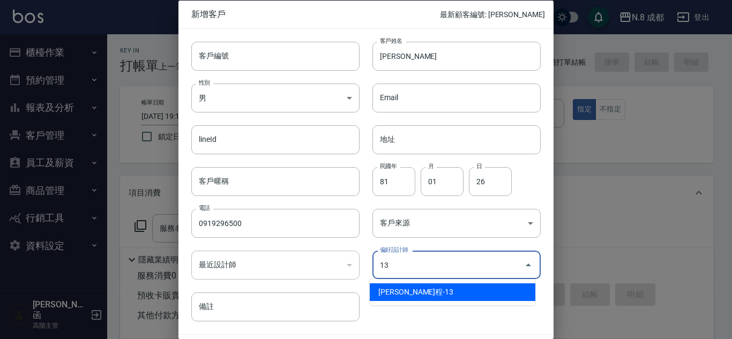
click at [432, 292] on li "高楷程-13" at bounding box center [453, 293] width 166 height 18
type input "[PERSON_NAME]程"
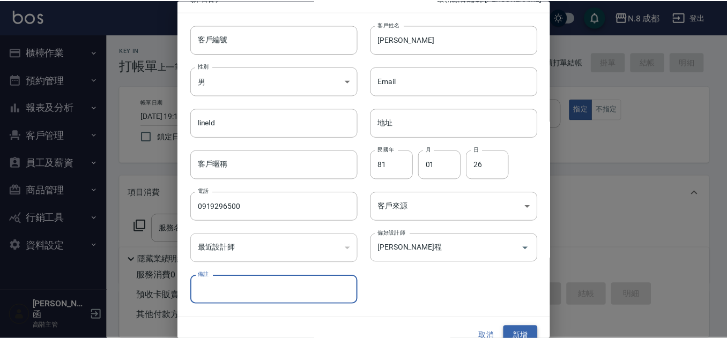
scroll to position [32, 0]
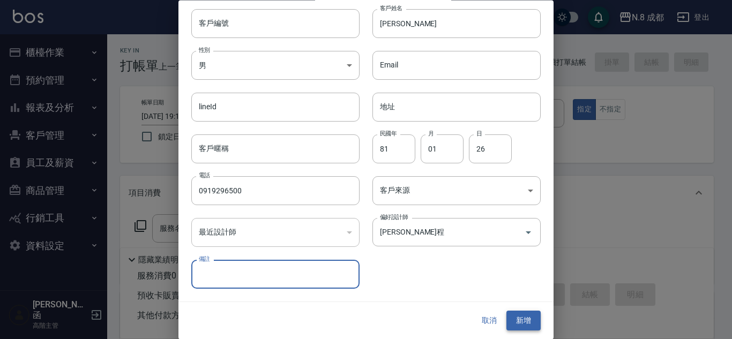
click at [525, 322] on button "新增" at bounding box center [524, 321] width 34 height 20
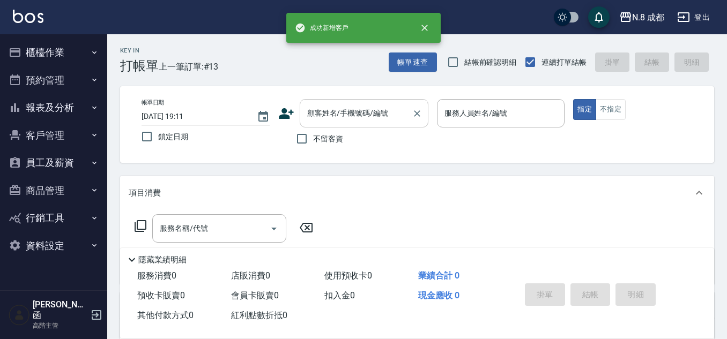
click at [347, 112] on input "顧客姓名/手機號碼/編號" at bounding box center [355, 113] width 103 height 19
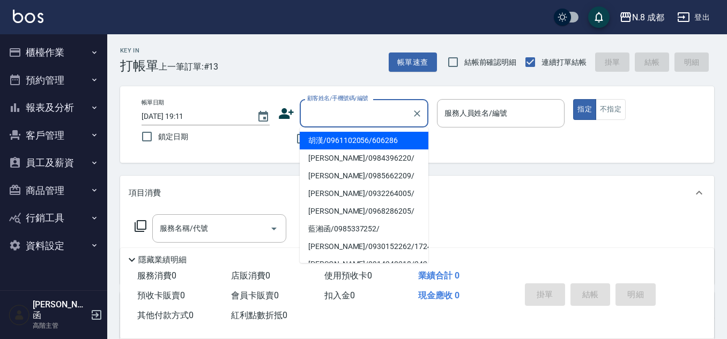
paste input "0919296500"
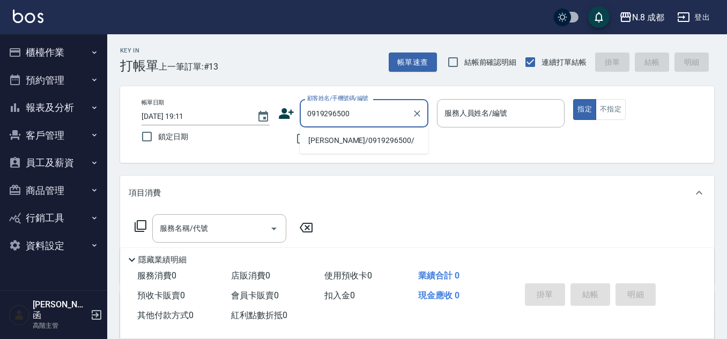
click at [343, 137] on li "葉佳安/0919296500/" at bounding box center [364, 141] width 129 height 18
type input "葉佳安/0919296500/"
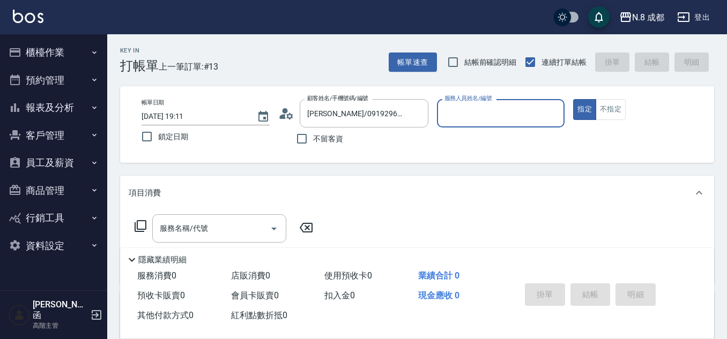
type input "高楷程-13"
click at [215, 219] on input "服務名稱/代號" at bounding box center [211, 228] width 108 height 19
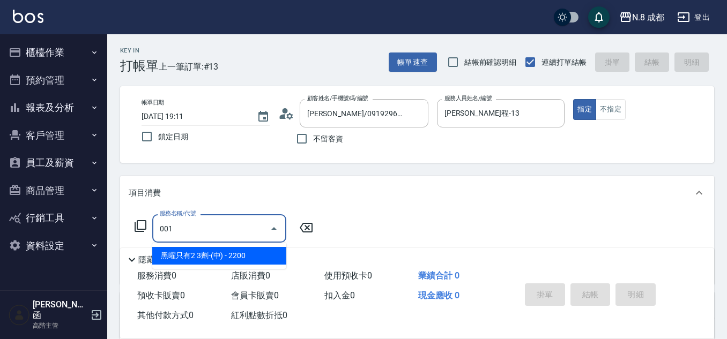
click at [224, 250] on span "黑曜只有2 3劑-(中) - 2200" at bounding box center [219, 256] width 134 height 18
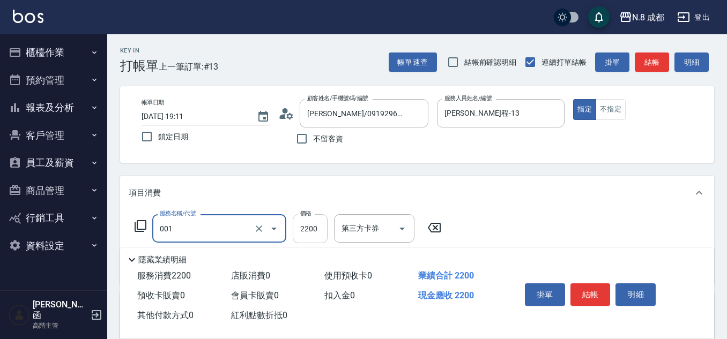
type input "黑曜只有2 3劑-(中)(001)"
click at [318, 230] on input "2200" at bounding box center [310, 228] width 35 height 29
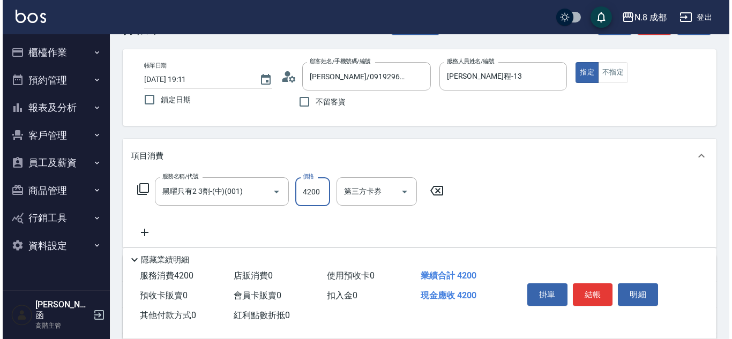
scroll to position [54, 0]
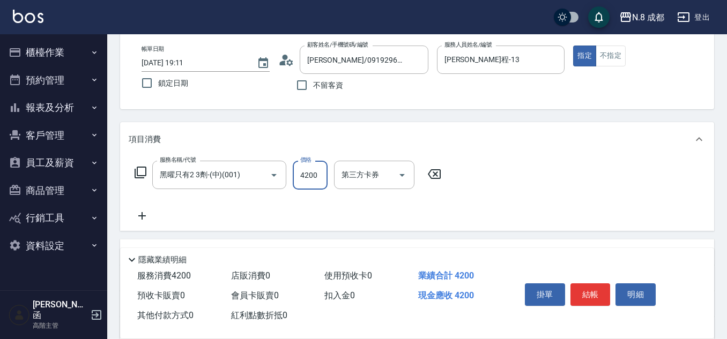
type input "4200"
click at [147, 211] on div "服務名稱/代號 黑曜只有2 3劑-(中)(001) 服務名稱/代號 價格 4200 價格 第三方卡券 第三方卡券" at bounding box center [288, 192] width 319 height 62
click at [147, 212] on icon at bounding box center [142, 216] width 27 height 13
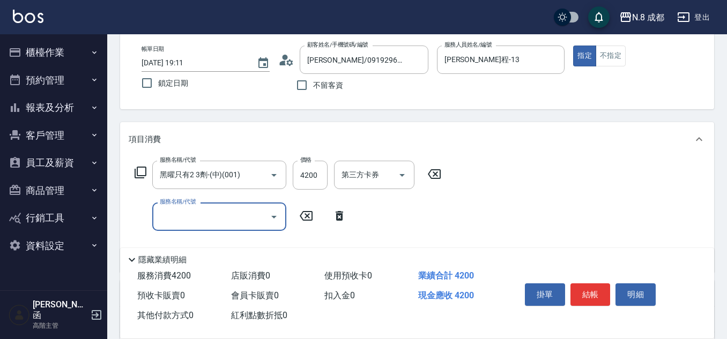
drag, startPoint x: 209, startPoint y: 219, endPoint x: 210, endPoint y: 226, distance: 7.5
click at [210, 219] on input "服務名稱/代號" at bounding box center [211, 216] width 108 height 19
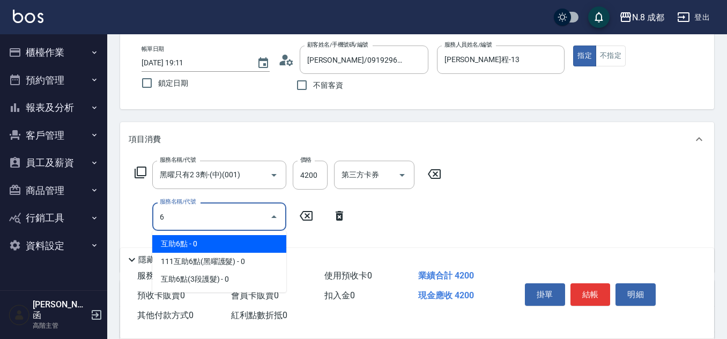
click at [213, 242] on span "互助6點 - 0" at bounding box center [219, 244] width 134 height 18
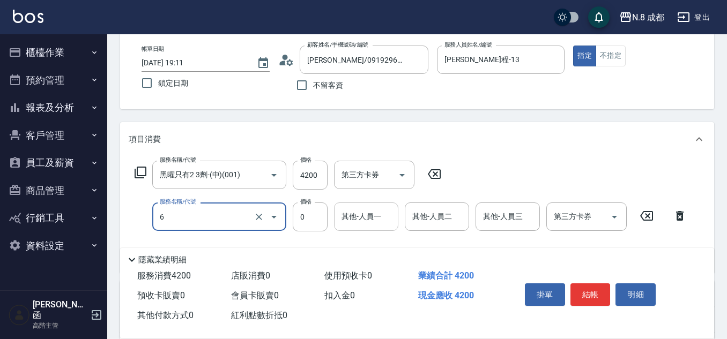
type input "互助6點(6)"
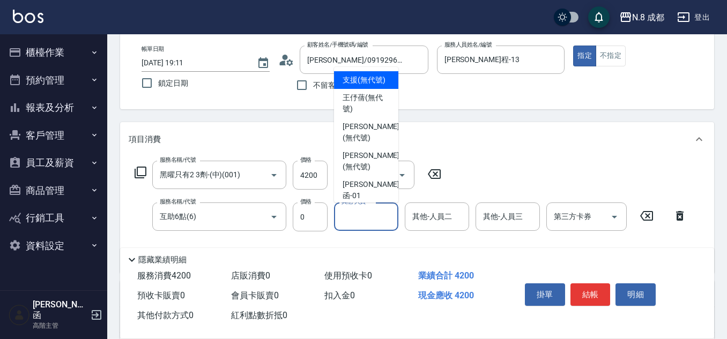
click at [375, 219] on input "其他-人員一" at bounding box center [366, 216] width 55 height 19
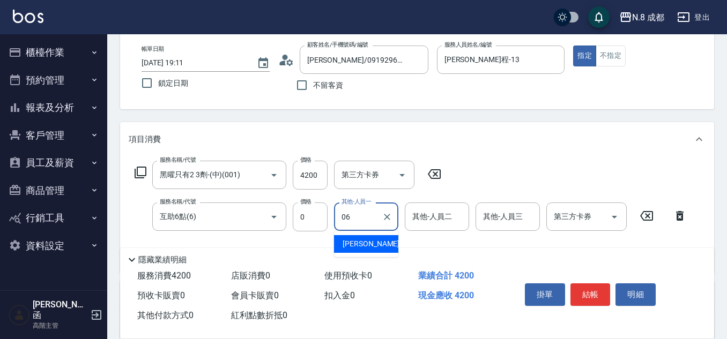
click at [377, 244] on div "王瀧彬 -06" at bounding box center [366, 244] width 64 height 18
type input "王瀧彬-06"
click at [600, 294] on button "結帳" at bounding box center [590, 295] width 40 height 23
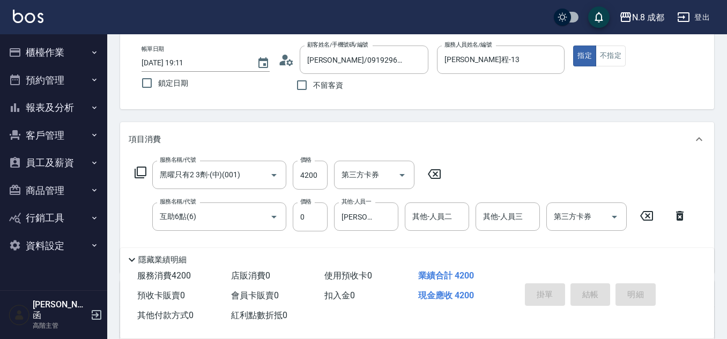
type input "2025/10/09 19:12"
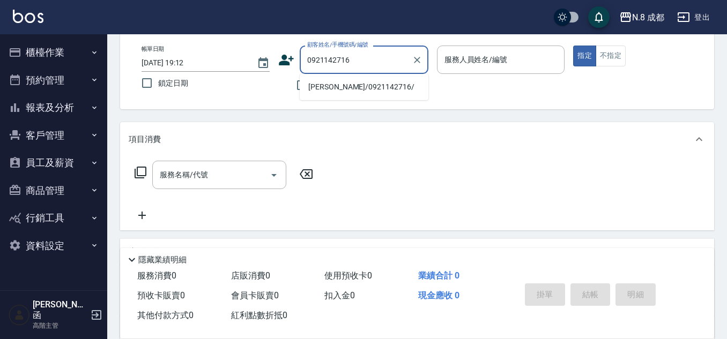
click at [368, 84] on li "何詩峰/0921142716/" at bounding box center [364, 87] width 129 height 18
type input "何詩峰/0921142716/"
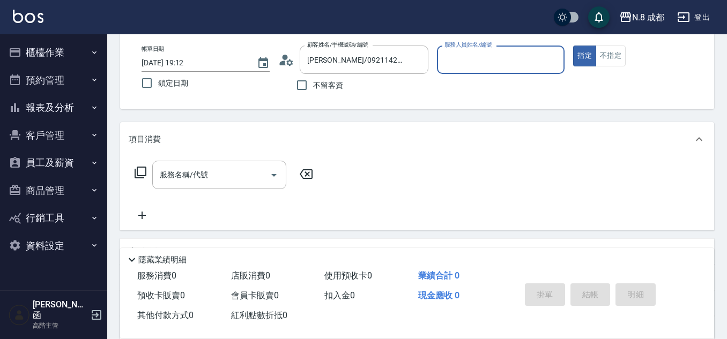
type input "高楷程-13"
click at [211, 179] on input "服務名稱/代號" at bounding box center [211, 175] width 108 height 19
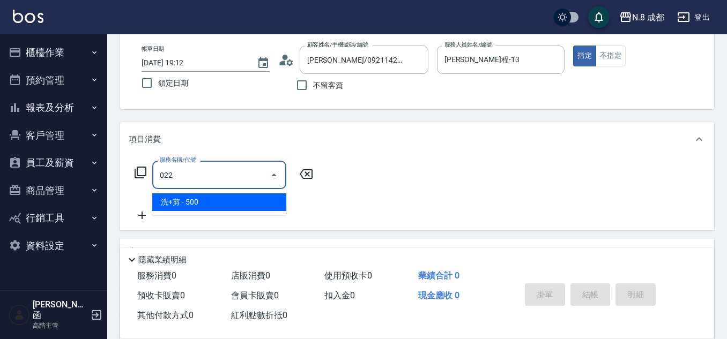
click at [214, 196] on span "洗+剪 - 500" at bounding box center [219, 203] width 134 height 18
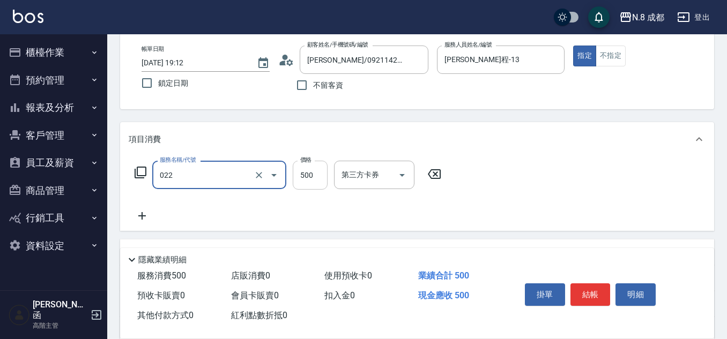
type input "洗+剪(022)"
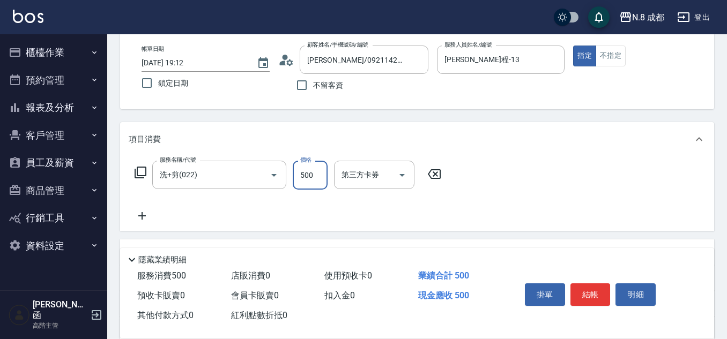
drag, startPoint x: 311, startPoint y: 177, endPoint x: 302, endPoint y: 179, distance: 8.6
click at [311, 177] on input "500" at bounding box center [310, 175] width 35 height 29
type input "600"
click at [148, 211] on icon at bounding box center [142, 216] width 27 height 13
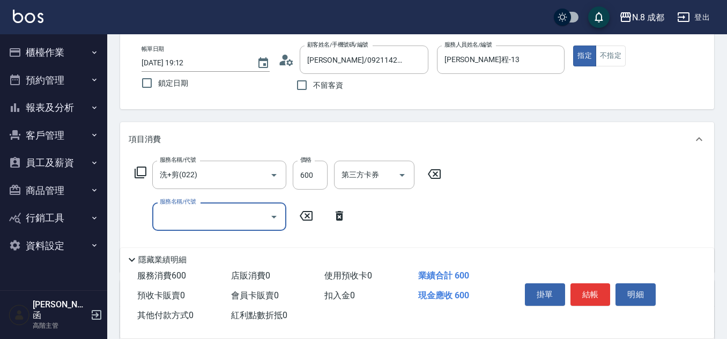
click at [189, 211] on div "服務名稱/代號 服務名稱/代號" at bounding box center [219, 217] width 134 height 28
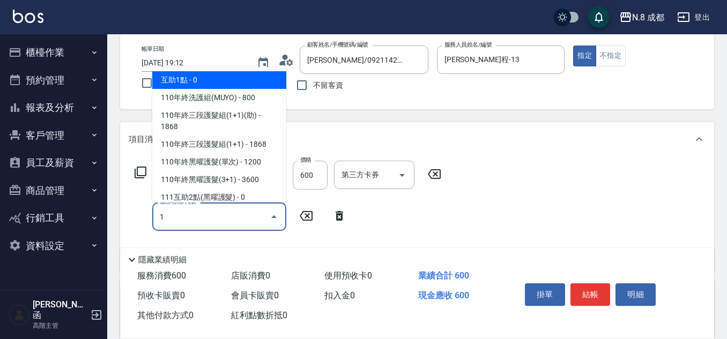
click at [226, 75] on span "互助1點 - 0" at bounding box center [219, 80] width 134 height 18
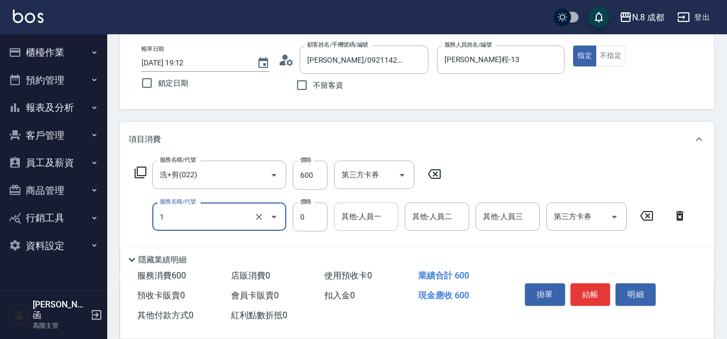
type input "互助1點(1)"
click at [370, 221] on input "其他-人員一" at bounding box center [366, 216] width 55 height 19
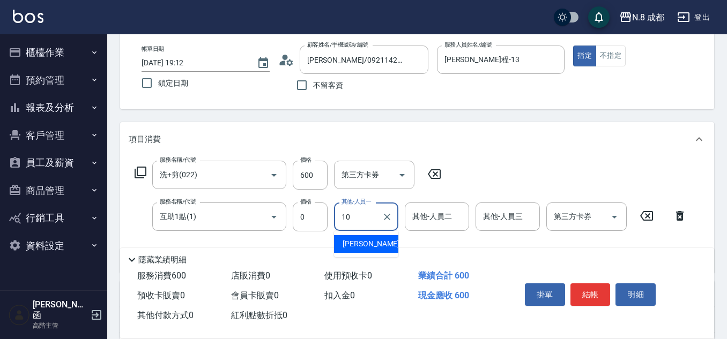
click at [384, 246] on div "謝宜親 -10" at bounding box center [366, 244] width 64 height 18
type input "謝宜親-10"
click at [598, 287] on button "結帳" at bounding box center [590, 295] width 40 height 23
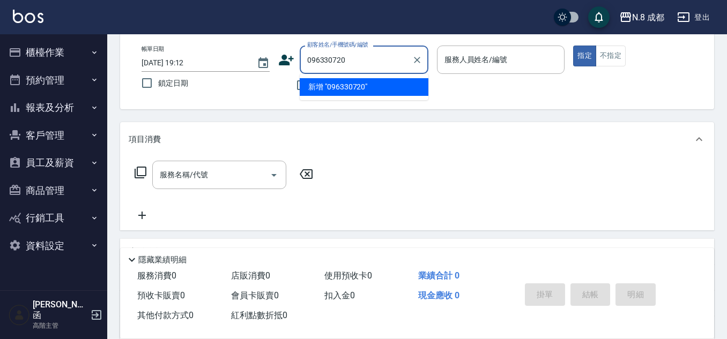
type input "0963307202"
drag, startPoint x: 373, startPoint y: 62, endPoint x: 155, endPoint y: 85, distance: 218.3
click at [155, 85] on div "帳單日期 2025/10/09 19:12 鎖定日期 顧客姓名/手機號碼/編號 0963307202 顧客姓名/手機號碼/編號 不留客資 服務人員姓名/編號 …" at bounding box center [417, 71] width 568 height 51
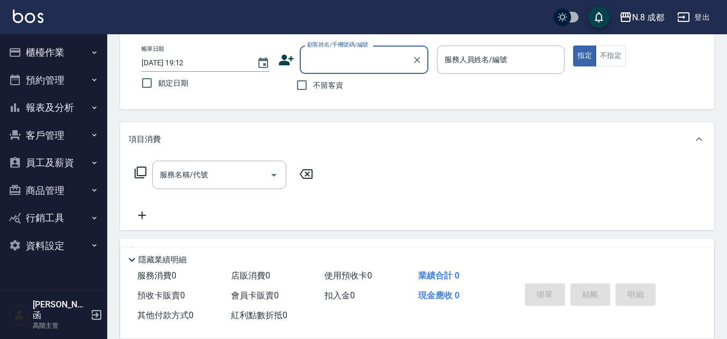
click at [280, 58] on icon at bounding box center [286, 60] width 16 height 16
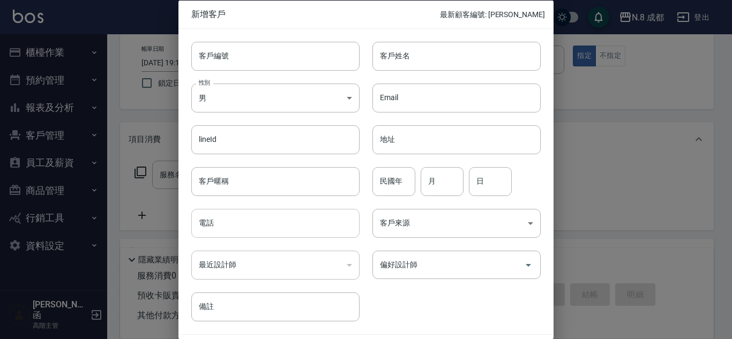
click at [255, 232] on input "電話" at bounding box center [275, 223] width 168 height 29
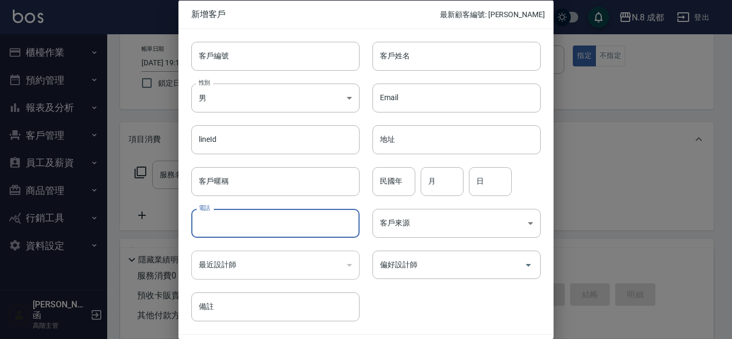
paste input "0963307202"
type input "0963307202"
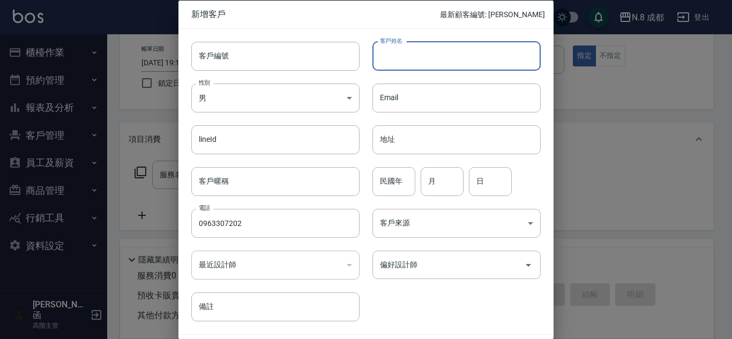
drag, startPoint x: 418, startPoint y: 55, endPoint x: 424, endPoint y: 71, distance: 16.8
click at [418, 55] on input "客戶姓名" at bounding box center [457, 55] width 168 height 29
type input "[PERSON_NAME]"
click at [397, 175] on input "民國年" at bounding box center [394, 181] width 43 height 29
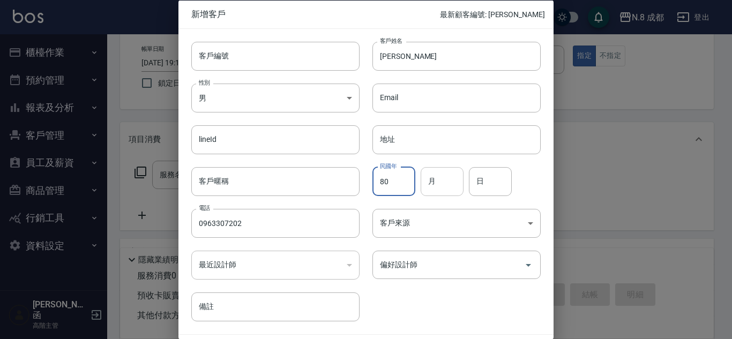
type input "80"
click at [445, 181] on input "月" at bounding box center [442, 181] width 43 height 29
type input "05"
click at [499, 178] on input "日" at bounding box center [490, 181] width 43 height 29
type input "14"
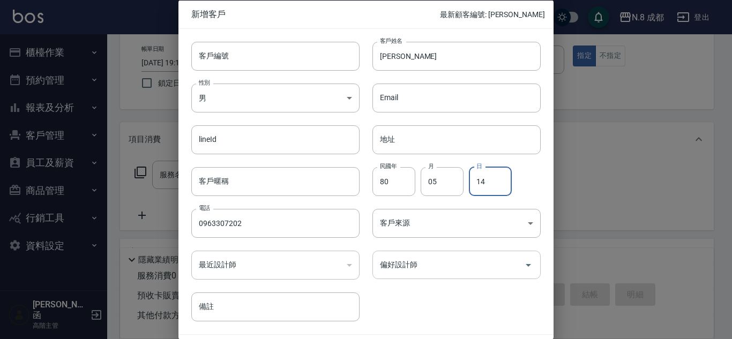
click at [440, 271] on input "偏好設計師" at bounding box center [448, 265] width 143 height 19
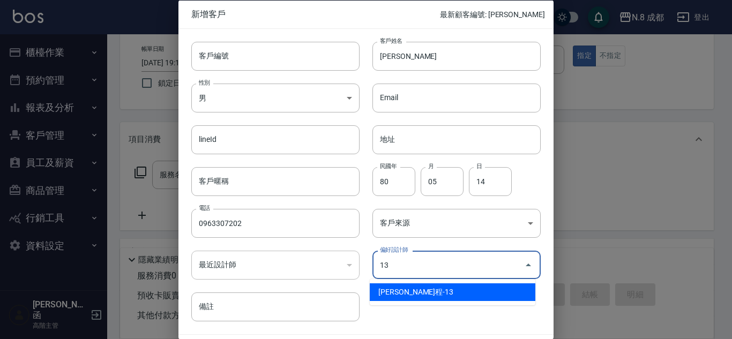
click at [421, 294] on li "高楷程-13" at bounding box center [453, 293] width 166 height 18
type input "[PERSON_NAME]程"
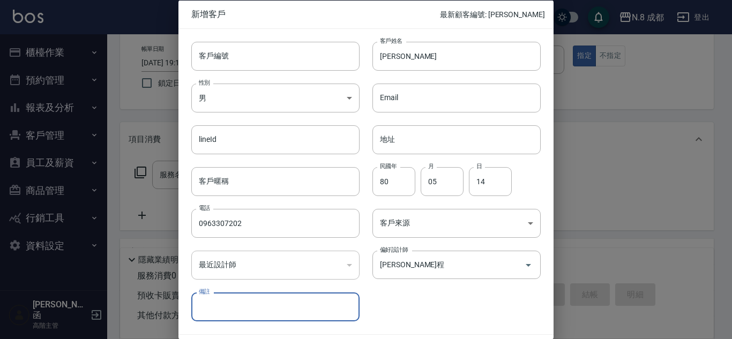
scroll to position [32, 0]
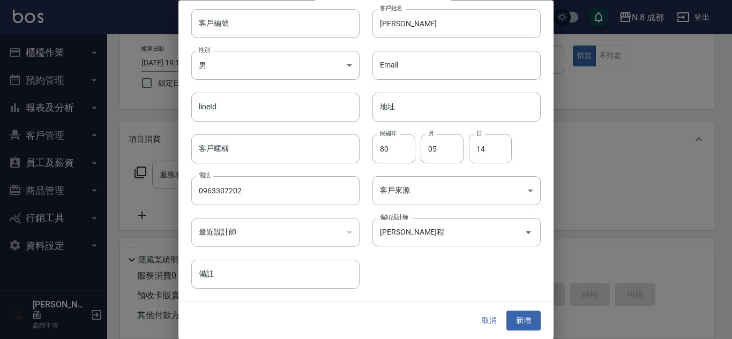
click at [503, 307] on div "取消 新增" at bounding box center [366, 321] width 375 height 37
drag, startPoint x: 511, startPoint y: 316, endPoint x: 447, endPoint y: 240, distance: 100.0
click at [512, 316] on button "新增" at bounding box center [524, 321] width 34 height 20
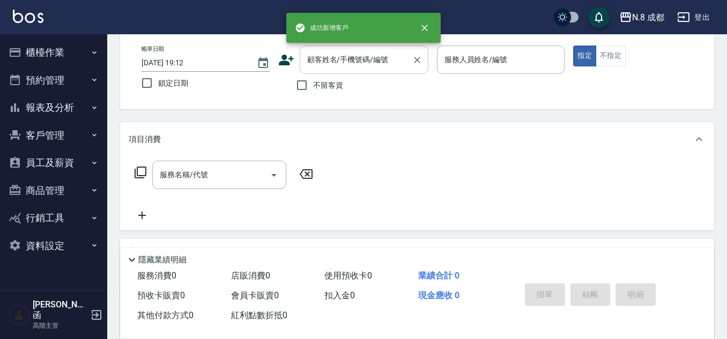
click at [358, 62] on input "顧客姓名/手機號碼/編號" at bounding box center [355, 59] width 103 height 19
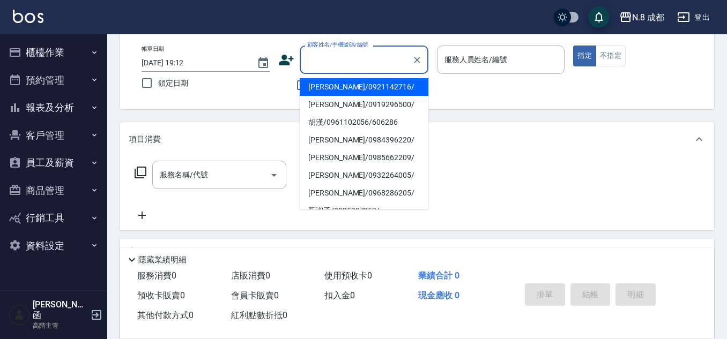
paste input "0963307202"
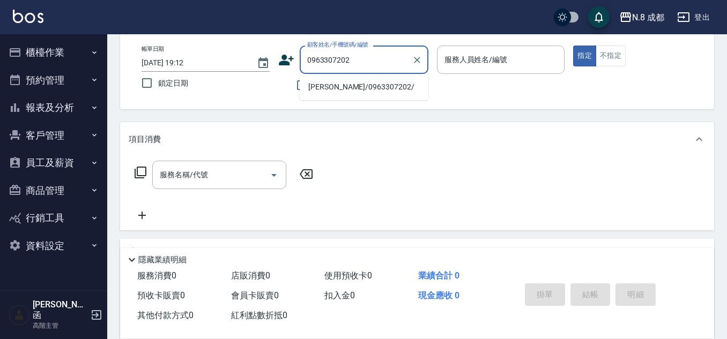
click at [353, 84] on li "劉雁伶/0963307202/" at bounding box center [364, 87] width 129 height 18
type input "劉雁伶/0963307202/"
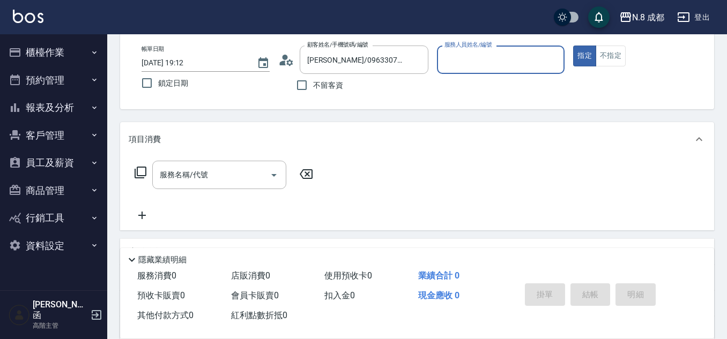
type input "高楷程-13"
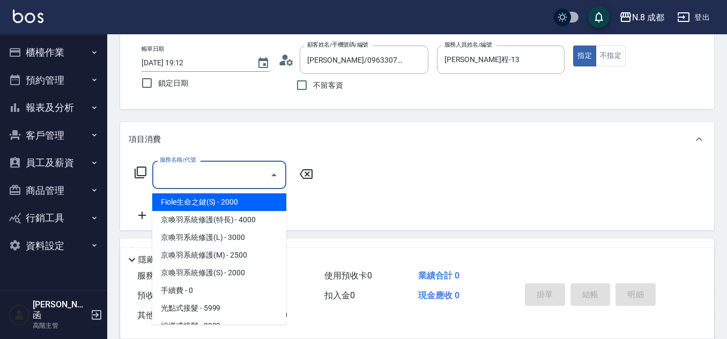
click at [216, 178] on input "服務名稱/代號" at bounding box center [211, 175] width 108 height 19
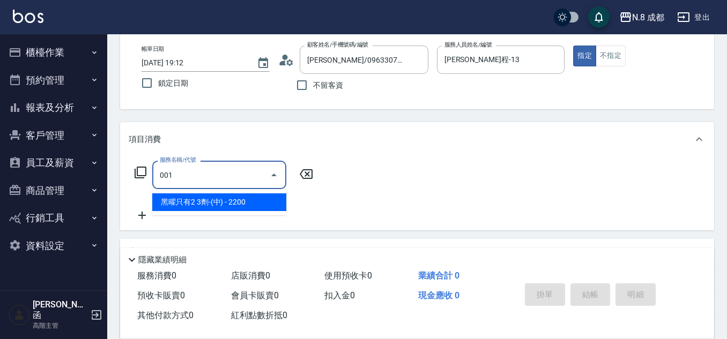
click at [221, 202] on span "黑曜只有2 3劑-(中) - 2200" at bounding box center [219, 203] width 134 height 18
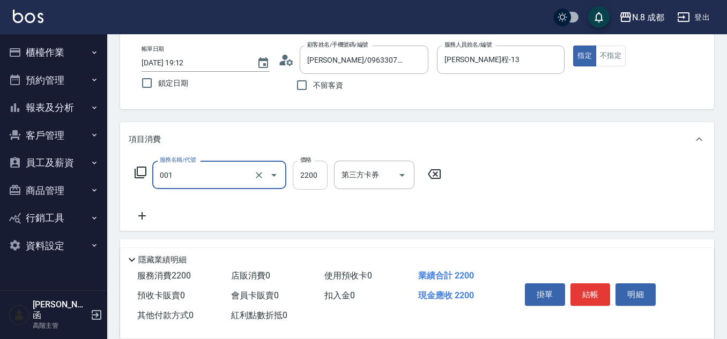
type input "黑曜只有2 3劑-(中)(001)"
click at [317, 174] on input "2200" at bounding box center [310, 175] width 35 height 29
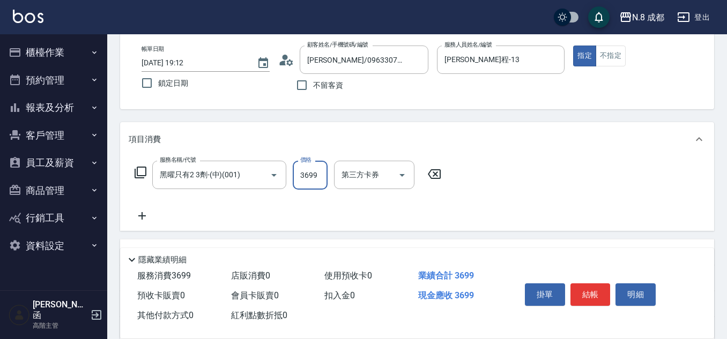
type input "3699"
click at [146, 214] on icon at bounding box center [142, 216] width 27 height 13
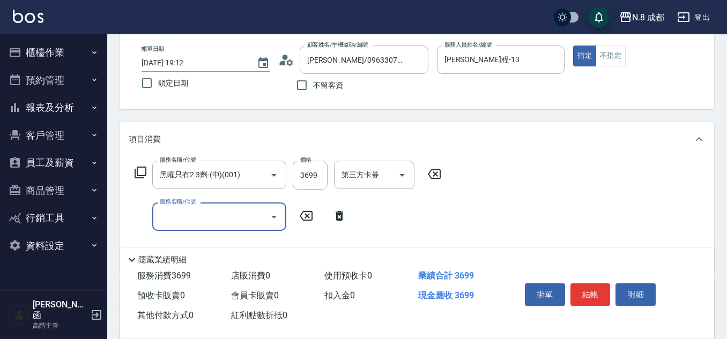
click at [205, 213] on input "服務名稱/代號" at bounding box center [211, 216] width 108 height 19
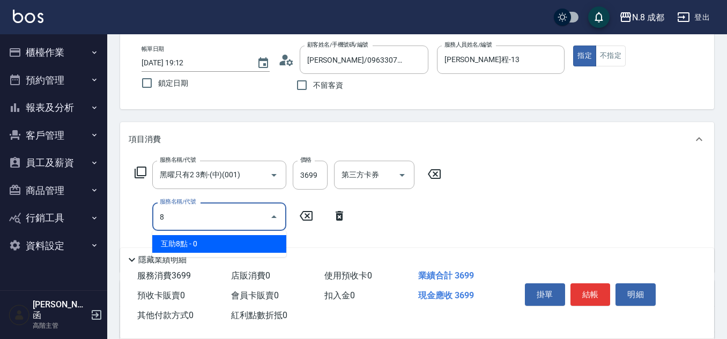
click at [203, 242] on span "互助8點 - 0" at bounding box center [219, 244] width 134 height 18
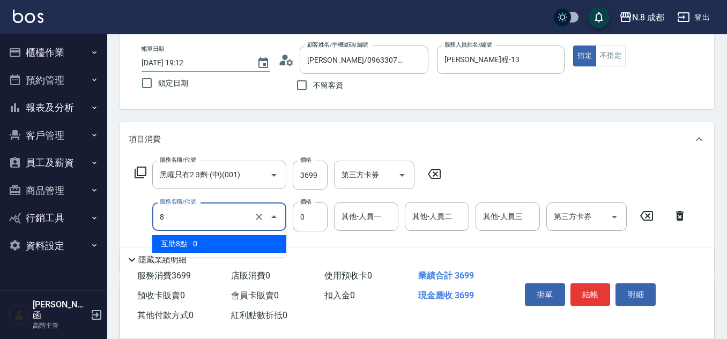
drag, startPoint x: 191, startPoint y: 214, endPoint x: 115, endPoint y: 214, distance: 75.6
click at [115, 214] on div "Key In 打帳單 上一筆訂單:#15 帳單速查 結帳前確認明細 連續打單結帳 掛單 結帳 明細 帳單日期 2025/10/09 19:12 鎖定日期 顧客…" at bounding box center [417, 247] width 620 height 532
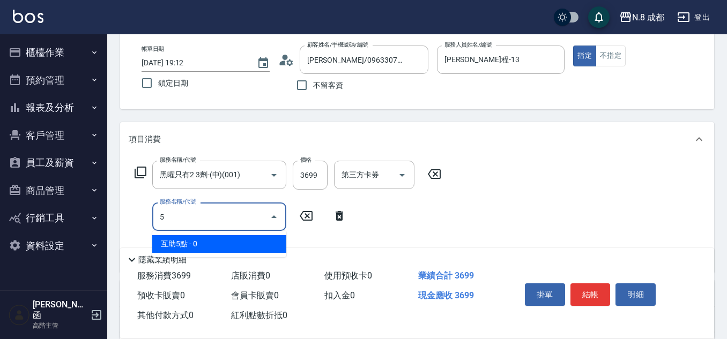
drag, startPoint x: 235, startPoint y: 250, endPoint x: 241, endPoint y: 245, distance: 8.0
click at [235, 249] on span "互助5點 - 0" at bounding box center [219, 244] width 134 height 18
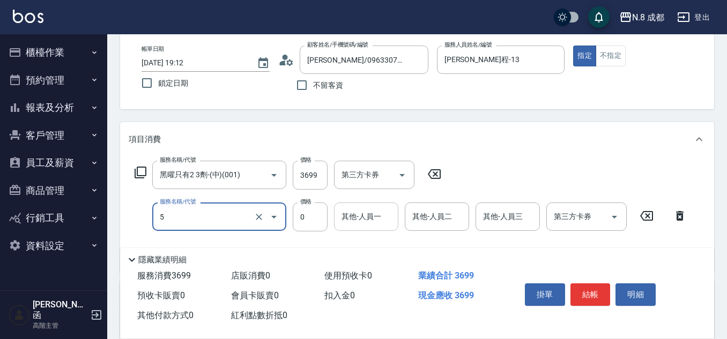
type input "互助5點(5)"
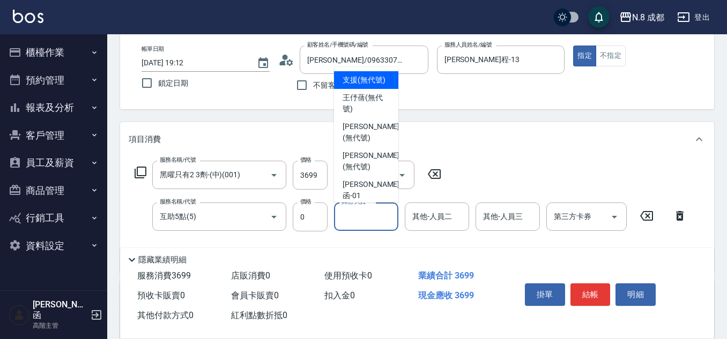
click at [376, 222] on input "其他-人員一" at bounding box center [366, 216] width 55 height 19
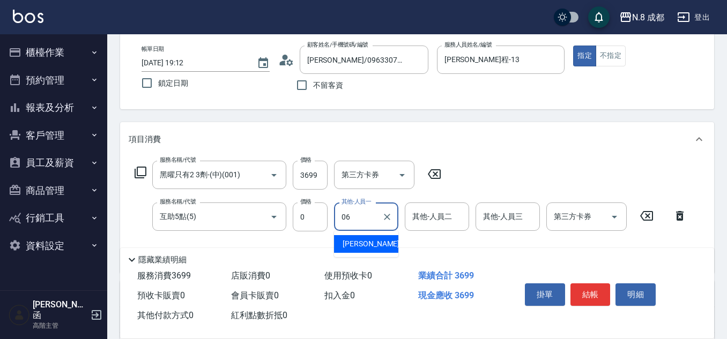
click at [366, 246] on span "王瀧彬 -06" at bounding box center [377, 244] width 68 height 11
type input "王瀧彬-06"
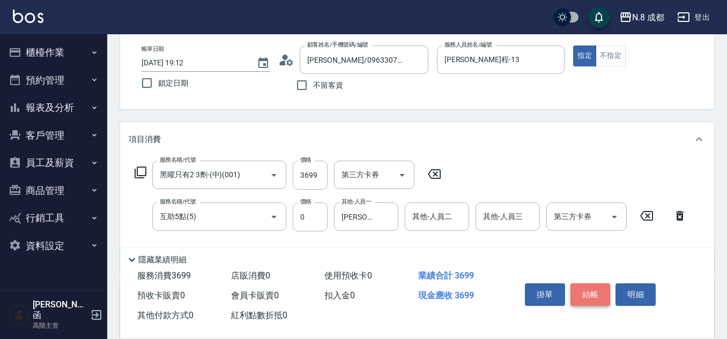
click at [595, 292] on button "結帳" at bounding box center [590, 295] width 40 height 23
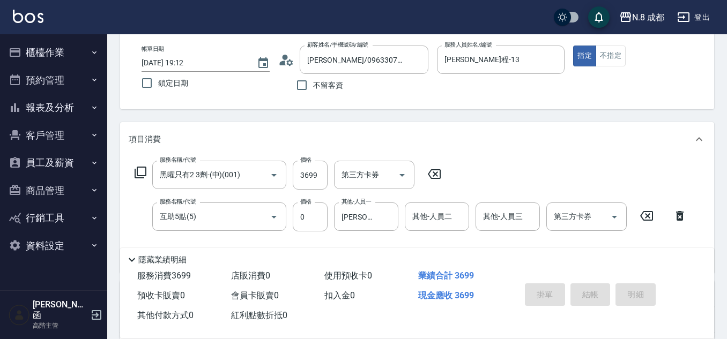
type input "2025/10/09 19:14"
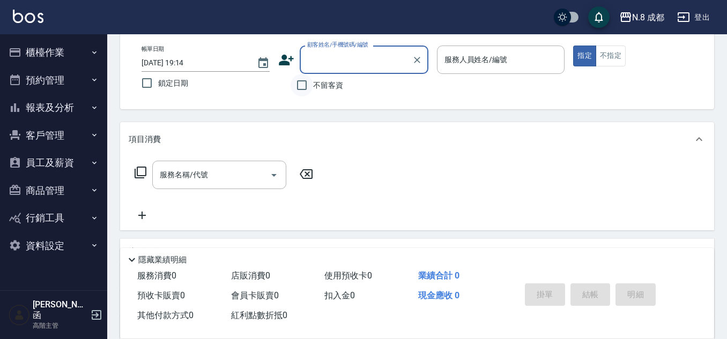
click at [307, 85] on input "不留客資" at bounding box center [302, 85] width 23 height 23
checkbox input "true"
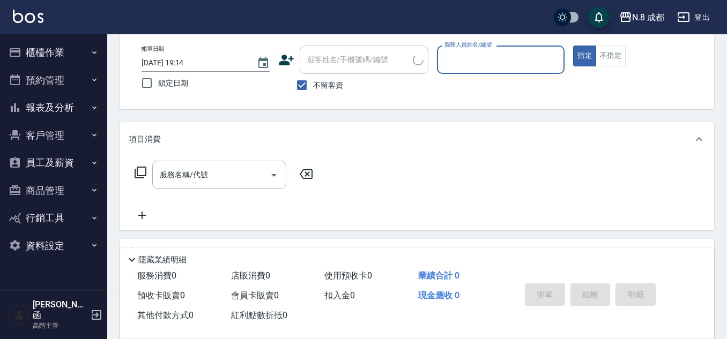
click at [490, 66] on input "服務人員姓名/編號" at bounding box center [501, 59] width 118 height 19
type input "63"
click at [480, 85] on p at bounding box center [501, 79] width 128 height 11
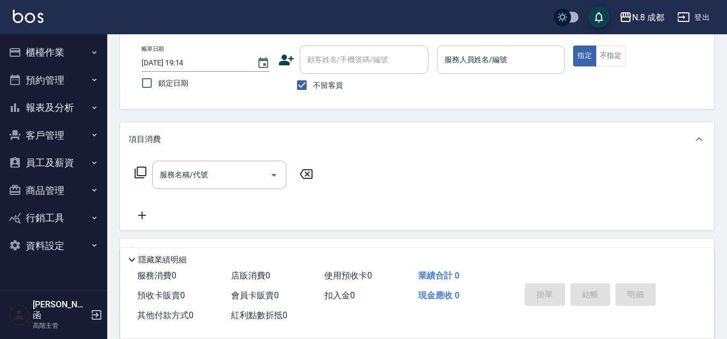
click at [464, 65] on input "服務人員姓名/編號" at bounding box center [501, 59] width 118 height 19
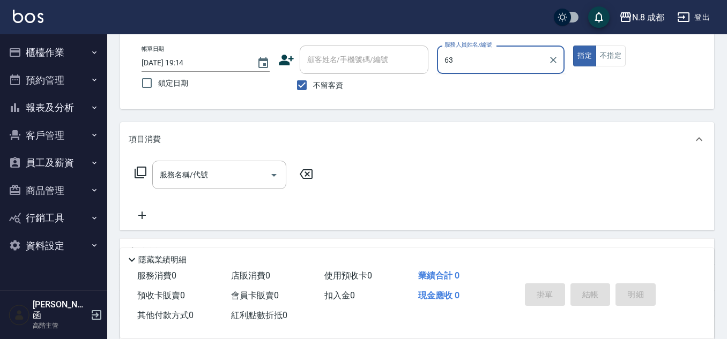
drag, startPoint x: 470, startPoint y: 56, endPoint x: 350, endPoint y: 42, distance: 121.0
click at [350, 42] on div "帳單日期 2025/10/09 19:14 鎖定日期 顧客姓名/手機號碼/編號 顧客姓名/手機號碼/編號 不留客資 服務人員姓名/編號 63 服務人員姓名/編…" at bounding box center [417, 71] width 594 height 77
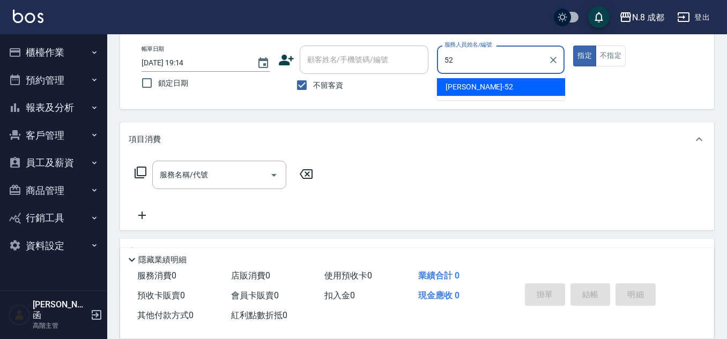
drag, startPoint x: 434, startPoint y: 90, endPoint x: 338, endPoint y: 146, distance: 111.1
click at [479, 94] on div "[PERSON_NAME]-52" at bounding box center [501, 87] width 128 height 18
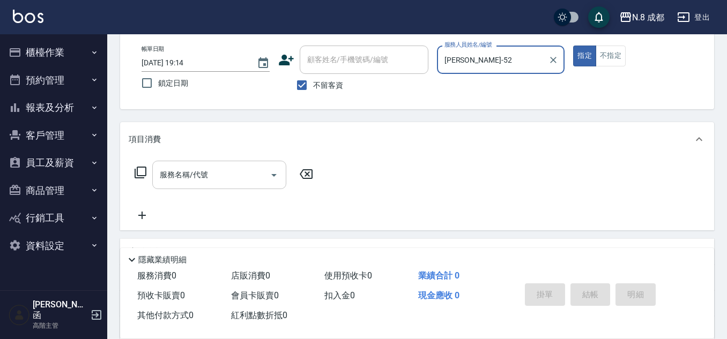
type input "[PERSON_NAME]-52"
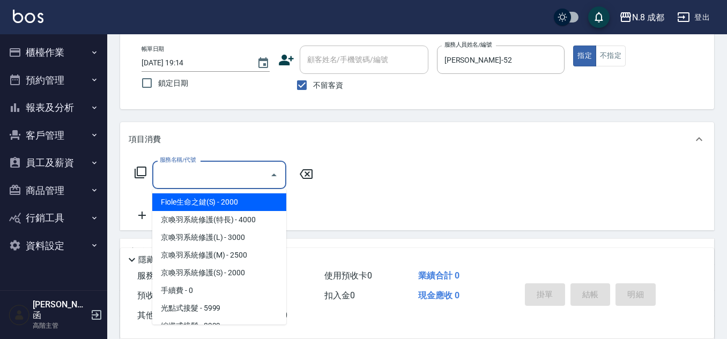
click at [194, 175] on input "服務名稱/代號" at bounding box center [211, 175] width 108 height 19
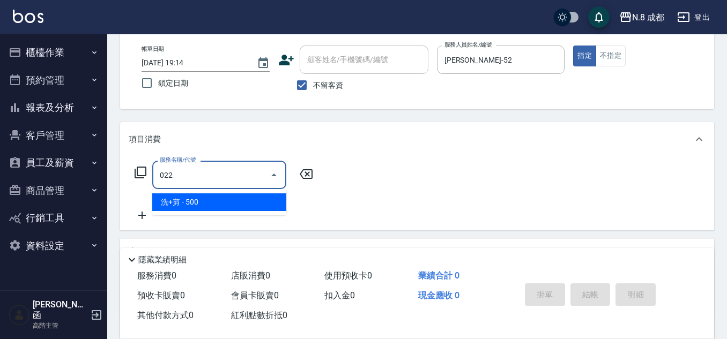
drag, startPoint x: 203, startPoint y: 204, endPoint x: 239, endPoint y: 201, distance: 35.5
click at [203, 204] on span "洗+剪 - 500" at bounding box center [219, 203] width 134 height 18
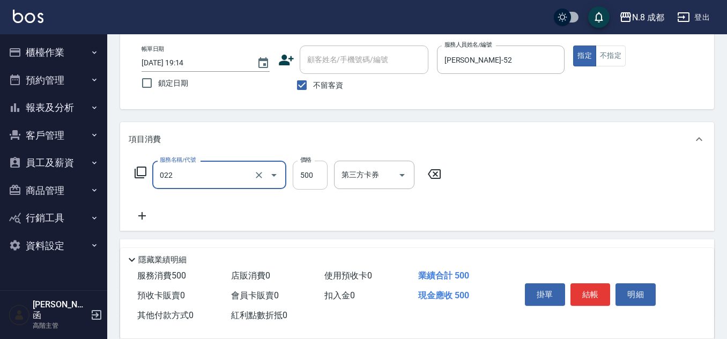
type input "洗+剪(022)"
click at [306, 176] on input "500" at bounding box center [310, 175] width 35 height 29
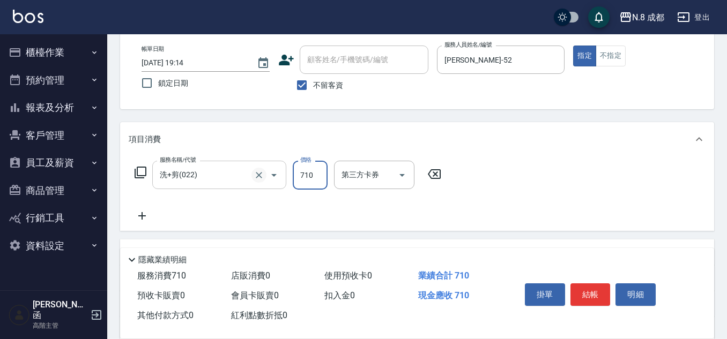
drag, startPoint x: 323, startPoint y: 177, endPoint x: 258, endPoint y: 174, distance: 64.9
click at [254, 172] on div "服務名稱/代號 洗+剪(022) 服務名稱/代號 價格 710 價格 第三方卡券 第三方卡券" at bounding box center [288, 175] width 319 height 29
type input "700"
drag, startPoint x: 138, startPoint y: 218, endPoint x: 145, endPoint y: 218, distance: 7.0
click at [145, 218] on icon at bounding box center [142, 216] width 27 height 13
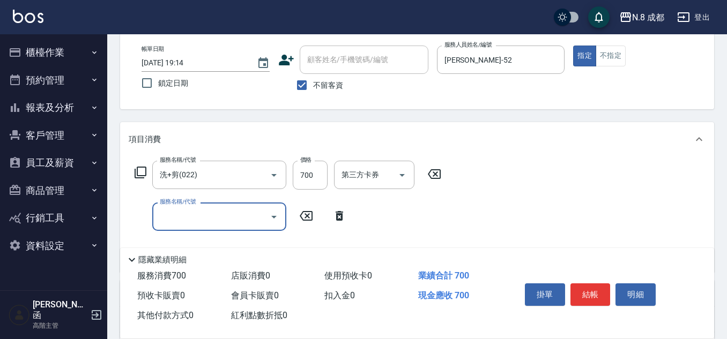
click at [190, 219] on input "服務名稱/代號" at bounding box center [211, 216] width 108 height 19
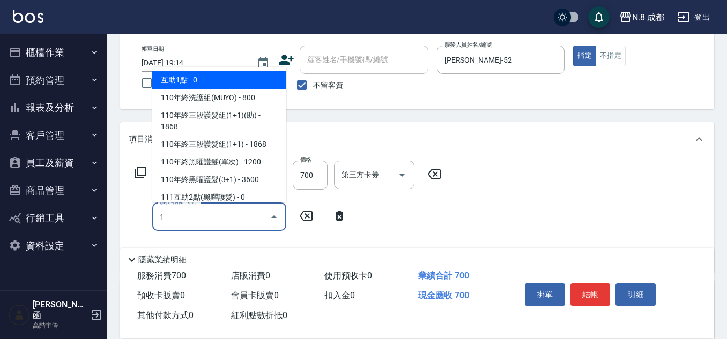
click at [218, 84] on span "互助1點 - 0" at bounding box center [219, 80] width 134 height 18
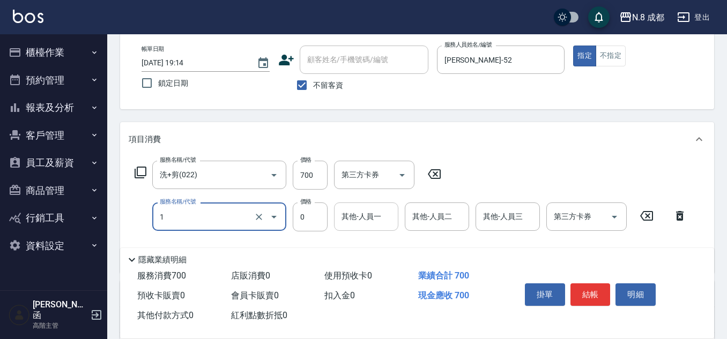
type input "互助1點(1)"
click at [368, 219] on input "其他-人員一" at bounding box center [366, 216] width 55 height 19
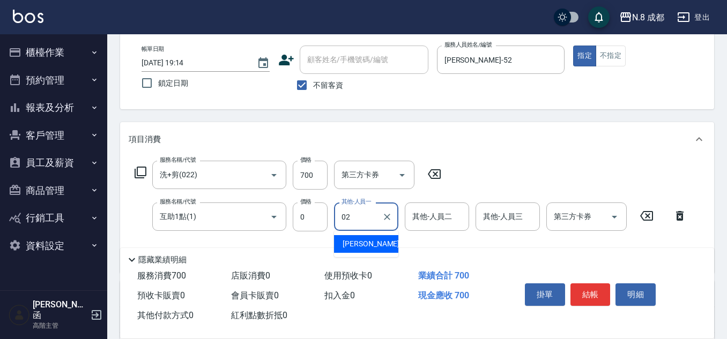
click at [372, 247] on span "朱若瑀 -02" at bounding box center [377, 244] width 68 height 11
type input "朱若瑀-02"
click at [590, 287] on button "結帳" at bounding box center [590, 295] width 40 height 23
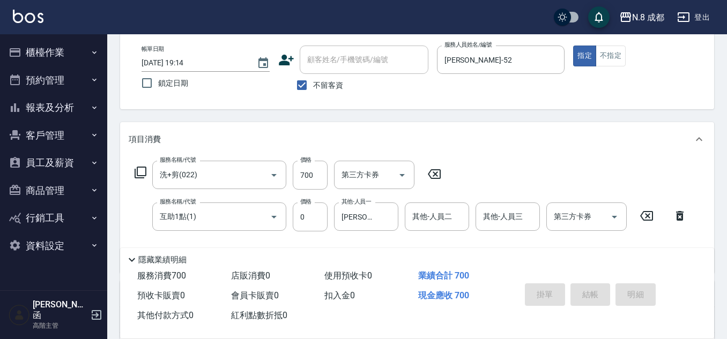
type input "2025/10/09 20:31"
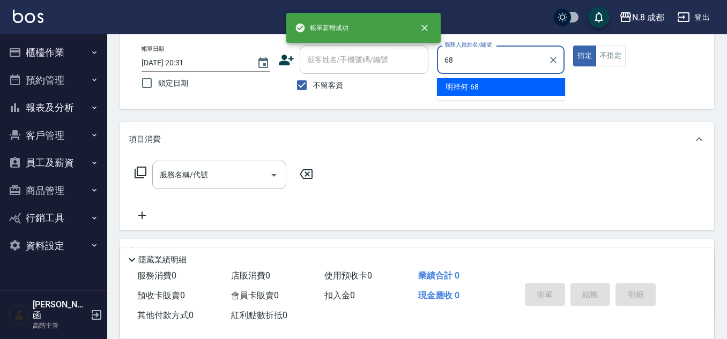
click at [477, 85] on span "明祥何 -68" at bounding box center [461, 86] width 33 height 11
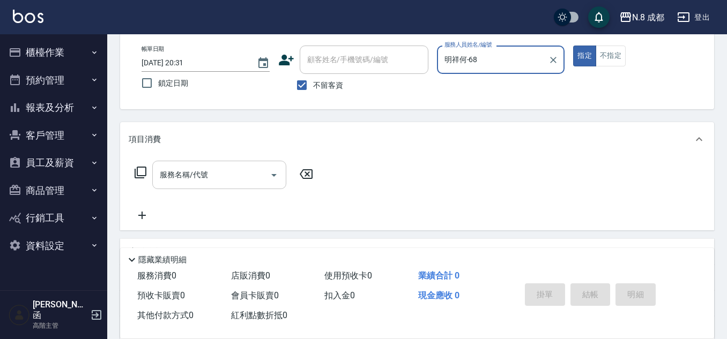
type input "明祥何-68"
click at [190, 178] on input "服務名稱/代號" at bounding box center [211, 175] width 108 height 19
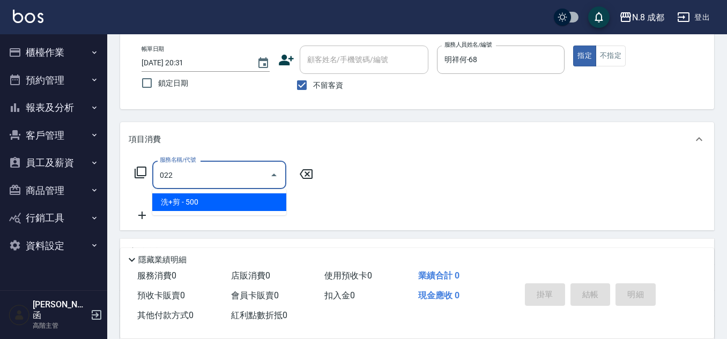
click at [198, 204] on span "洗+剪 - 500" at bounding box center [219, 203] width 134 height 18
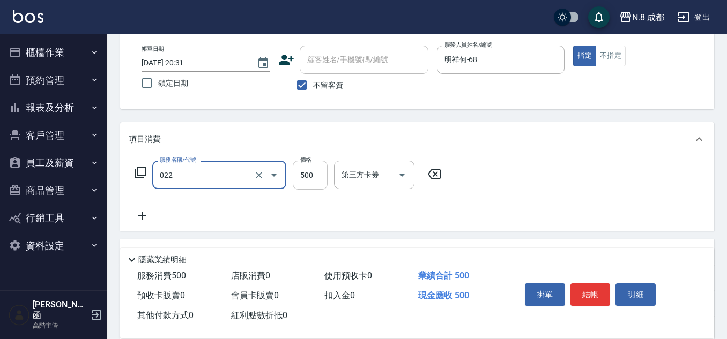
type input "洗+剪(022)"
click at [316, 178] on input "500" at bounding box center [310, 175] width 35 height 29
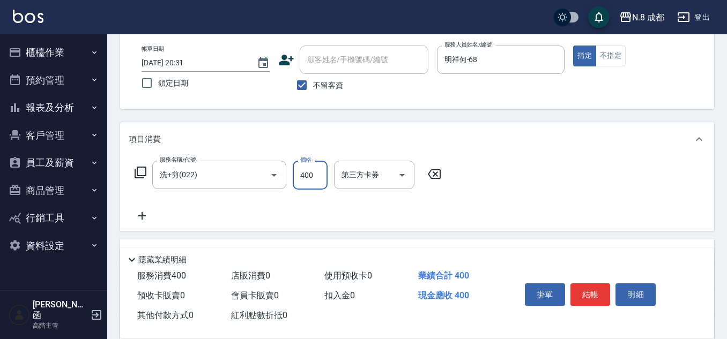
type input "400"
click at [598, 293] on button "結帳" at bounding box center [590, 295] width 40 height 23
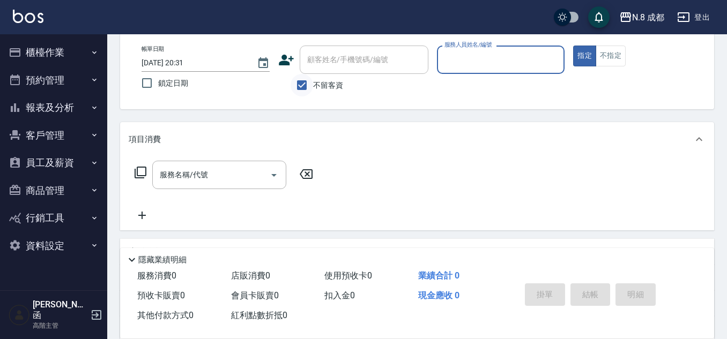
click at [313, 83] on input "不留客資" at bounding box center [302, 85] width 23 height 23
checkbox input "false"
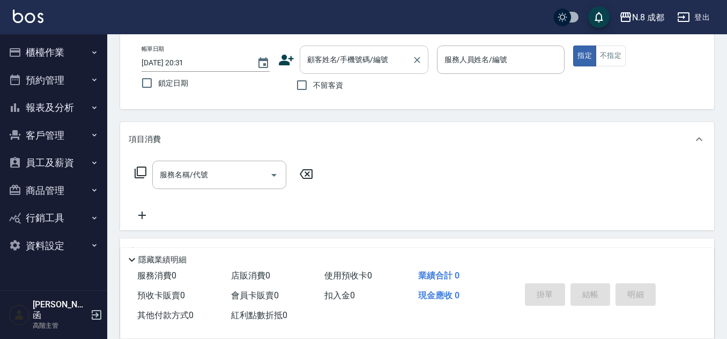
click at [356, 50] on div "顧客姓名/手機號碼/編號" at bounding box center [364, 60] width 129 height 28
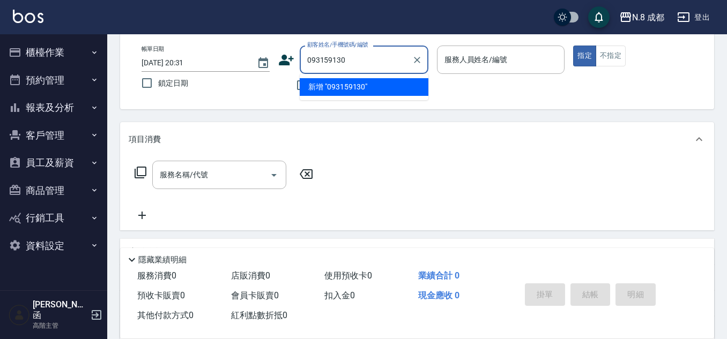
type input "0931591303"
drag, startPoint x: 313, startPoint y: 55, endPoint x: 275, endPoint y: 55, distance: 37.5
click at [275, 55] on div "帳單日期 2025/10/09 20:31 鎖定日期 顧客姓名/手機號碼/編號 0931591303 顧客姓名/手機號碼/編號 不留客資 服務人員姓名/編號 …" at bounding box center [417, 71] width 568 height 51
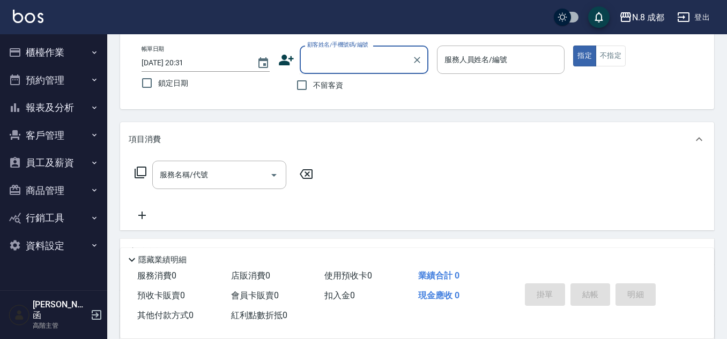
click at [287, 56] on icon at bounding box center [286, 60] width 16 height 16
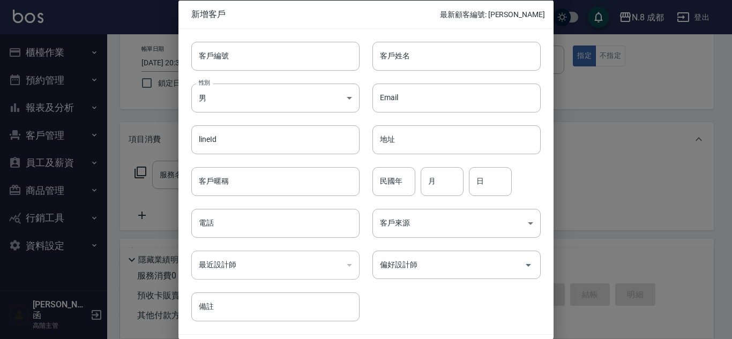
click at [234, 240] on div "最近設計師 ​ 最近設計師" at bounding box center [269, 259] width 181 height 42
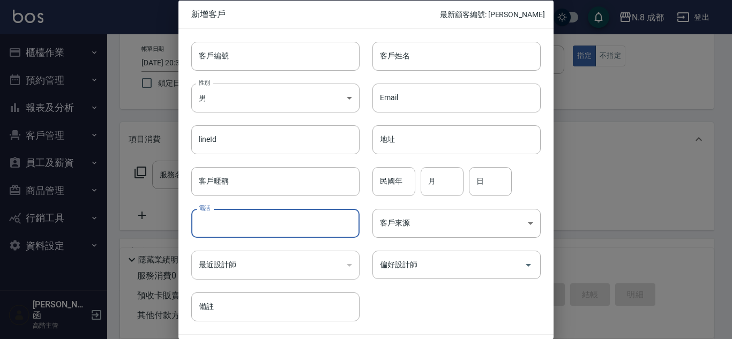
click at [239, 227] on input "電話" at bounding box center [275, 223] width 168 height 29
paste input "0931591303"
type input "0931591303"
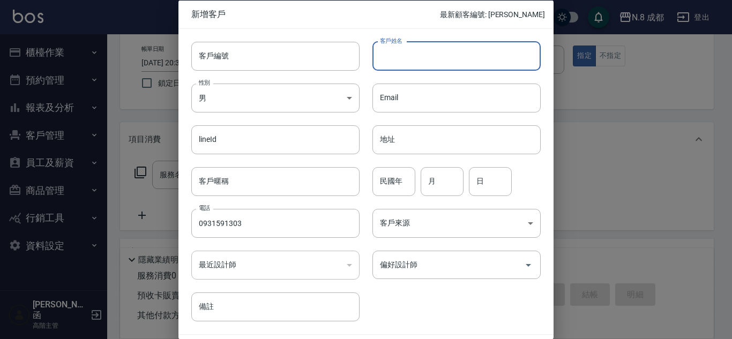
click at [431, 55] on input "客戶姓名" at bounding box center [457, 55] width 168 height 29
type input "[PERSON_NAME]"
click at [385, 188] on input "民國年" at bounding box center [394, 181] width 43 height 29
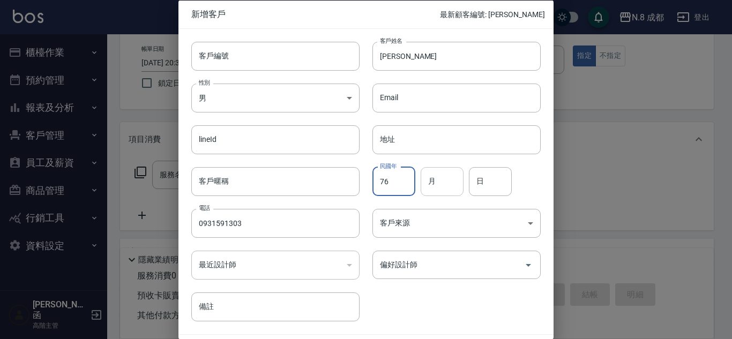
type input "76"
click at [448, 184] on input "月" at bounding box center [442, 181] width 43 height 29
type input "06"
click at [501, 181] on input "日" at bounding box center [490, 181] width 43 height 29
type input "12"
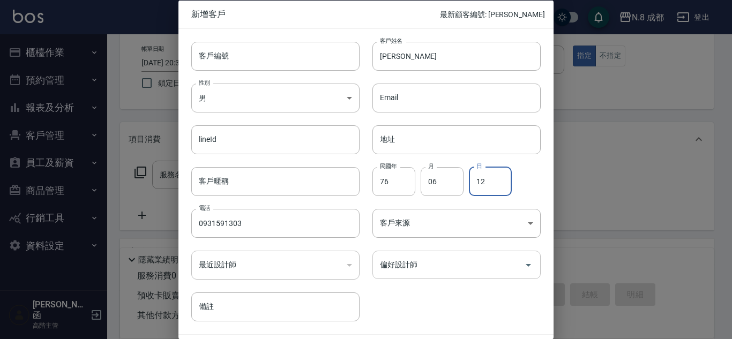
click at [441, 270] on input "偏好設計師" at bounding box center [448, 265] width 143 height 19
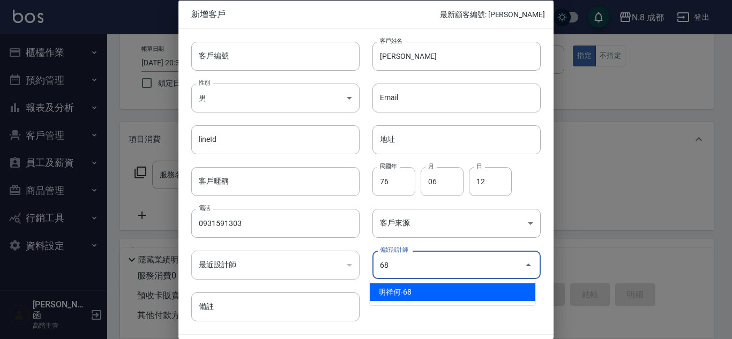
click at [444, 287] on li "明祥何-68" at bounding box center [453, 293] width 166 height 18
type input "明祥何"
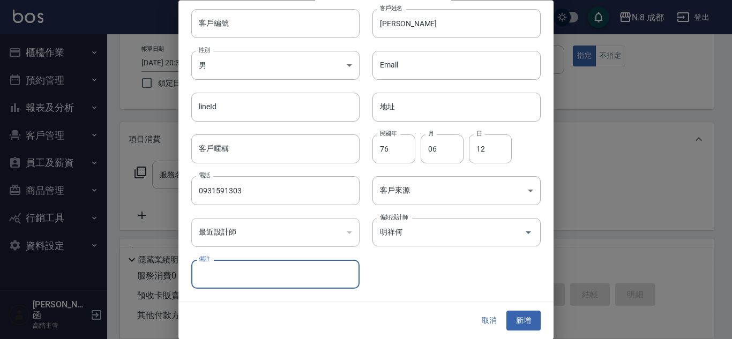
click at [517, 318] on button "新增" at bounding box center [524, 321] width 34 height 20
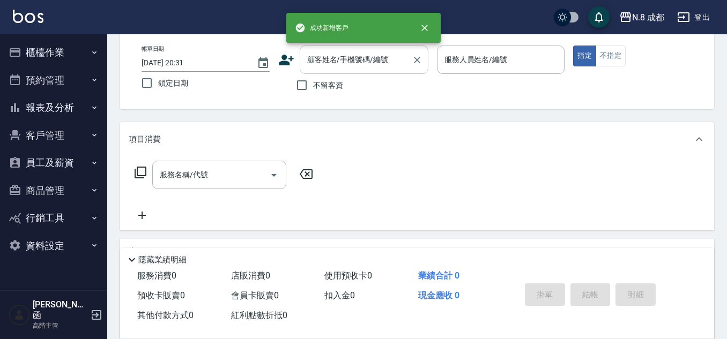
click at [334, 50] on div "顧客姓名/手機號碼/編號 顧客姓名/手機號碼/編號" at bounding box center [364, 60] width 129 height 28
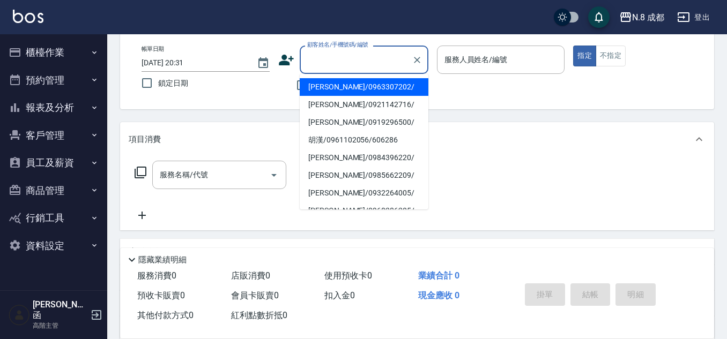
paste input "0931591303"
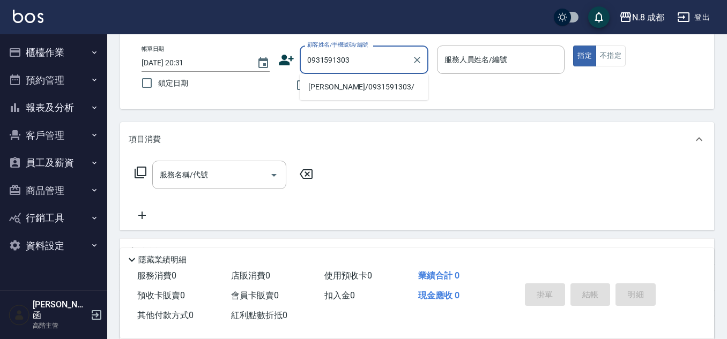
click at [352, 84] on li "萬佩禎/0931591303/" at bounding box center [364, 87] width 129 height 18
type input "萬佩禎/0931591303/"
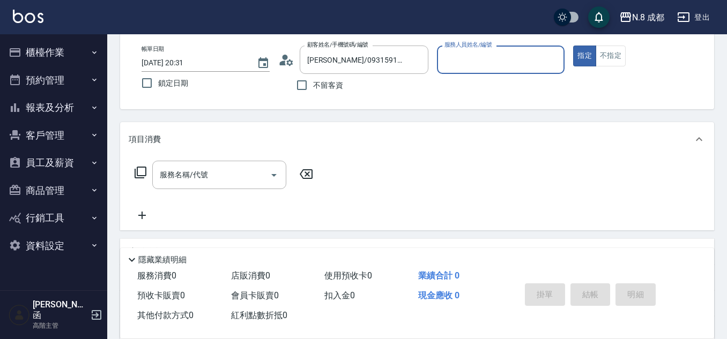
type input "明祥何-68"
click at [209, 179] on input "服務名稱/代號" at bounding box center [211, 175] width 108 height 19
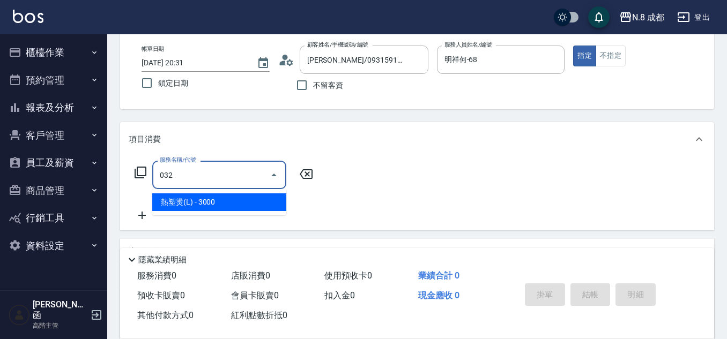
drag, startPoint x: 225, startPoint y: 199, endPoint x: 280, endPoint y: 184, distance: 57.6
click at [226, 198] on span "熱塑燙(L) - 3000" at bounding box center [219, 203] width 134 height 18
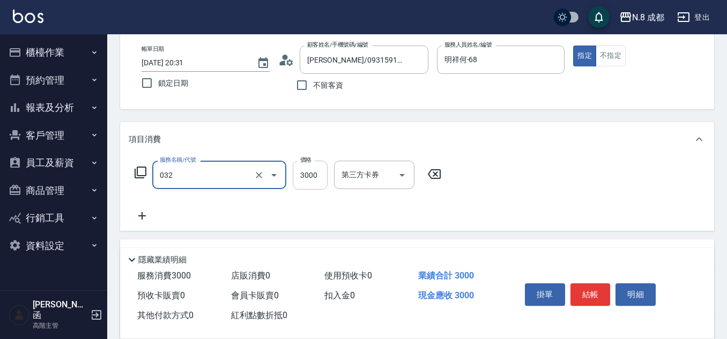
type input "熱塑燙(L)(032)"
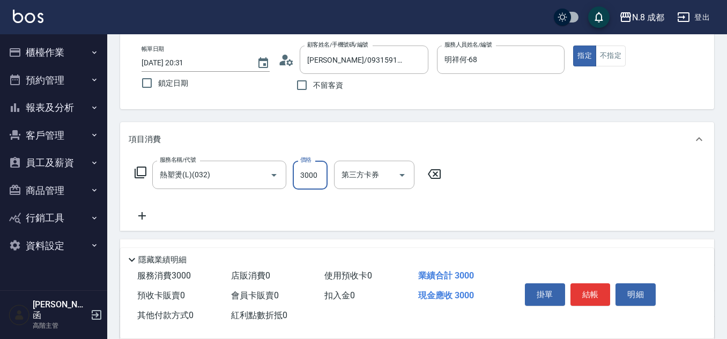
click at [314, 176] on input "3000" at bounding box center [310, 175] width 35 height 29
type input "4399"
click at [141, 216] on icon at bounding box center [142, 216] width 27 height 13
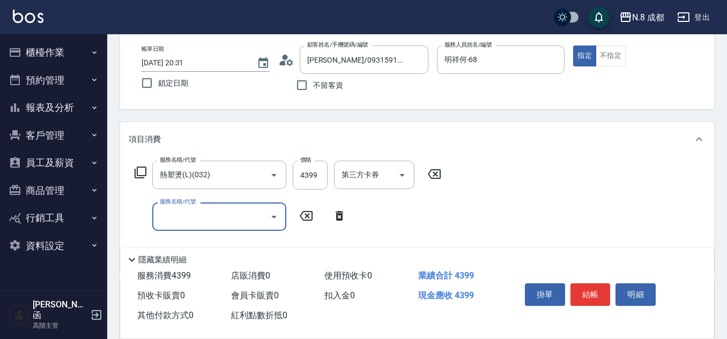
click at [175, 216] on div "服務名稱/代號 服務名稱/代號" at bounding box center [219, 217] width 134 height 28
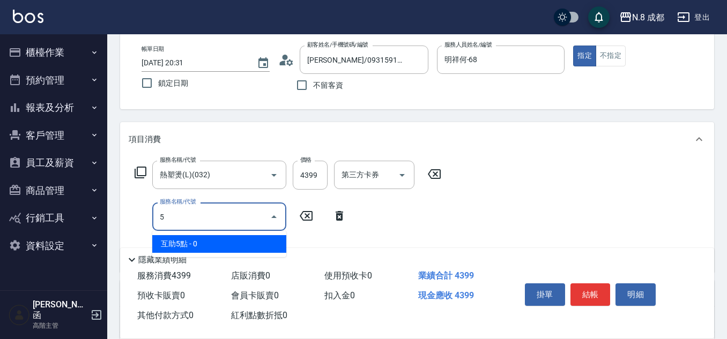
drag, startPoint x: 189, startPoint y: 242, endPoint x: 287, endPoint y: 228, distance: 99.6
click at [189, 241] on span "互助5點 - 0" at bounding box center [219, 244] width 134 height 18
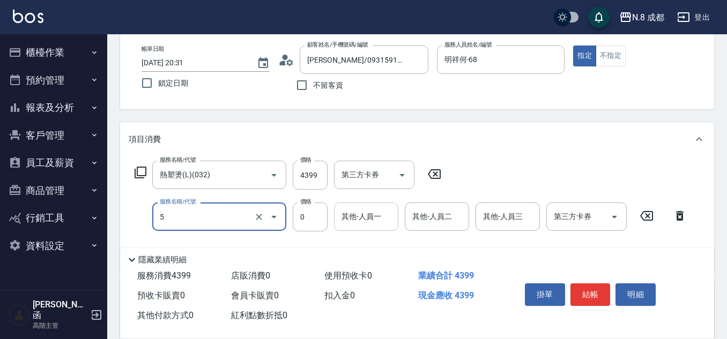
type input "互助5點(5)"
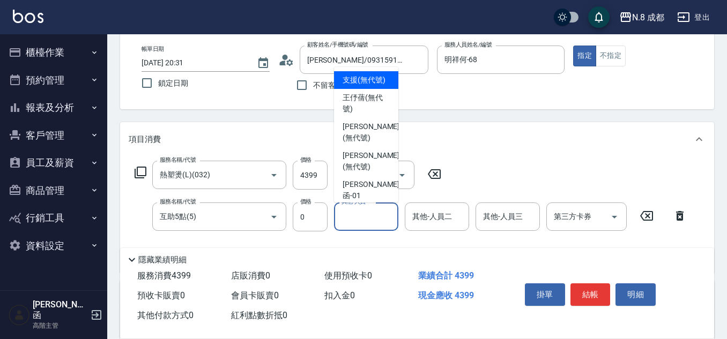
click at [356, 219] on input "其他-人員一" at bounding box center [366, 216] width 55 height 19
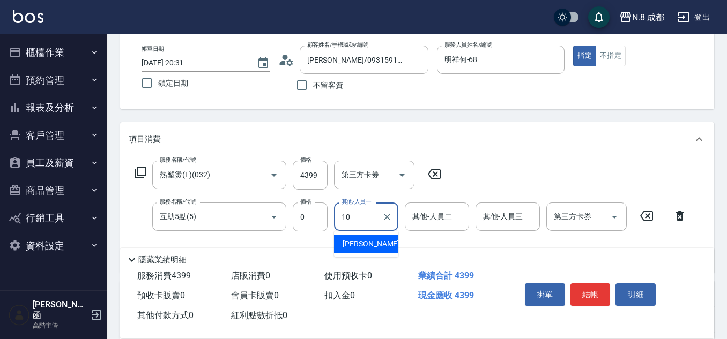
click at [365, 244] on span "謝宜親 -10" at bounding box center [377, 244] width 68 height 11
type input "謝宜親-10"
click at [596, 295] on button "結帳" at bounding box center [590, 295] width 40 height 23
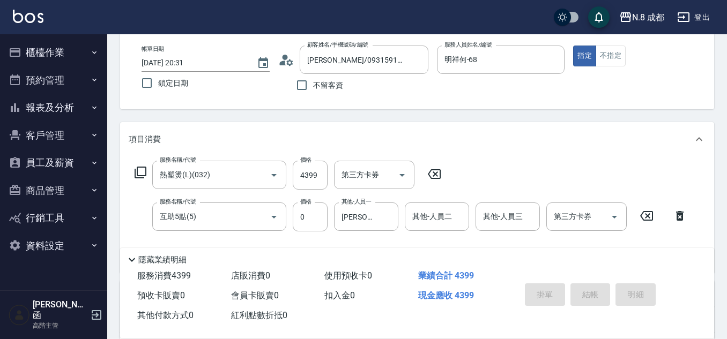
type input "2025/10/09 20:43"
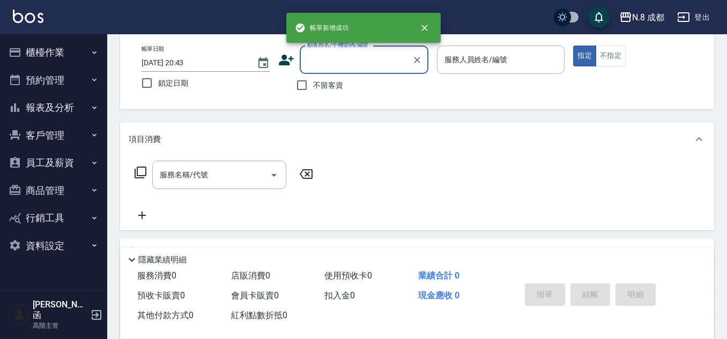
click at [58, 58] on button "櫃檯作業" at bounding box center [53, 53] width 99 height 28
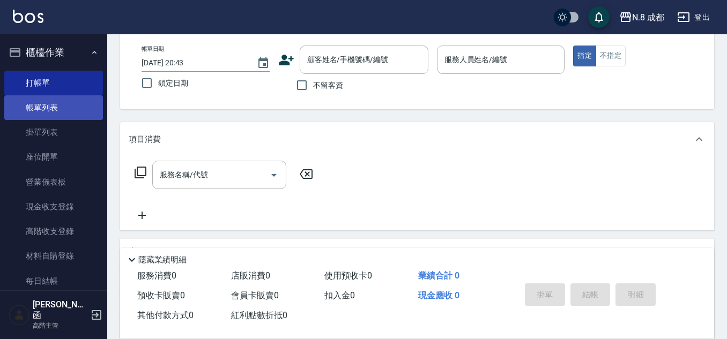
click at [60, 108] on link "帳單列表" at bounding box center [53, 107] width 99 height 25
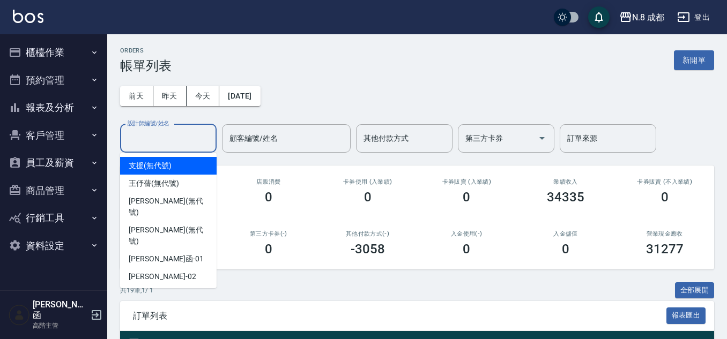
click at [170, 140] on input "設計師編號/姓名" at bounding box center [168, 138] width 87 height 19
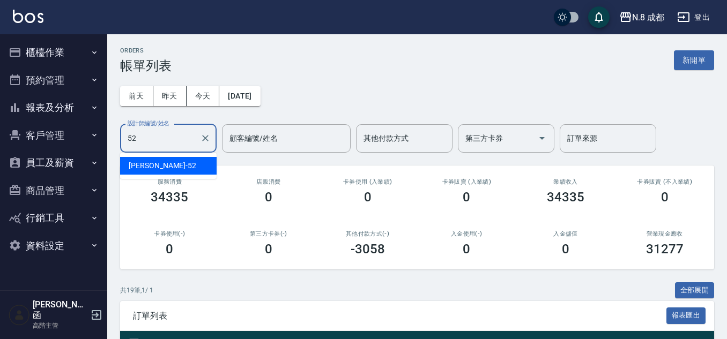
click at [167, 169] on div "[PERSON_NAME]-52" at bounding box center [168, 166] width 96 height 18
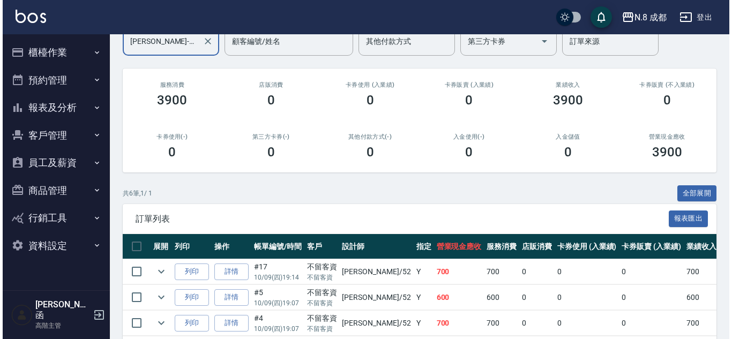
scroll to position [221, 0]
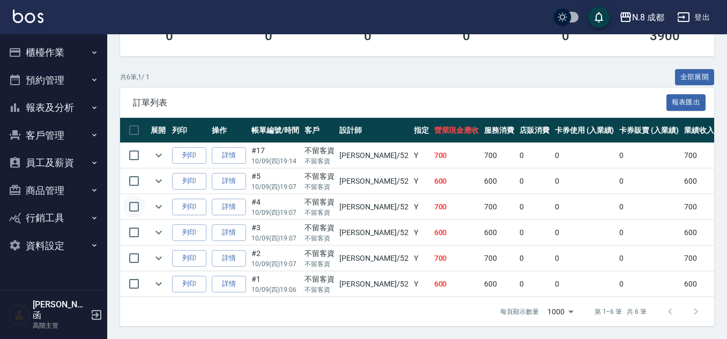
type input "[PERSON_NAME]-52"
click at [142, 197] on input "checkbox" at bounding box center [134, 207] width 23 height 23
checkbox input "true"
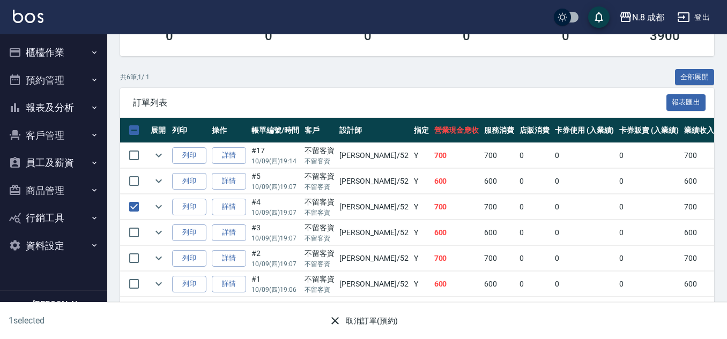
click at [342, 315] on button "取消訂單(預約)" at bounding box center [363, 321] width 78 height 20
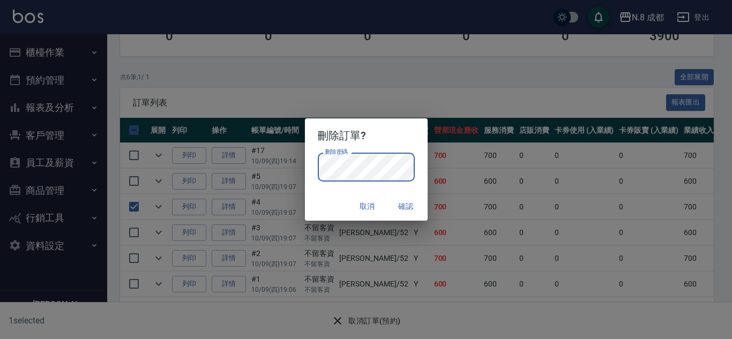
click at [408, 210] on button "確認" at bounding box center [406, 207] width 34 height 20
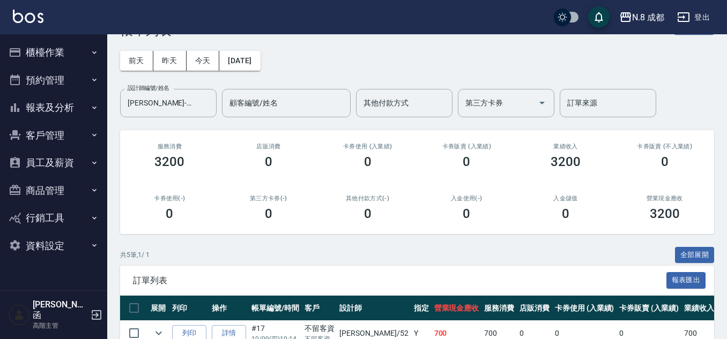
scroll to position [35, 0]
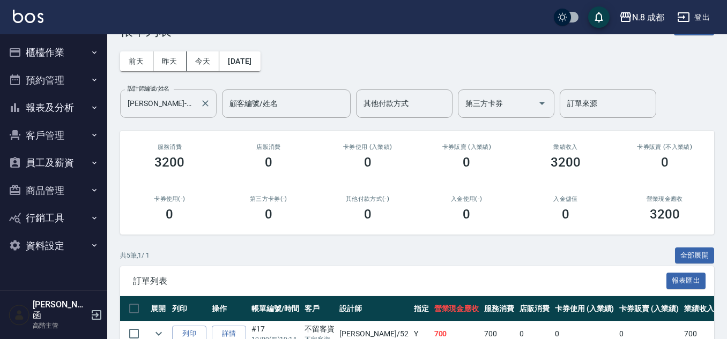
click at [215, 105] on div "[PERSON_NAME]-52 設計師編號/姓名" at bounding box center [168, 104] width 96 height 28
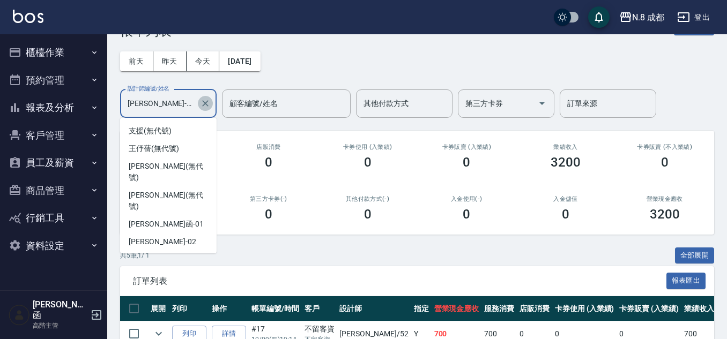
click at [212, 104] on button "Clear" at bounding box center [205, 103] width 15 height 15
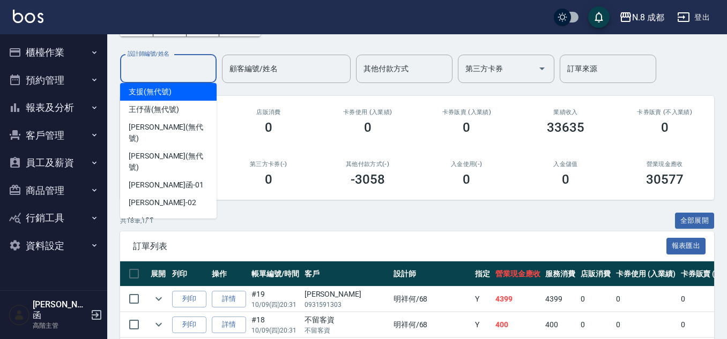
scroll to position [161, 0]
